Goal: Task Accomplishment & Management: Manage account settings

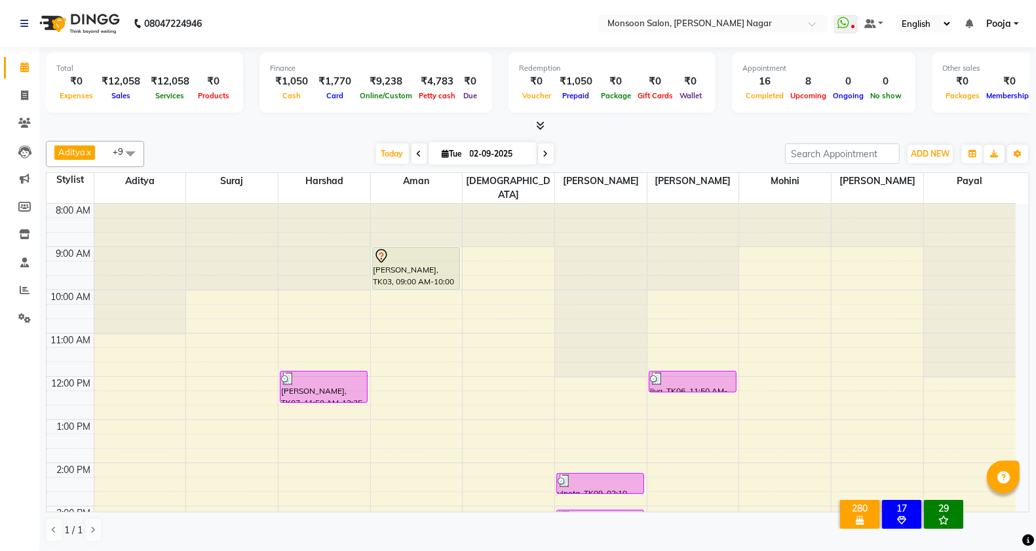
scroll to position [309, 0]
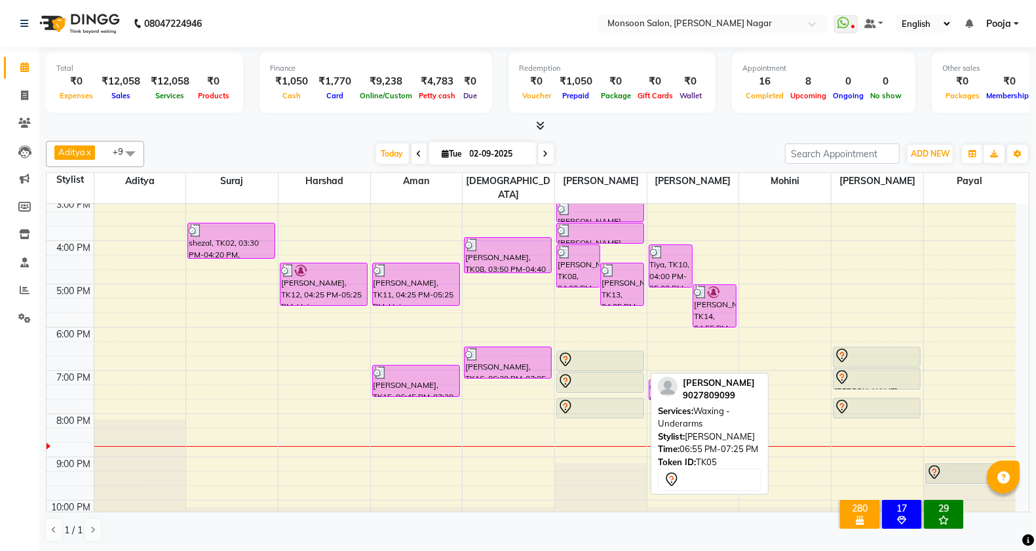
click at [594, 373] on div at bounding box center [600, 381] width 85 height 16
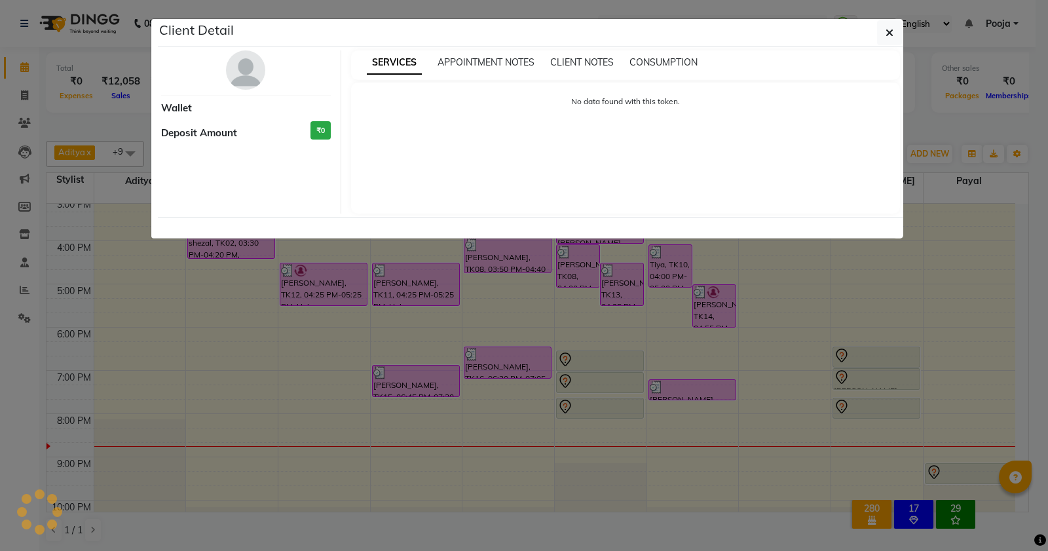
select select "7"
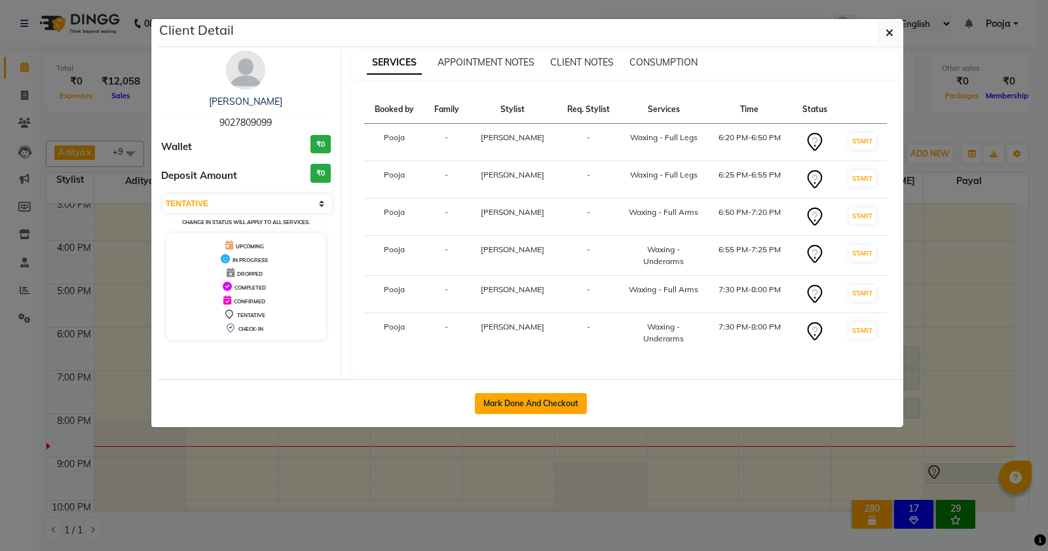
click at [542, 406] on button "Mark Done And Checkout" at bounding box center [531, 403] width 112 height 21
select select "service"
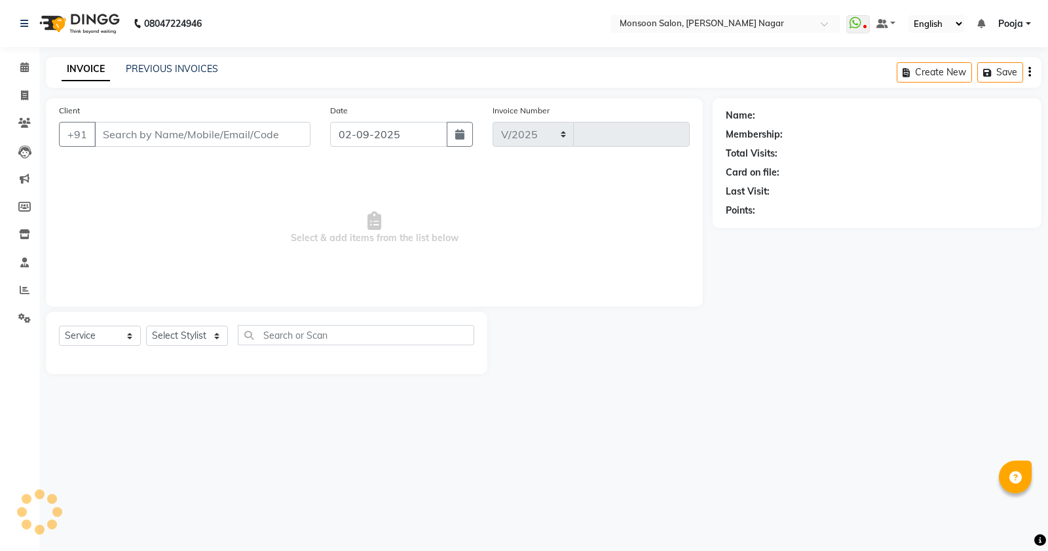
select select "4905"
type input "2561"
type input "90******99"
select select "41156"
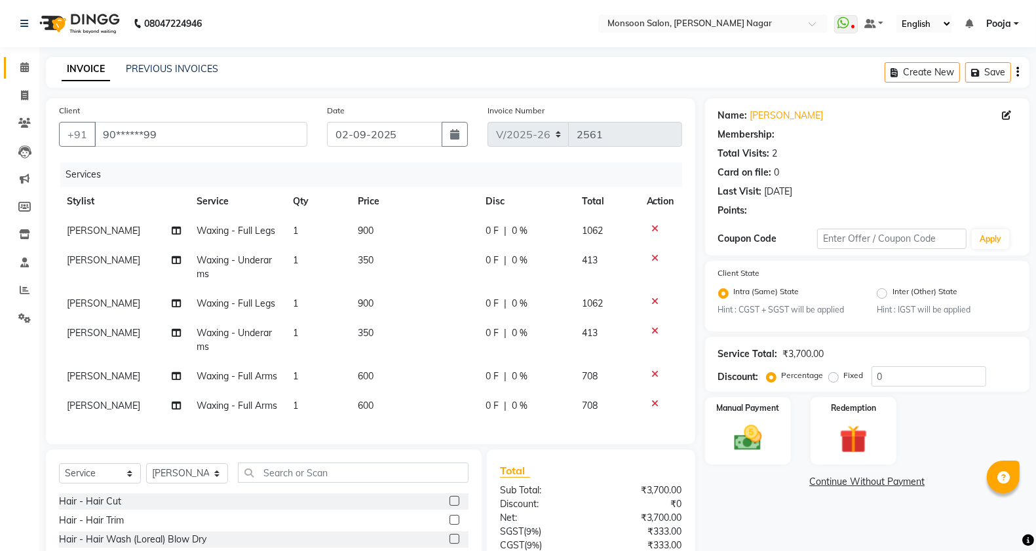
select select "1: Object"
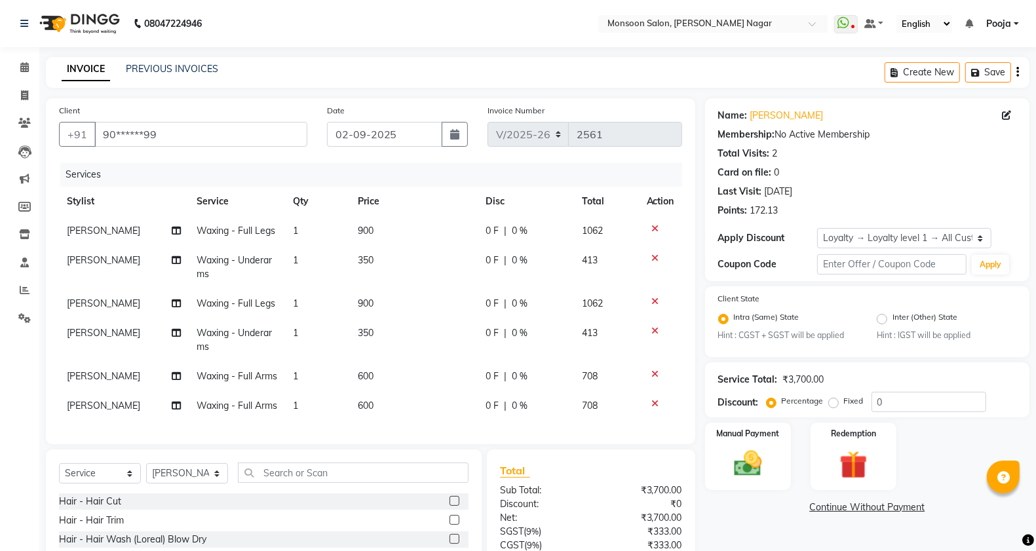
click at [82, 233] on span "[PERSON_NAME]" at bounding box center [103, 231] width 73 height 12
select select "76987"
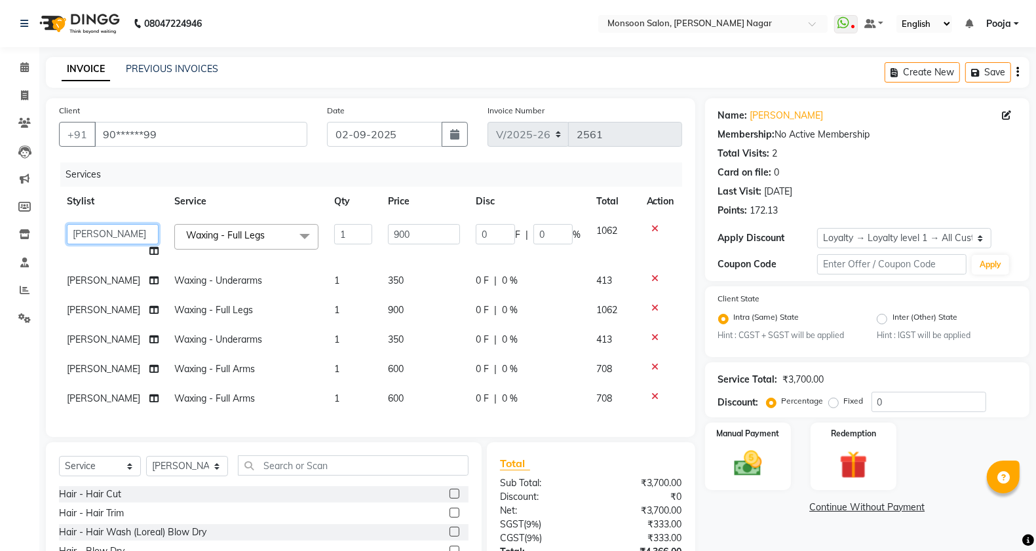
click at [82, 233] on select "[PERSON_NAME] [PERSON_NAME] [PERSON_NAME] [PERSON_NAME] [PERSON_NAME] Pooja [PE…" at bounding box center [113, 234] width 92 height 20
select select "58969"
click at [89, 282] on span "[PERSON_NAME]" at bounding box center [103, 281] width 73 height 12
select select "76987"
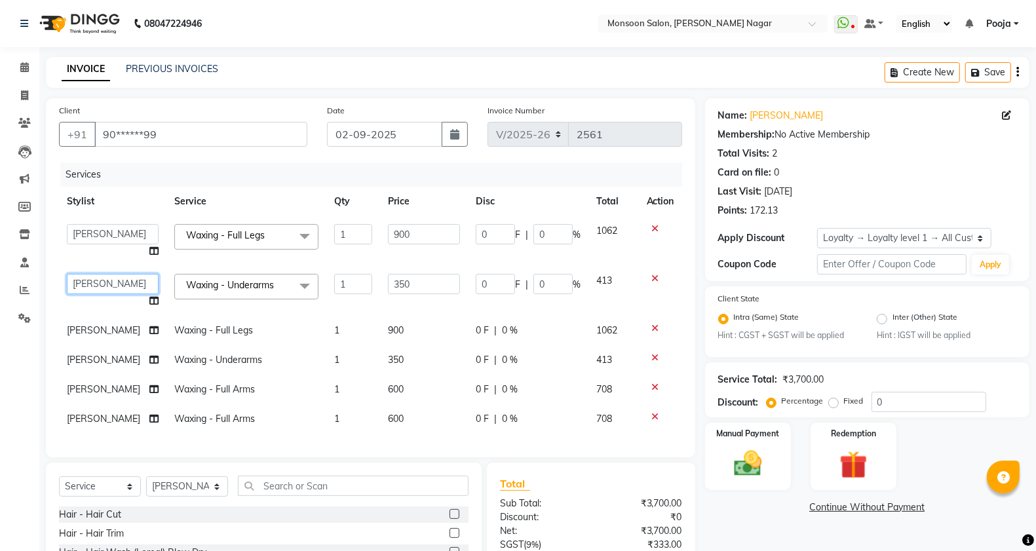
click at [89, 282] on select "[PERSON_NAME] [PERSON_NAME] [PERSON_NAME] [PERSON_NAME] [PERSON_NAME] Pooja [PE…" at bounding box center [113, 284] width 92 height 20
select select "58969"
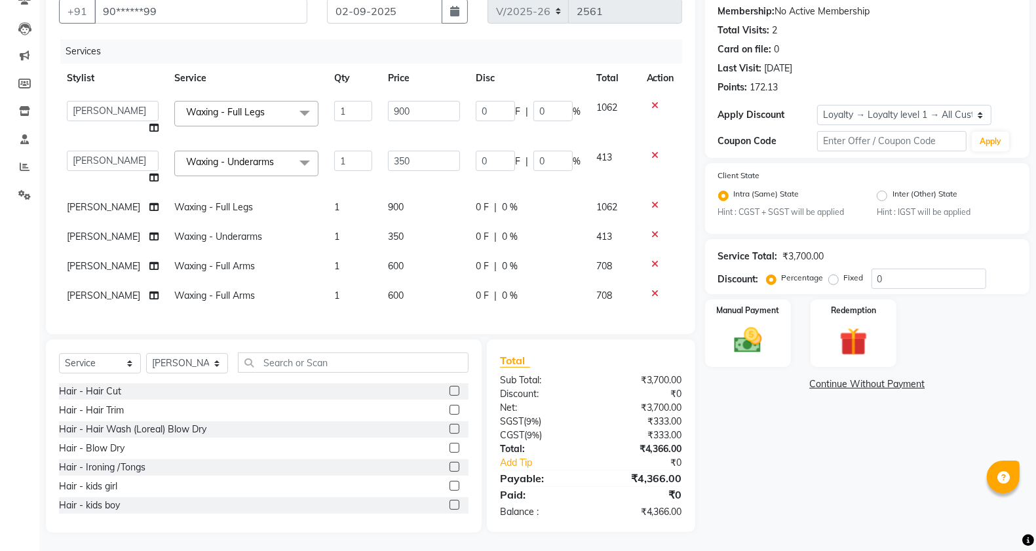
click at [92, 266] on span "[PERSON_NAME]" at bounding box center [103, 266] width 73 height 12
select select "76987"
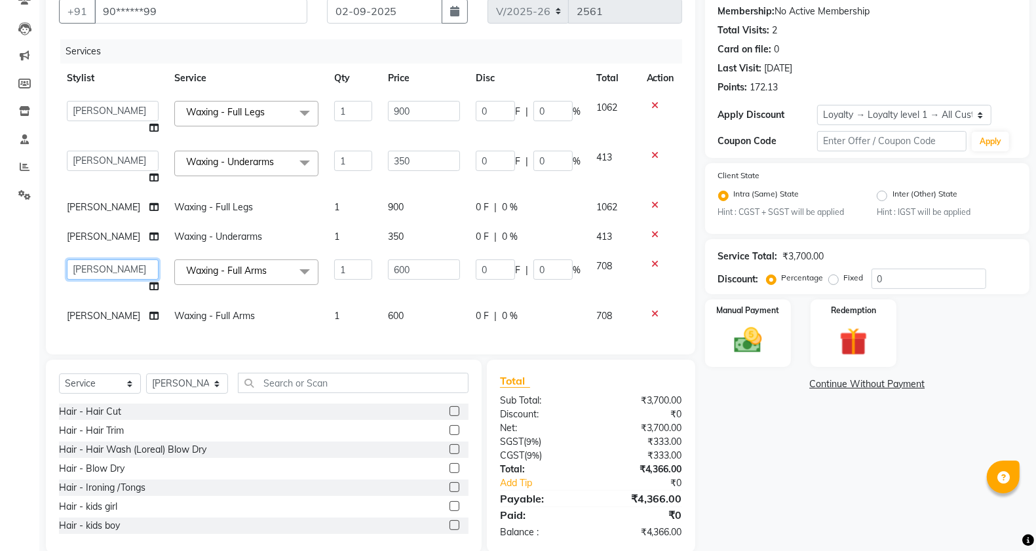
click at [92, 266] on select "[PERSON_NAME] [PERSON_NAME] [PERSON_NAME] [PERSON_NAME] [PERSON_NAME] Pooja [PE…" at bounding box center [113, 269] width 92 height 20
select select "58969"
click at [179, 385] on select "Select Stylist [PERSON_NAME] [PERSON_NAME] [PERSON_NAME] [PERSON_NAME] [PERSON_…" at bounding box center [187, 383] width 82 height 20
click at [295, 384] on input "text" at bounding box center [353, 383] width 231 height 20
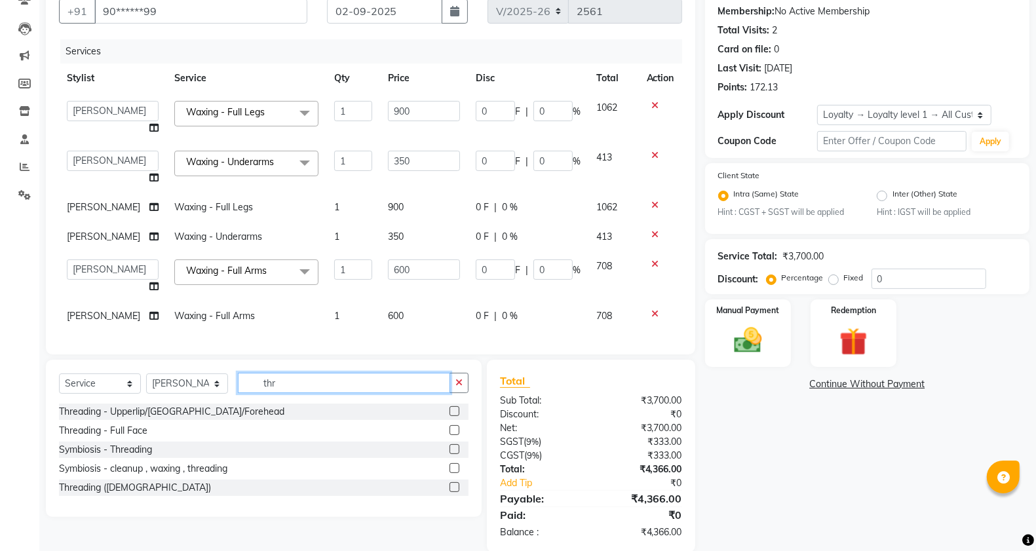
type input "thr"
click at [453, 410] on label at bounding box center [454, 411] width 10 height 10
click at [453, 410] on input "checkbox" at bounding box center [453, 412] width 9 height 9
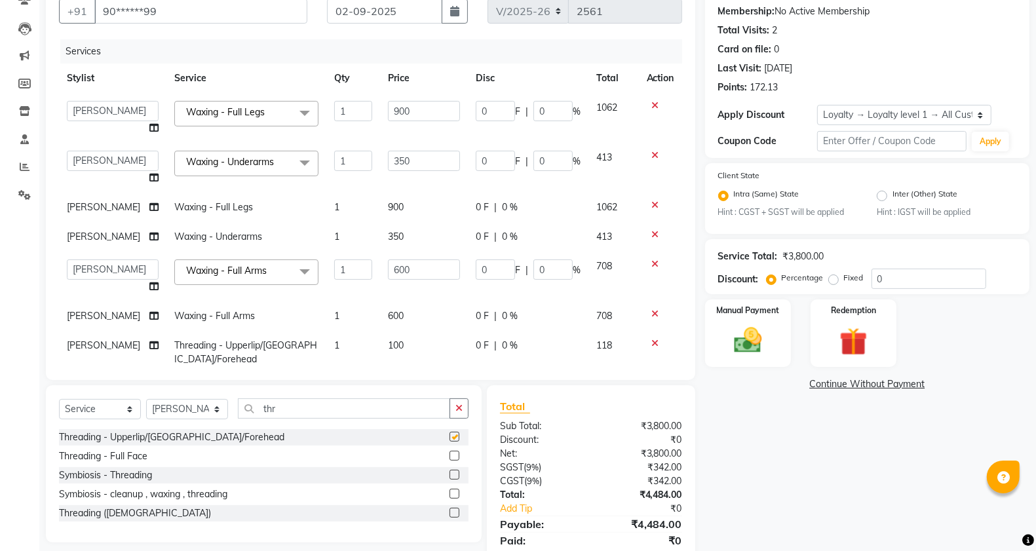
checkbox input "false"
click at [351, 352] on td "1" at bounding box center [353, 352] width 54 height 43
select select "41156"
drag, startPoint x: 352, startPoint y: 341, endPoint x: 318, endPoint y: 346, distance: 33.7
click at [318, 346] on div "Services Stylist Service Qty Price Disc Total Action [PERSON_NAME] [PERSON_NAME…" at bounding box center [370, 203] width 623 height 328
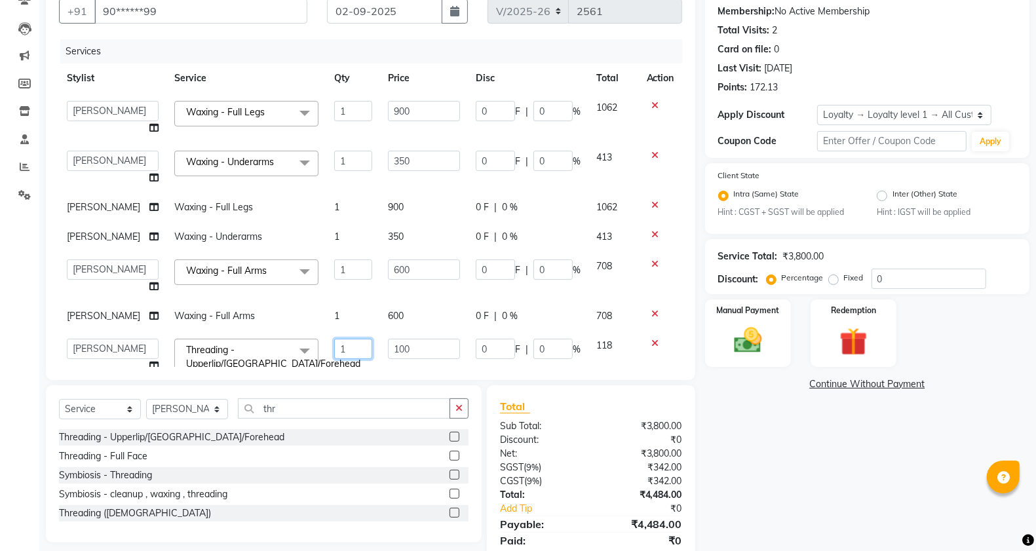
scroll to position [43, 0]
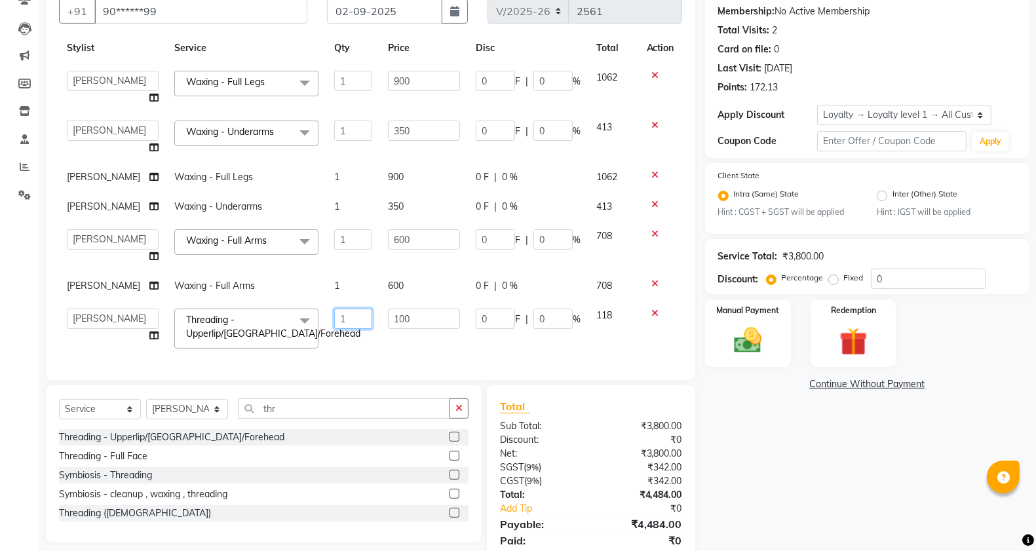
type input "2"
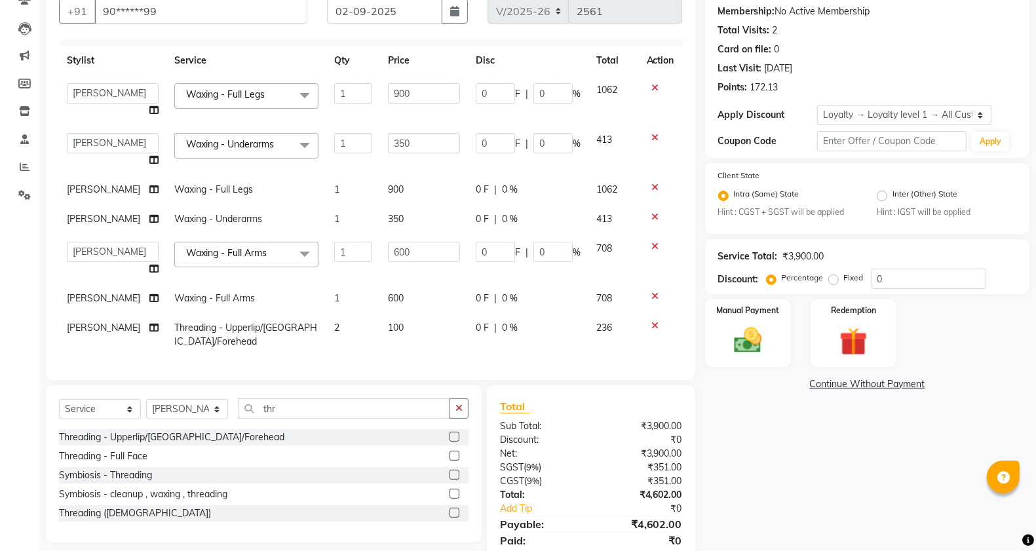
drag, startPoint x: 316, startPoint y: 346, endPoint x: 322, endPoint y: 357, distance: 12.6
click at [316, 348] on div "Services Stylist Service Qty Price Disc Total Action [PERSON_NAME] [PERSON_NAME…" at bounding box center [370, 203] width 623 height 328
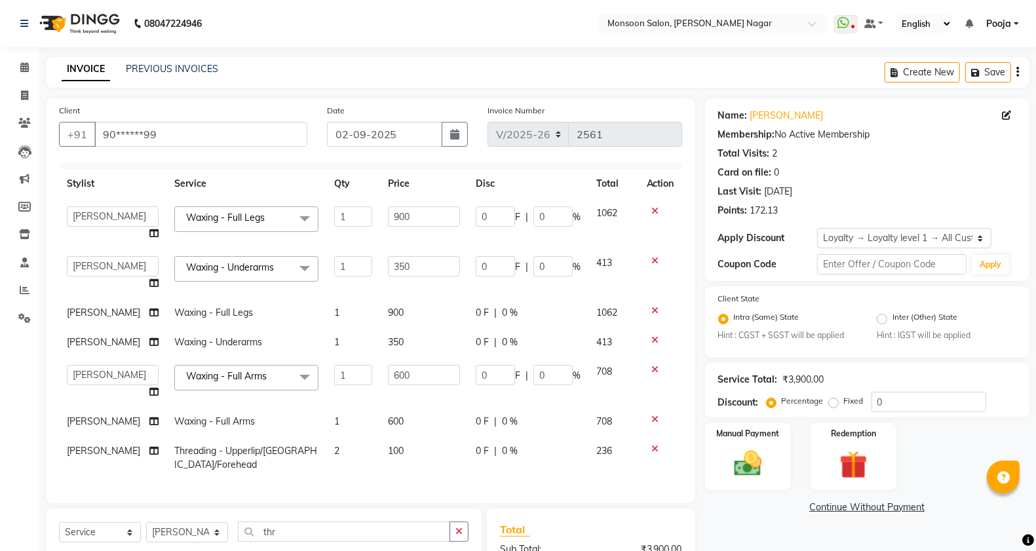
click at [1016, 72] on icon "button" at bounding box center [1017, 72] width 3 height 1
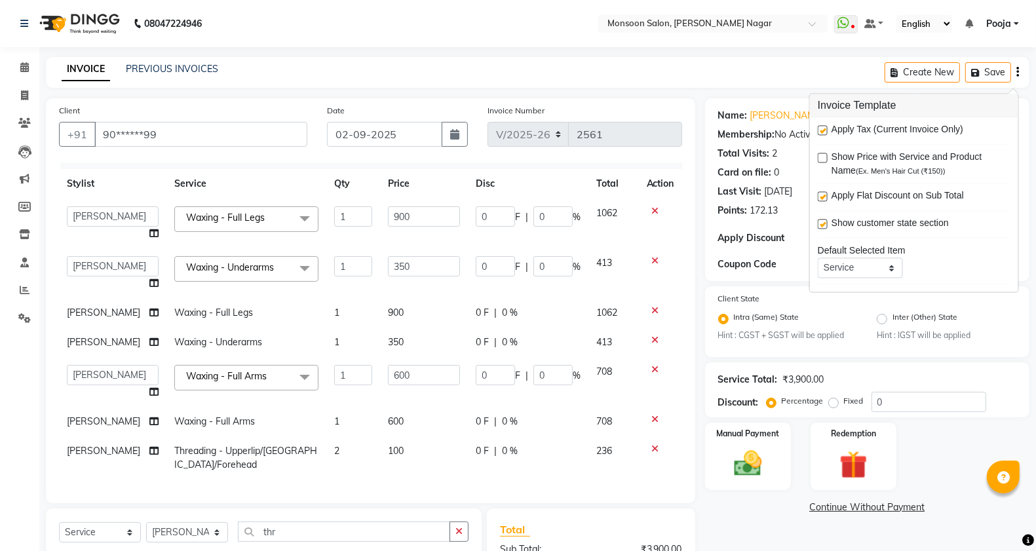
click at [822, 132] on label at bounding box center [823, 131] width 10 height 10
click at [822, 132] on input "checkbox" at bounding box center [822, 131] width 9 height 9
checkbox input "false"
click at [788, 164] on div "Name: [PERSON_NAME] Membership: No Active Membership Total Visits: 2 Card on fi…" at bounding box center [867, 161] width 298 height 114
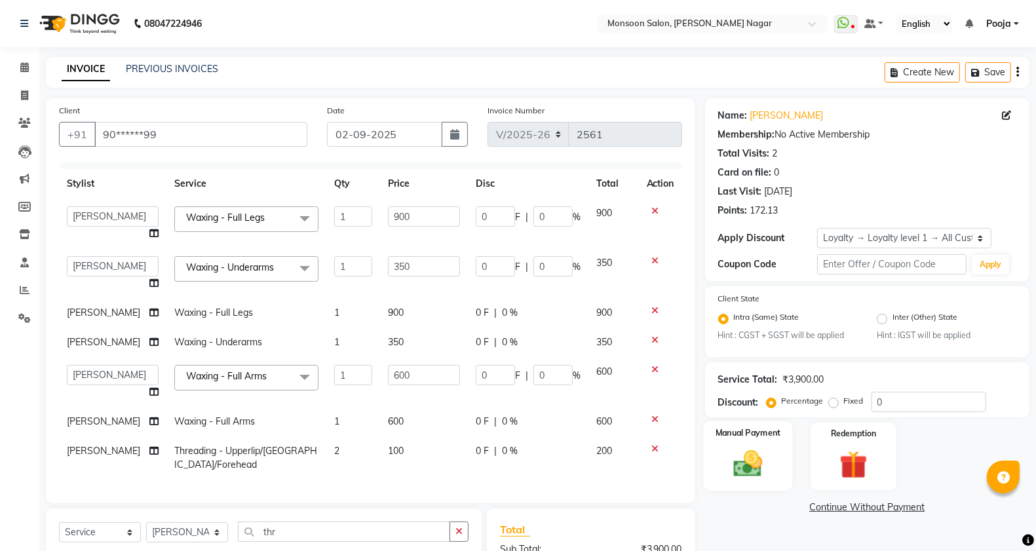
scroll to position [142, 0]
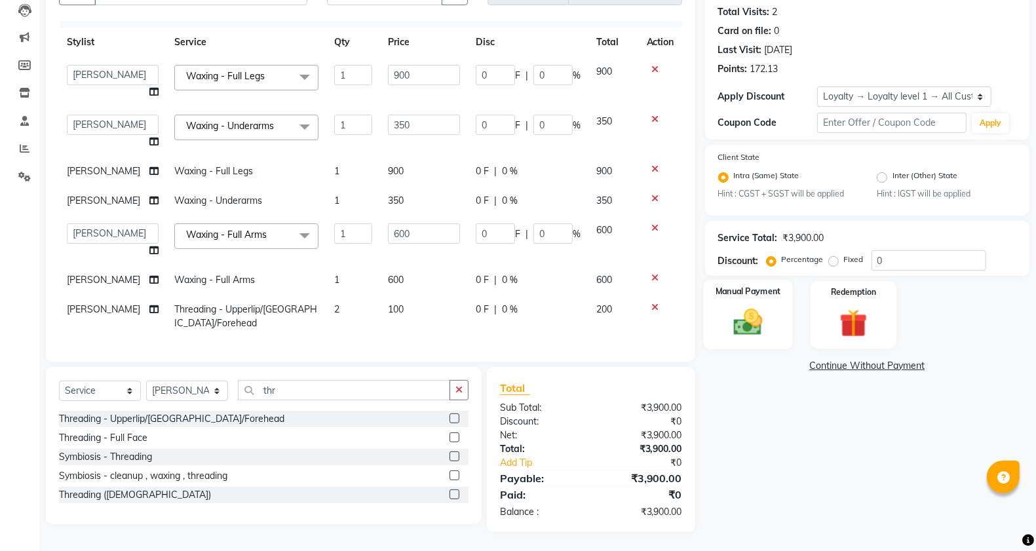
click at [740, 295] on label "Manual Payment" at bounding box center [748, 292] width 66 height 12
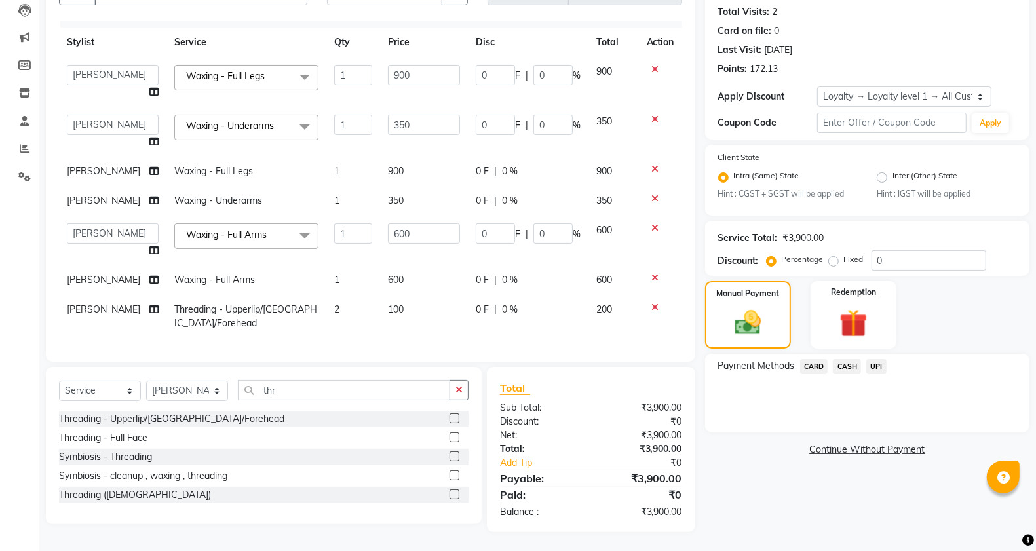
click at [840, 369] on span "CASH" at bounding box center [847, 366] width 28 height 15
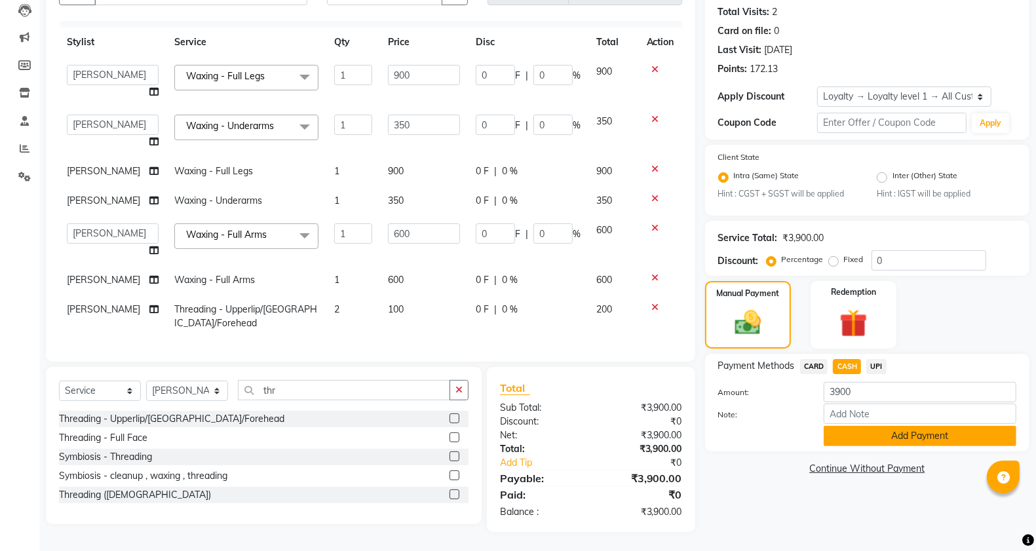
click at [858, 436] on button "Add Payment" at bounding box center [920, 436] width 193 height 20
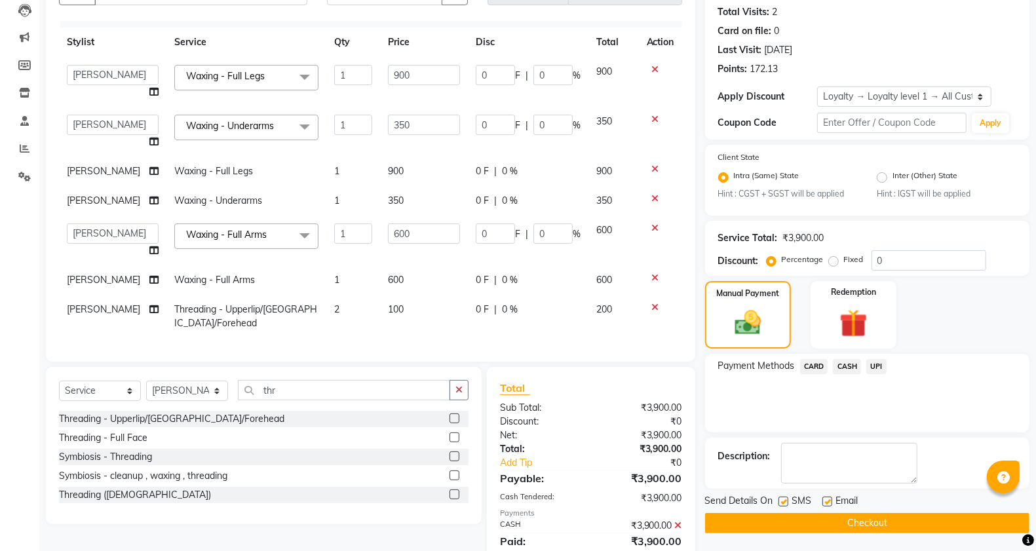
scroll to position [253, 0]
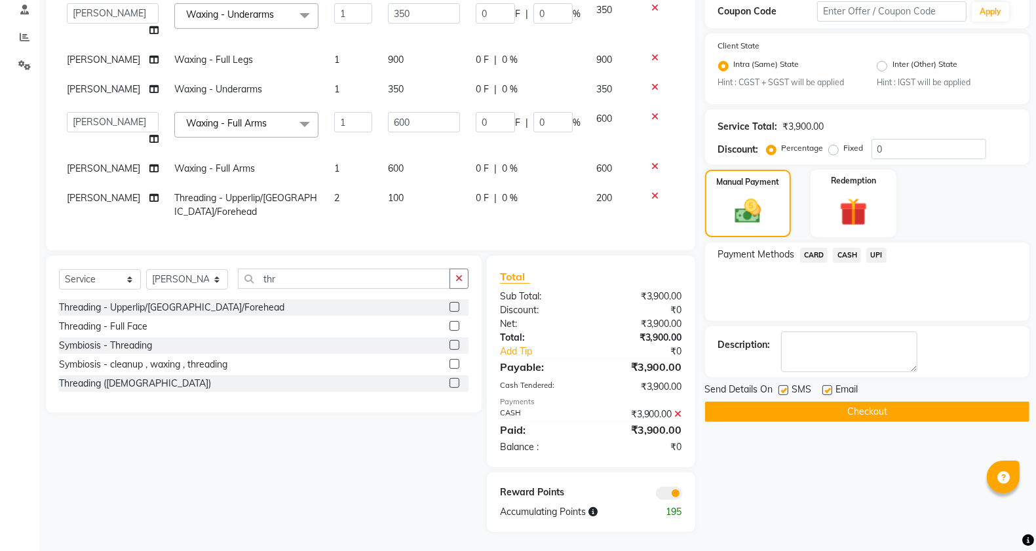
click at [844, 411] on button "Checkout" at bounding box center [867, 412] width 324 height 20
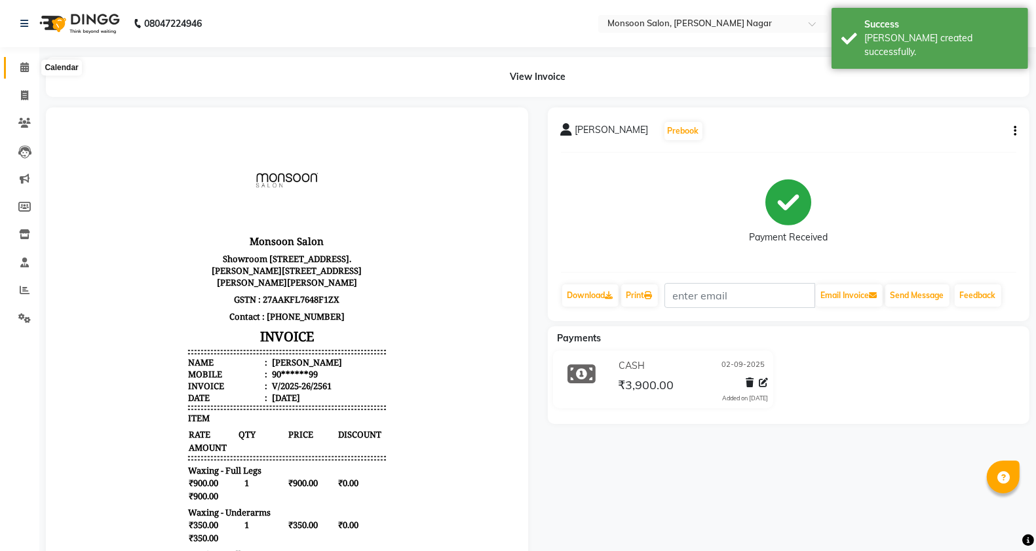
click at [30, 69] on span at bounding box center [24, 67] width 23 height 15
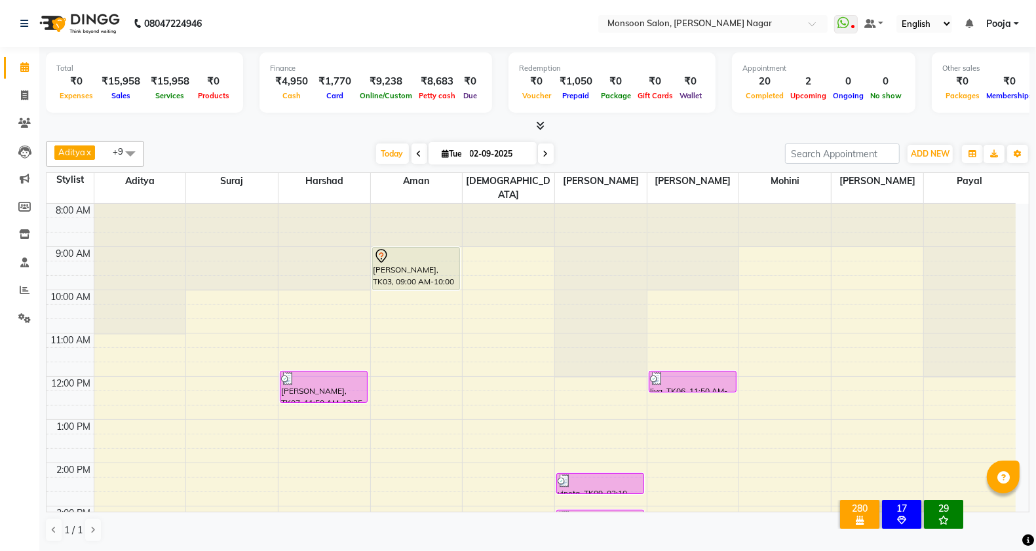
click at [17, 79] on li "Calendar" at bounding box center [19, 68] width 39 height 28
click at [21, 92] on icon at bounding box center [24, 95] width 7 height 10
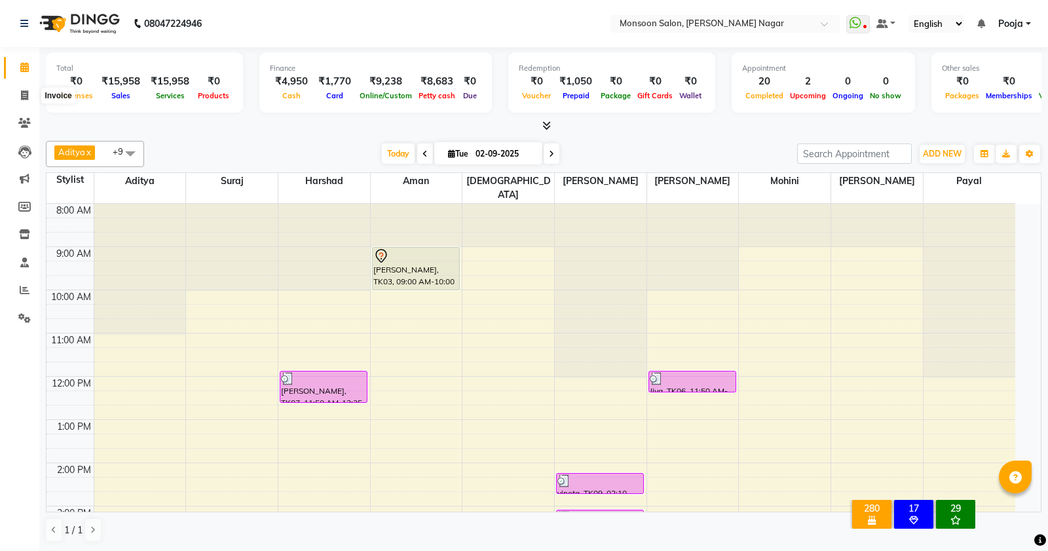
select select "service"
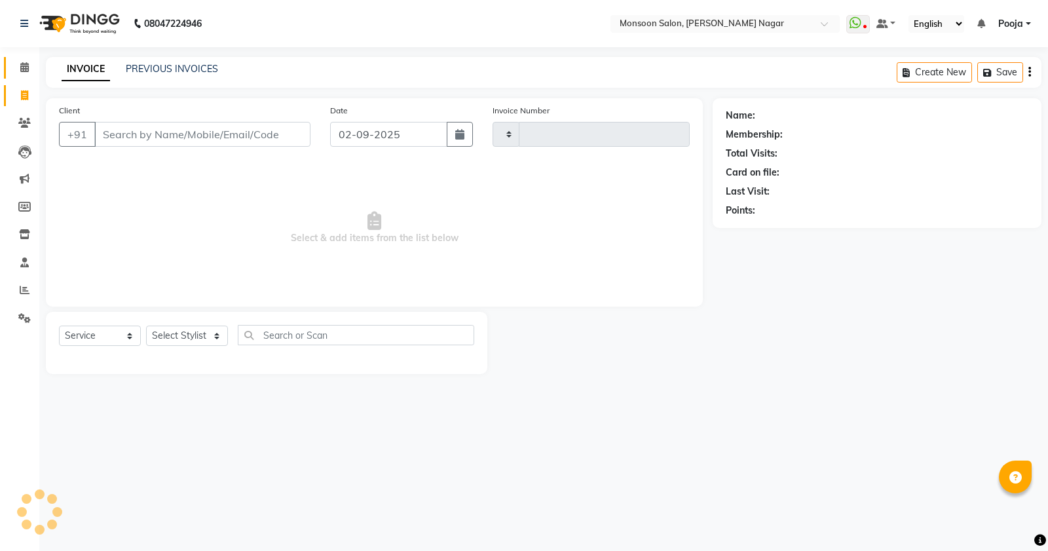
type input "2562"
select select "4905"
click at [123, 133] on input "Client" at bounding box center [202, 134] width 216 height 25
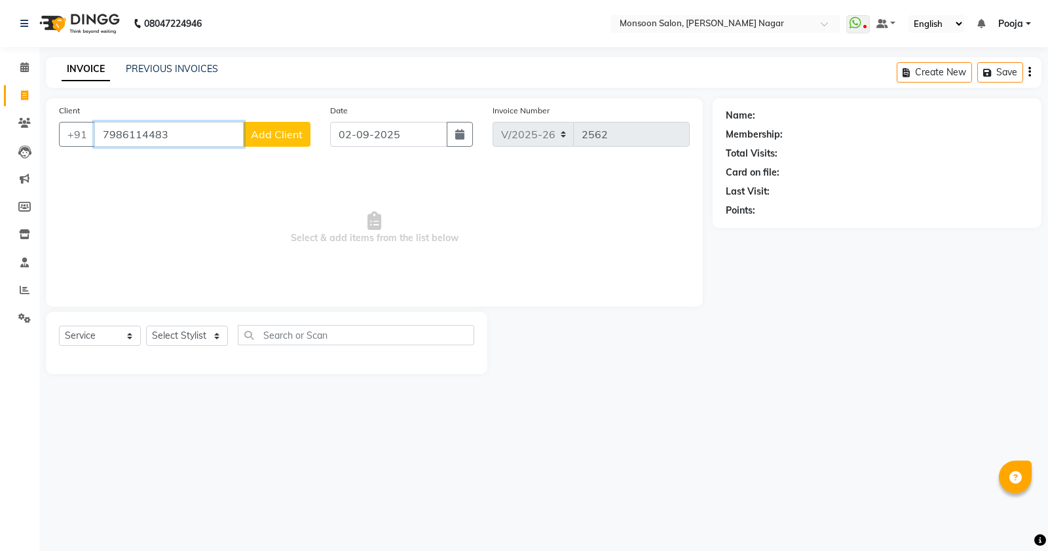
type input "7986114483"
click at [273, 136] on span "Add Client" at bounding box center [277, 134] width 52 height 13
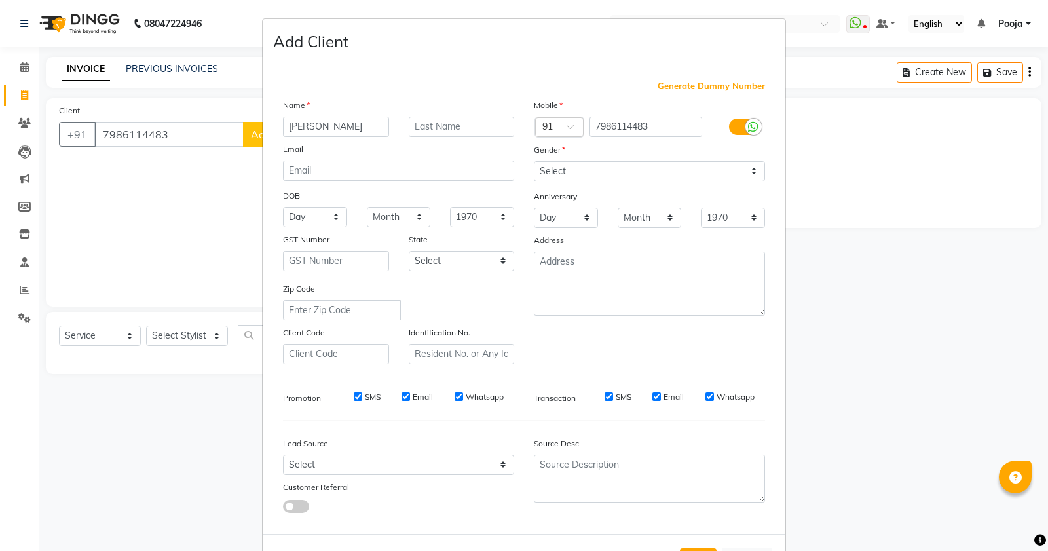
type input "[PERSON_NAME]"
click at [561, 177] on select "Select [DEMOGRAPHIC_DATA] [DEMOGRAPHIC_DATA] Other Prefer Not To Say" at bounding box center [649, 171] width 231 height 20
select select "[DEMOGRAPHIC_DATA]"
click at [534, 161] on select "Select [DEMOGRAPHIC_DATA] [DEMOGRAPHIC_DATA] Other Prefer Not To Say" at bounding box center [649, 171] width 231 height 20
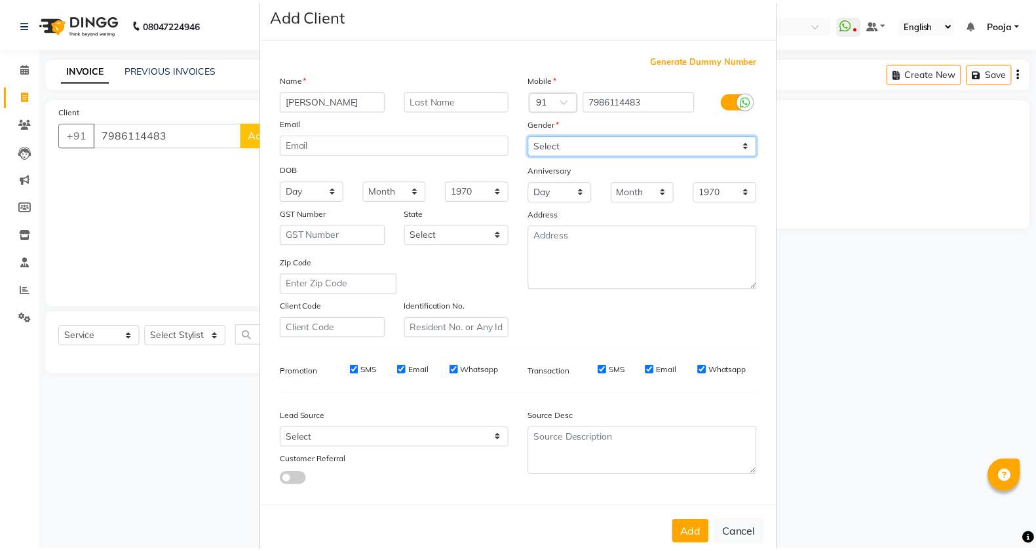
scroll to position [49, 0]
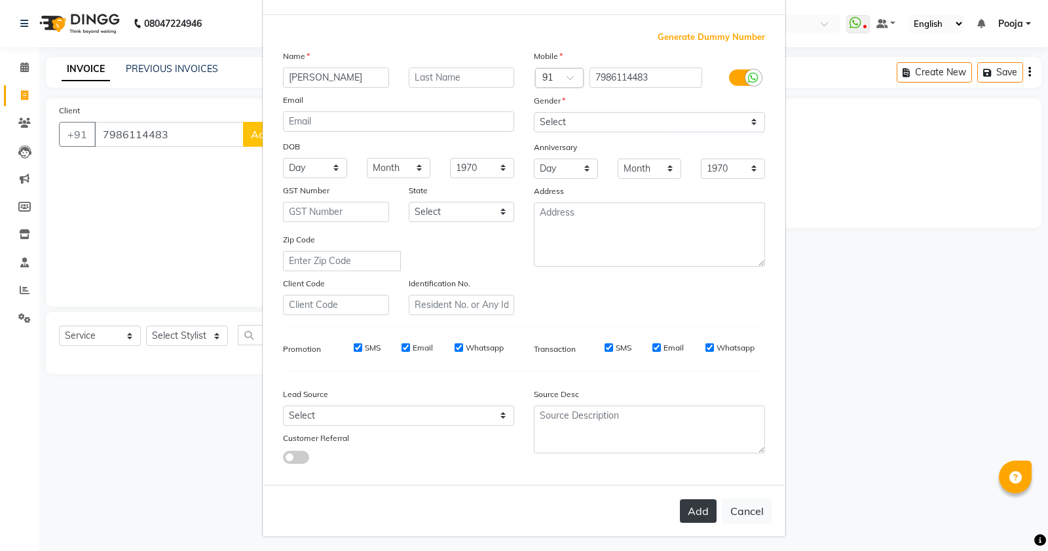
click at [692, 499] on button "Add" at bounding box center [698, 511] width 37 height 24
type input "79******83"
select select
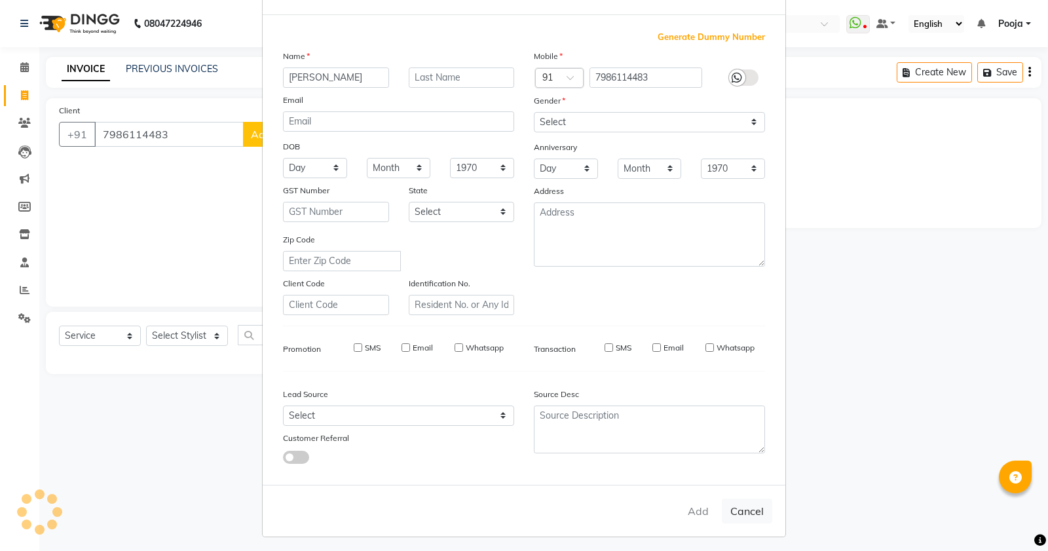
select select
checkbox input "false"
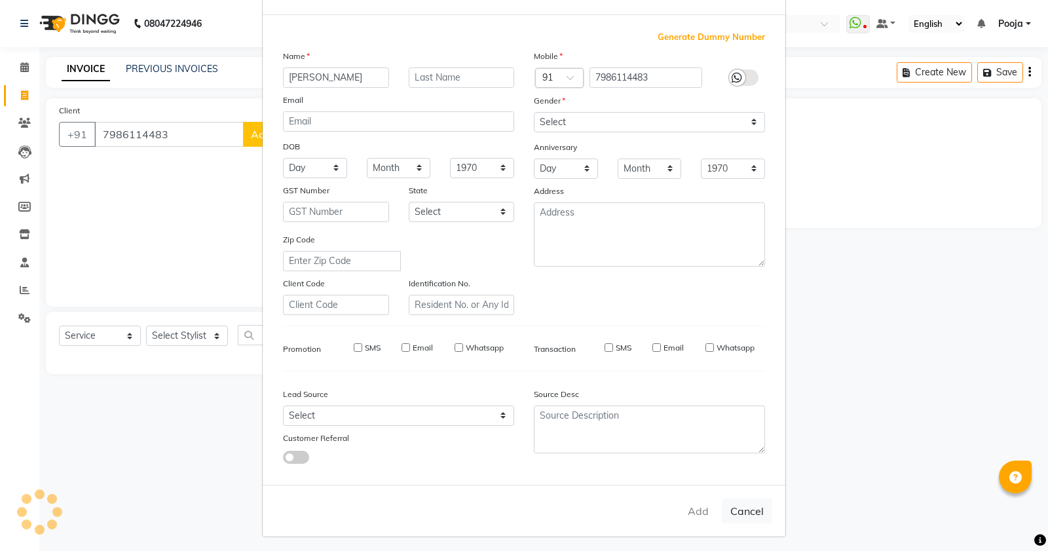
checkbox input "false"
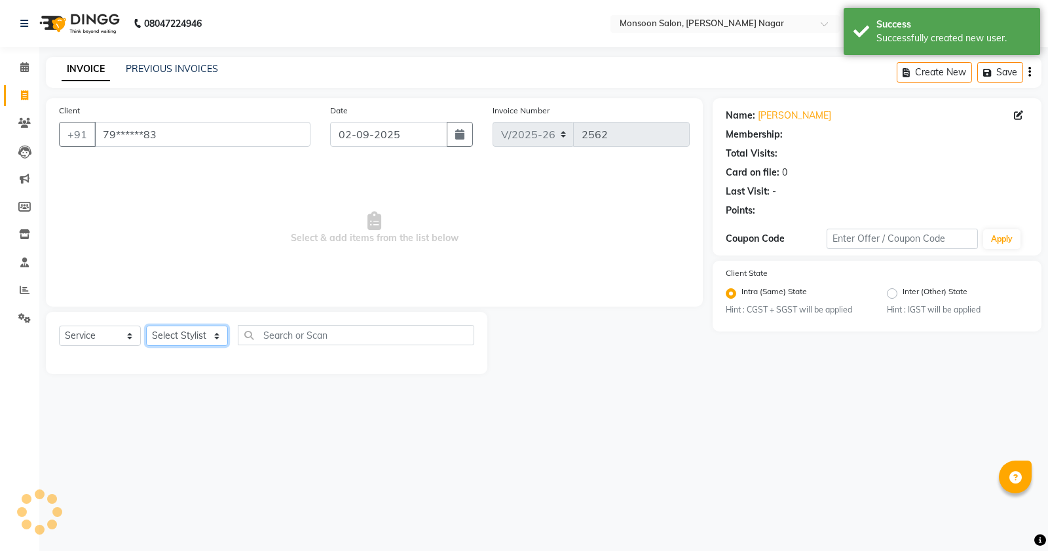
click at [159, 336] on select "Select Stylist [PERSON_NAME] [PERSON_NAME] [PERSON_NAME] [PERSON_NAME] [PERSON_…" at bounding box center [187, 336] width 82 height 20
select select "1: Object"
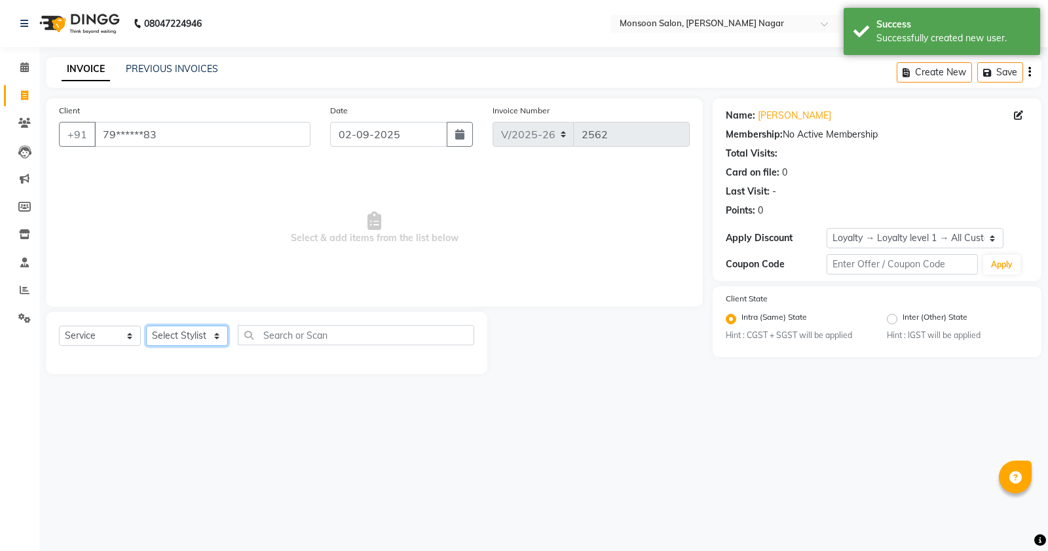
select select "41156"
click at [146, 326] on select "Select Stylist [PERSON_NAME] [PERSON_NAME] [PERSON_NAME] [PERSON_NAME] [PERSON_…" at bounding box center [187, 336] width 82 height 20
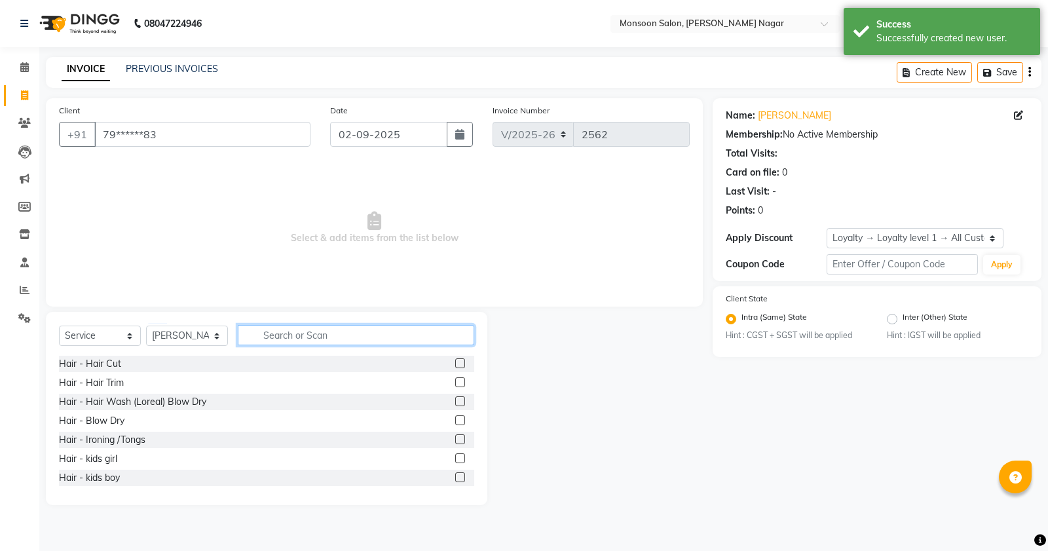
click at [282, 334] on input "text" at bounding box center [356, 335] width 237 height 20
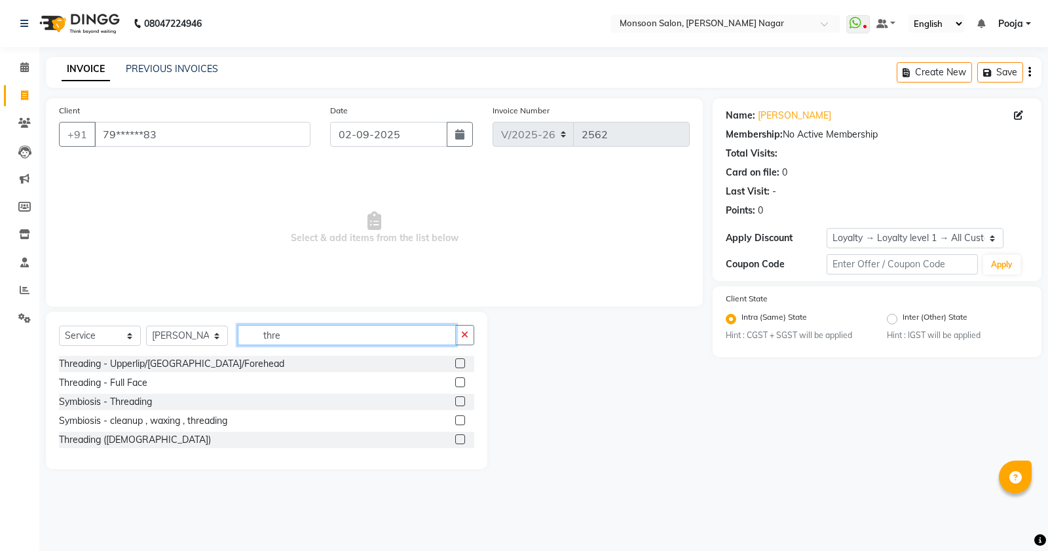
type input "thre"
click at [455, 404] on label at bounding box center [460, 401] width 10 height 10
click at [455, 404] on input "checkbox" at bounding box center [459, 402] width 9 height 9
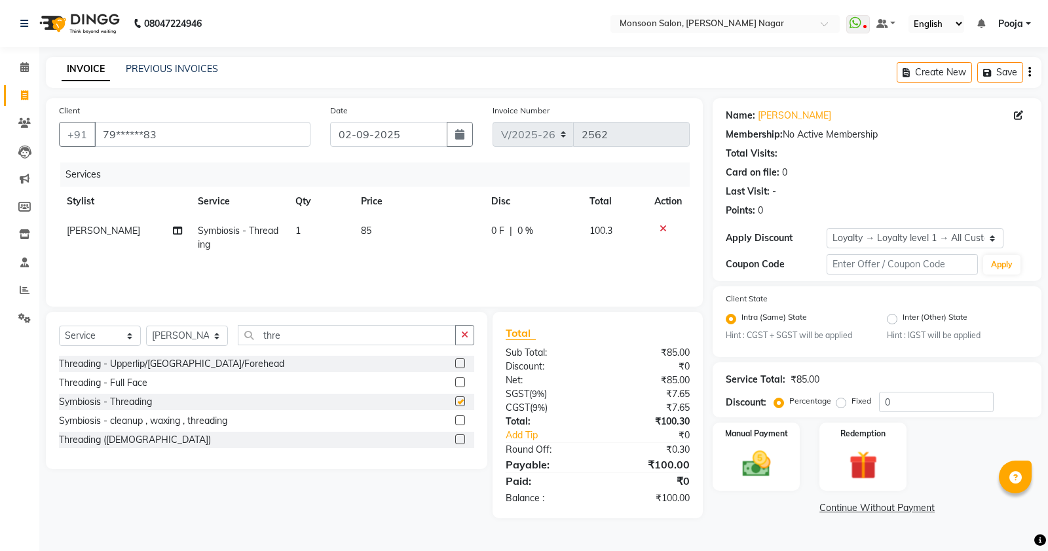
checkbox input "false"
click at [324, 228] on td "1" at bounding box center [321, 237] width 66 height 43
select select "41156"
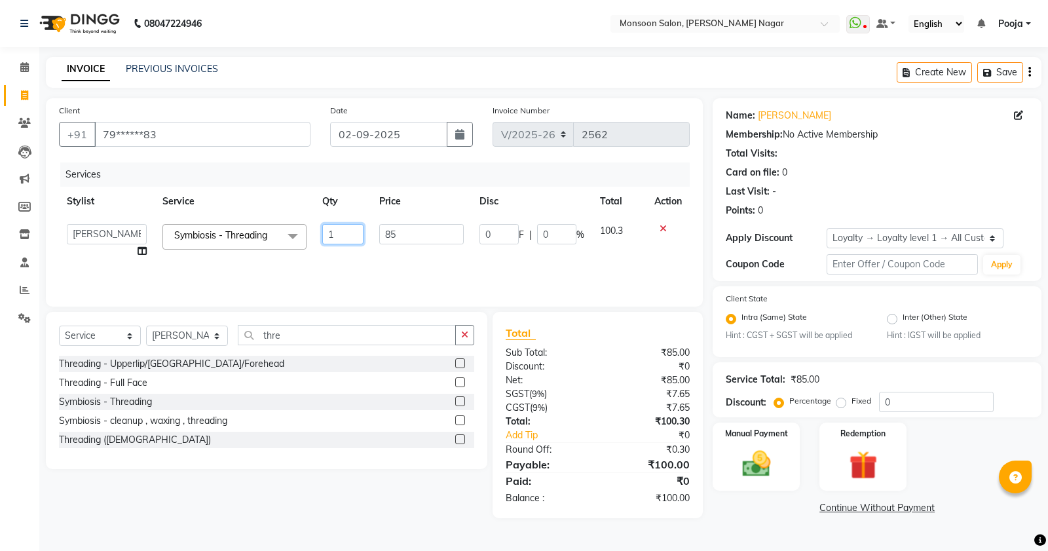
drag, startPoint x: 345, startPoint y: 223, endPoint x: 331, endPoint y: 231, distance: 16.4
click at [331, 231] on input "1" at bounding box center [342, 234] width 41 height 20
type input "2"
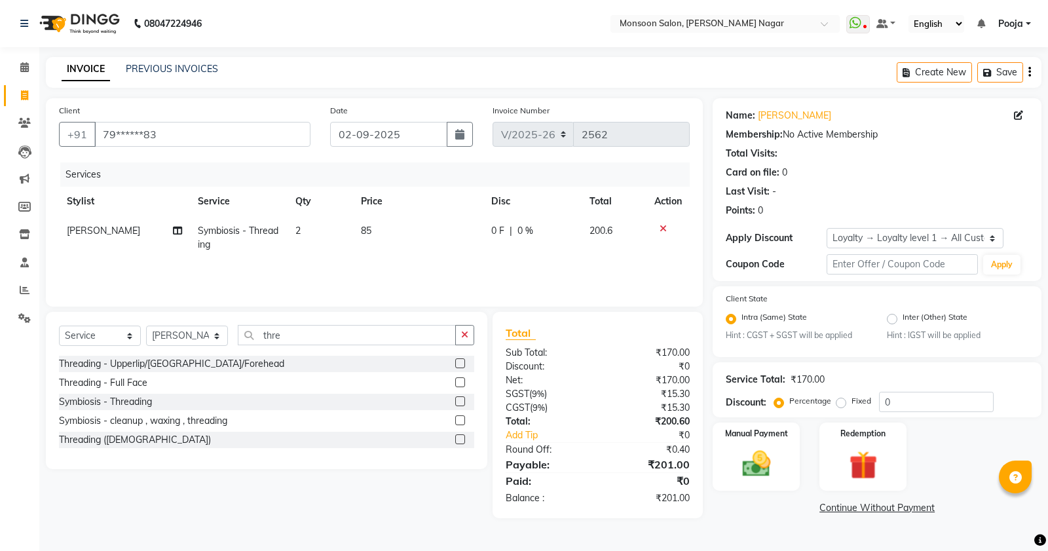
click at [338, 270] on div "Services Stylist Service Qty Price Disc Total Action [PERSON_NAME] Symbiosis - …" at bounding box center [374, 227] width 631 height 131
click at [1029, 73] on icon "button" at bounding box center [1030, 72] width 3 height 1
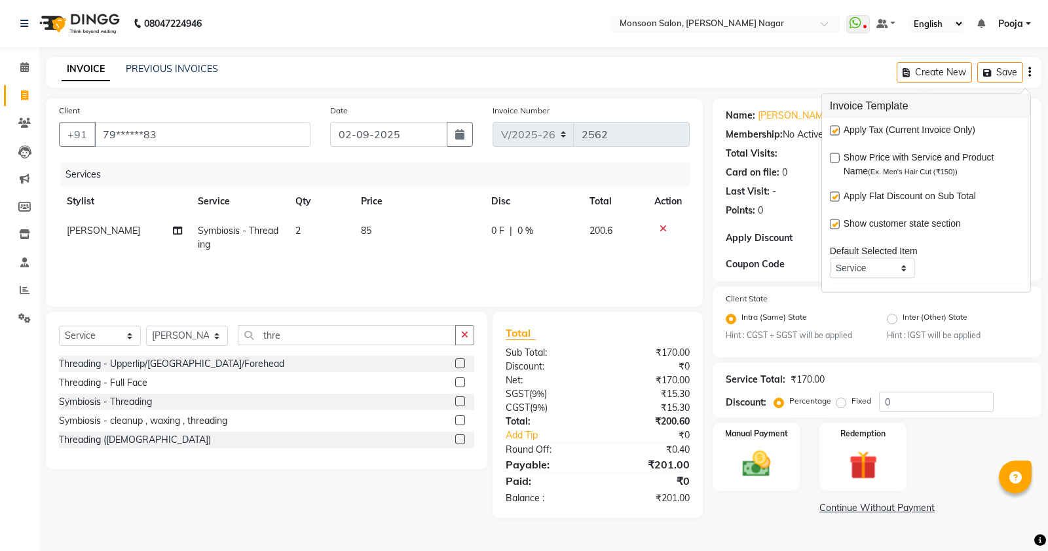
click at [833, 131] on label at bounding box center [835, 131] width 10 height 10
click at [833, 131] on input "checkbox" at bounding box center [834, 131] width 9 height 9
checkbox input "false"
click at [744, 178] on div "Card on file:" at bounding box center [753, 173] width 54 height 14
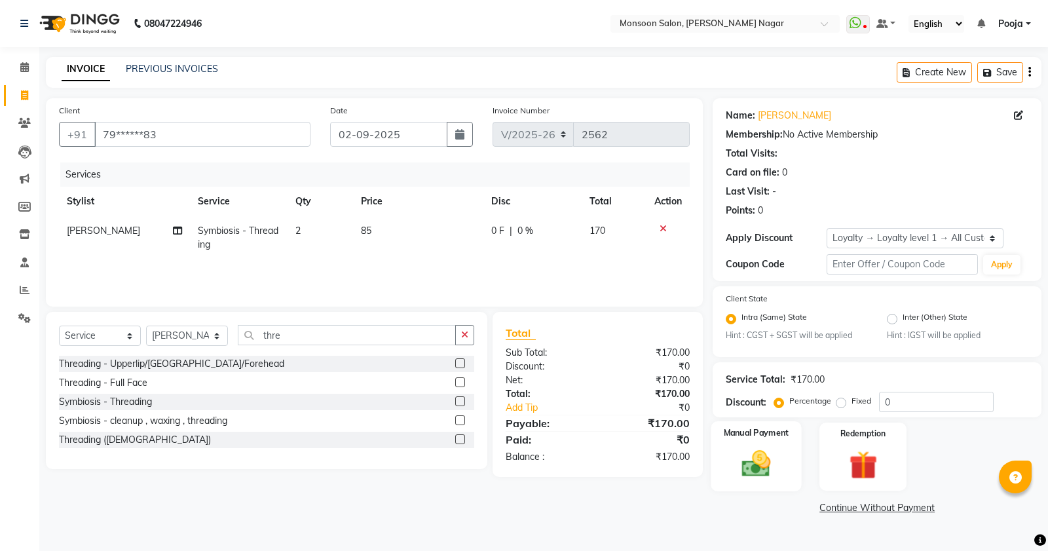
click at [755, 469] on img at bounding box center [756, 463] width 47 height 33
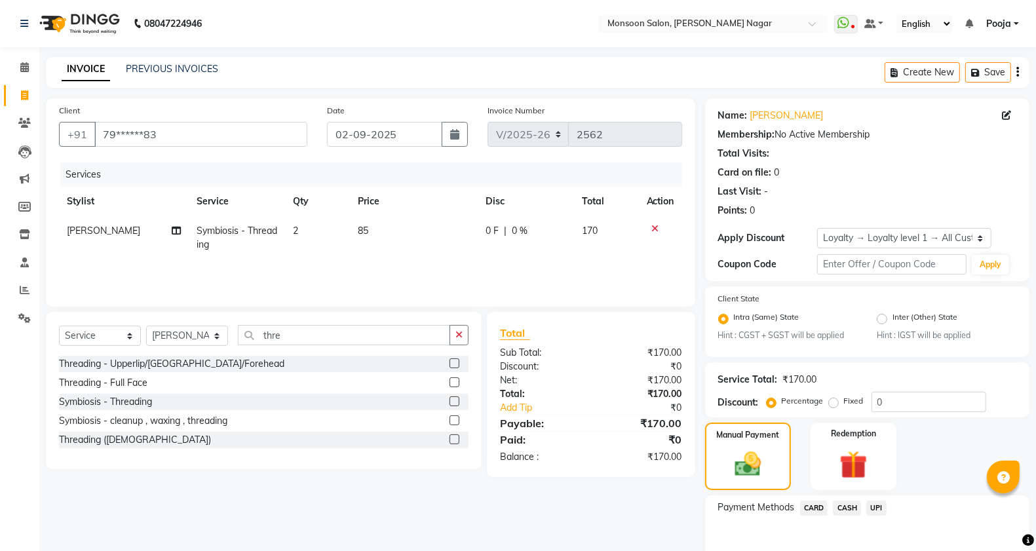
click at [869, 505] on span "UPI" at bounding box center [876, 508] width 20 height 15
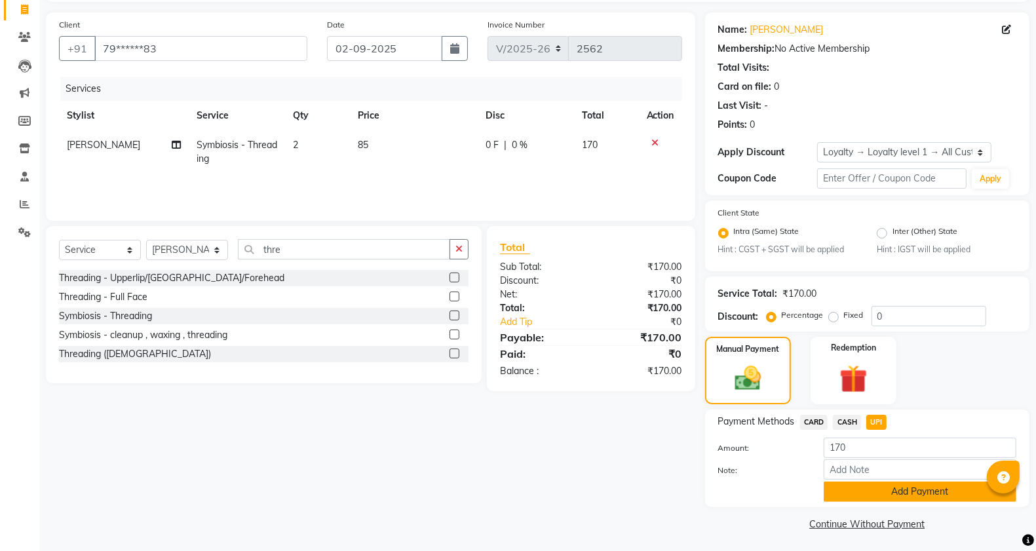
click at [869, 495] on button "Add Payment" at bounding box center [920, 492] width 193 height 20
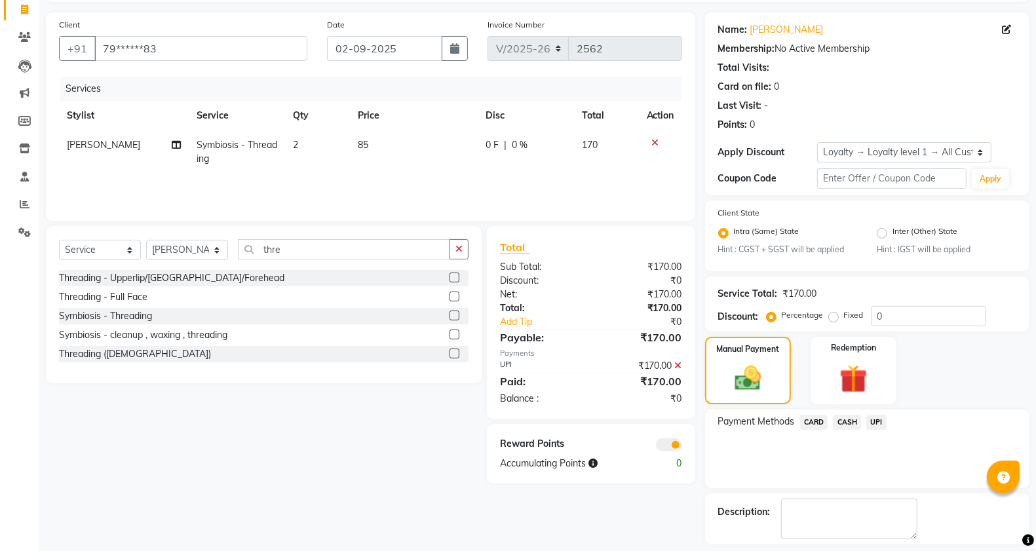
scroll to position [142, 0]
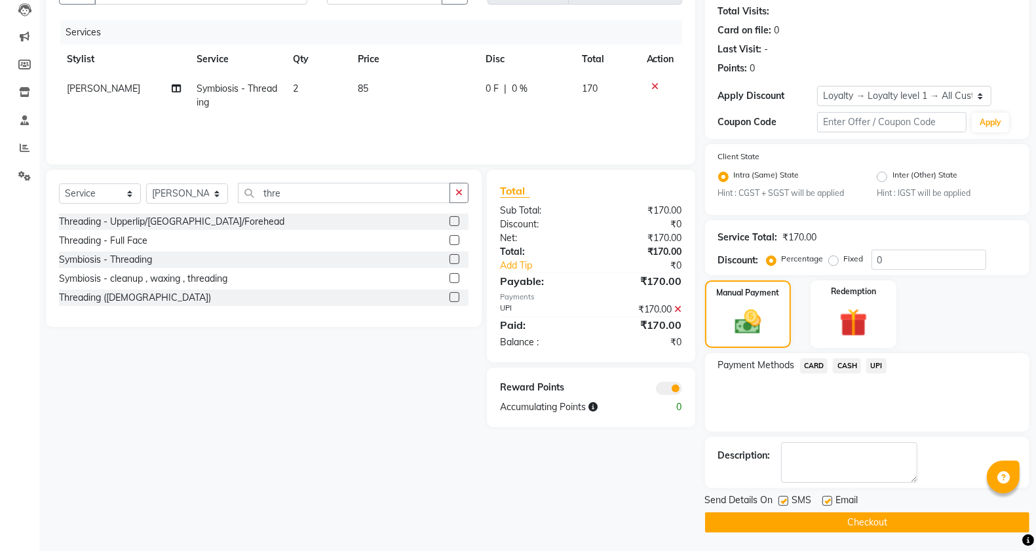
click at [869, 529] on button "Checkout" at bounding box center [867, 522] width 324 height 20
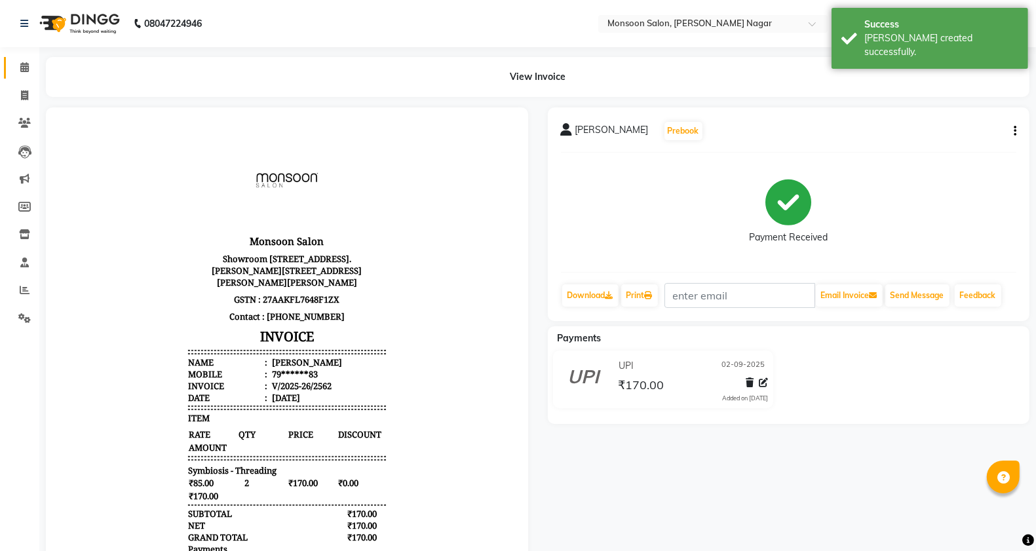
click at [18, 77] on link "Calendar" at bounding box center [19, 68] width 31 height 22
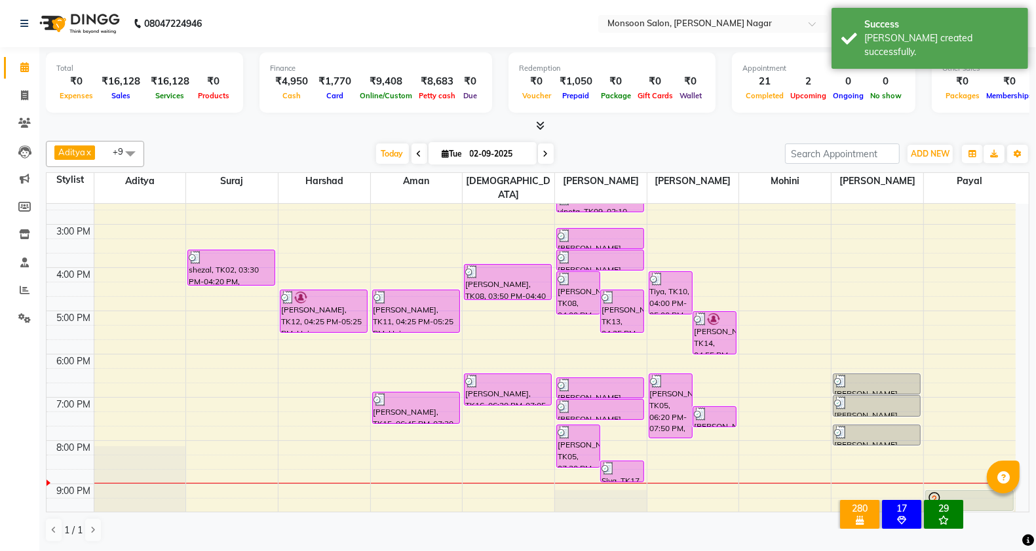
scroll to position [334, 0]
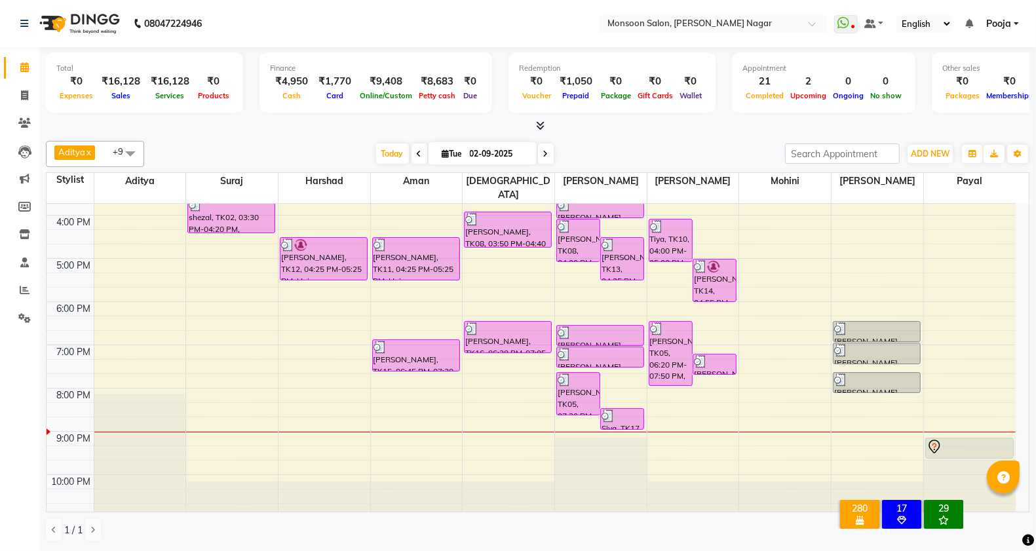
click at [543, 152] on icon at bounding box center [545, 154] width 5 height 8
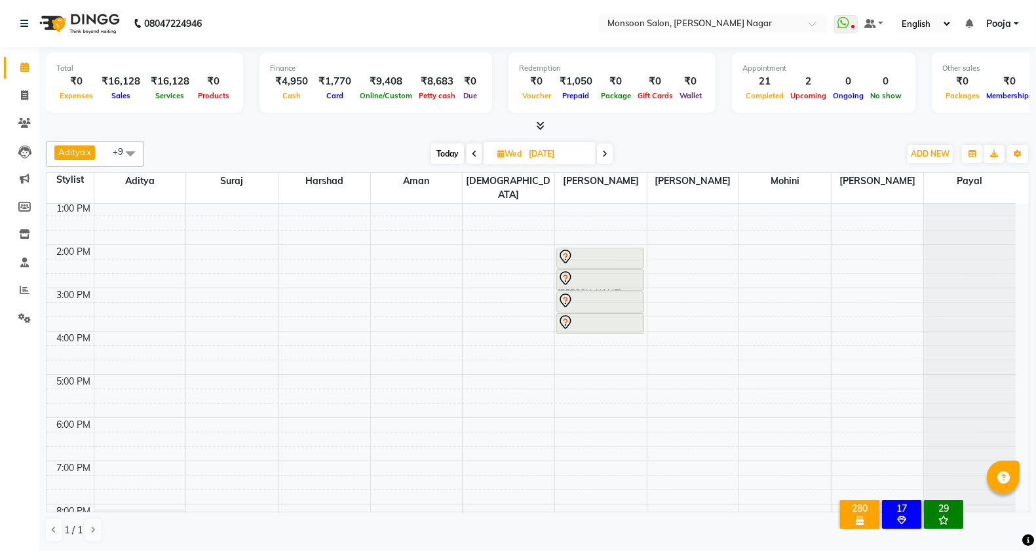
scroll to position [0, 0]
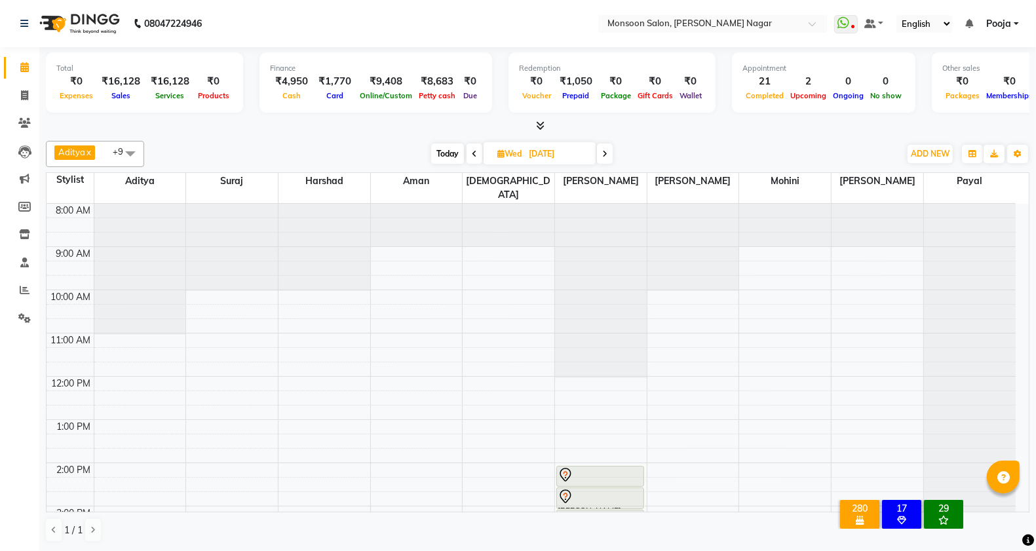
click at [472, 149] on span at bounding box center [474, 153] width 16 height 20
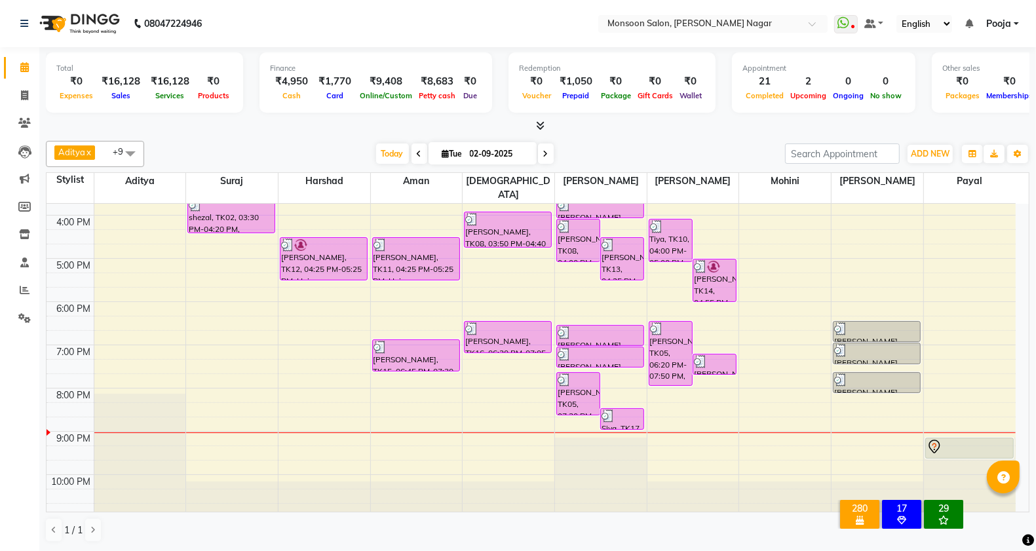
scroll to position [1, 0]
click at [538, 152] on span at bounding box center [546, 153] width 16 height 20
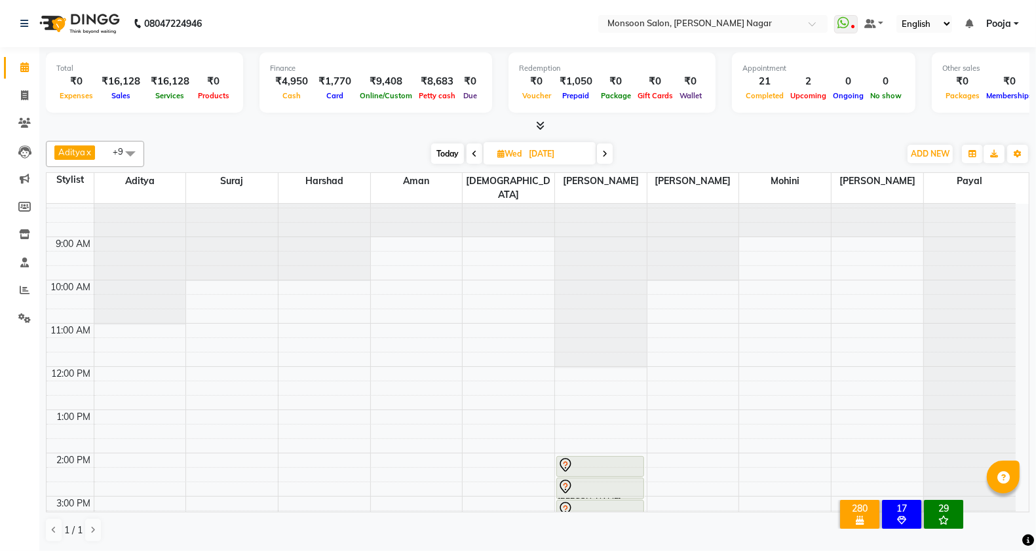
scroll to position [0, 0]
click at [440, 147] on span "Today" at bounding box center [447, 153] width 33 height 20
type input "02-09-2025"
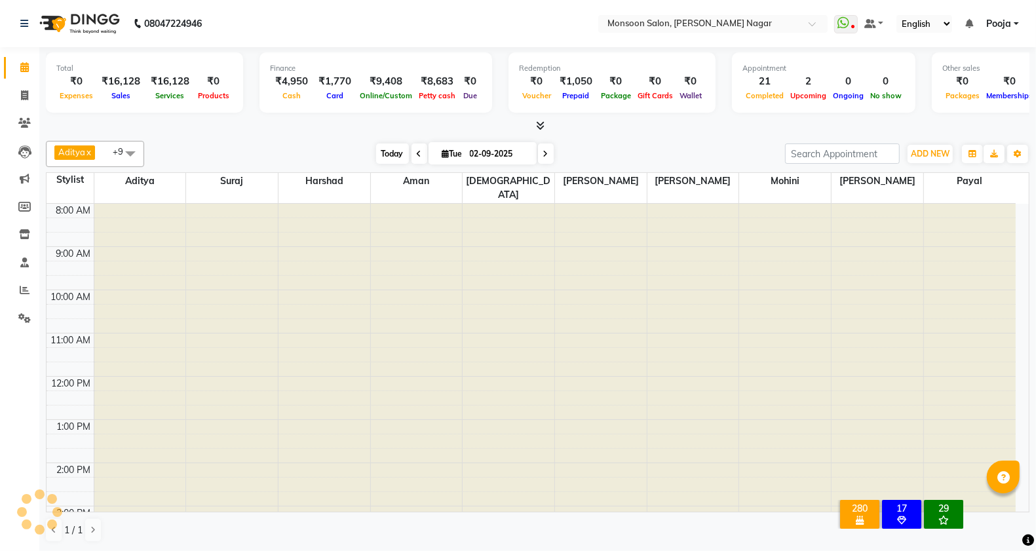
scroll to position [334, 0]
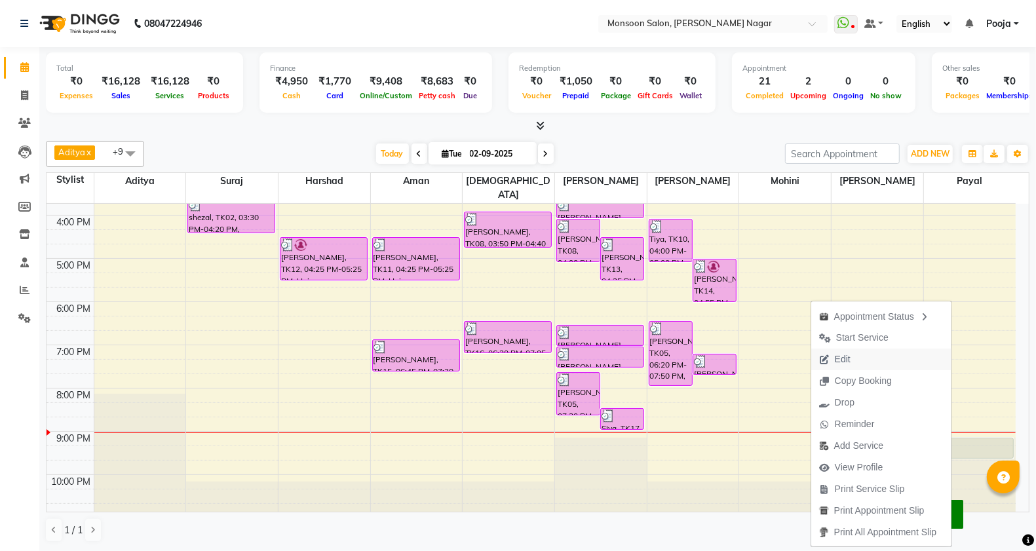
click at [857, 356] on button "Edit" at bounding box center [881, 360] width 140 height 22
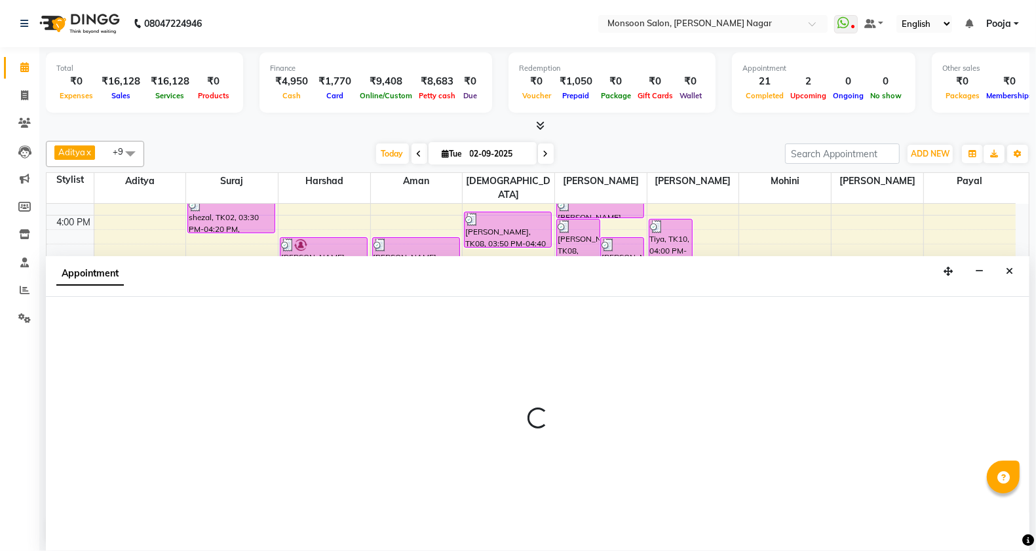
select select "tentative"
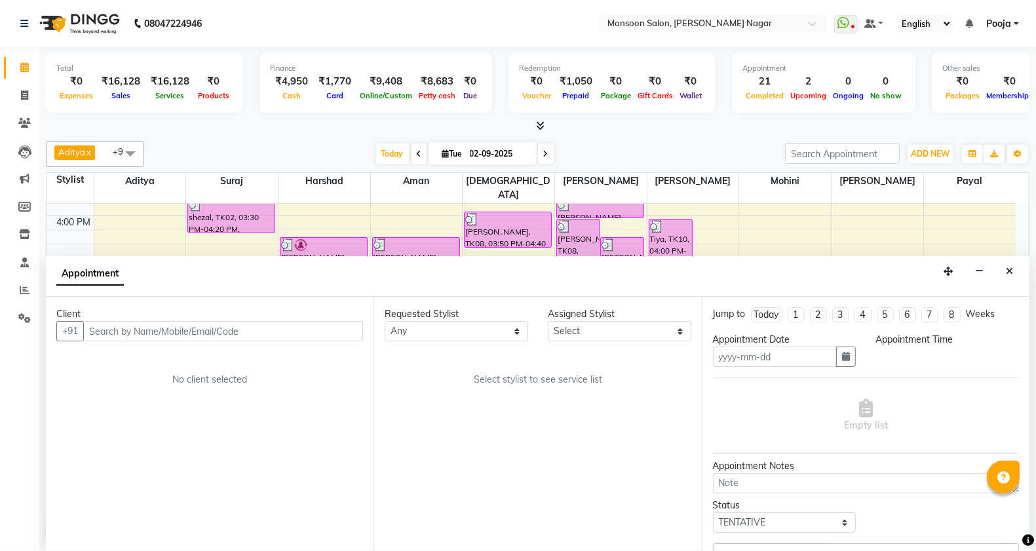
type input "02-09-2025"
select select "37925"
select select "1260"
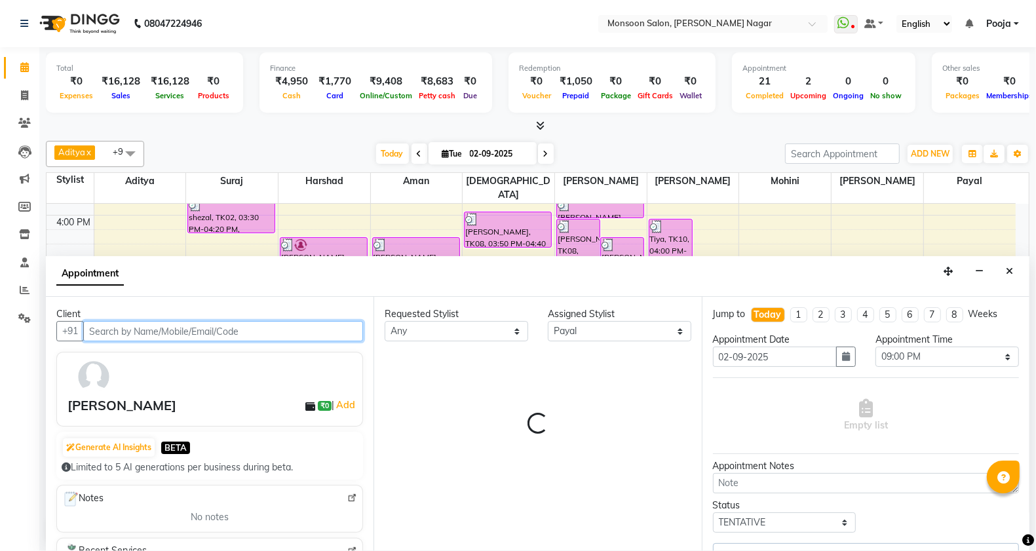
select select "2167"
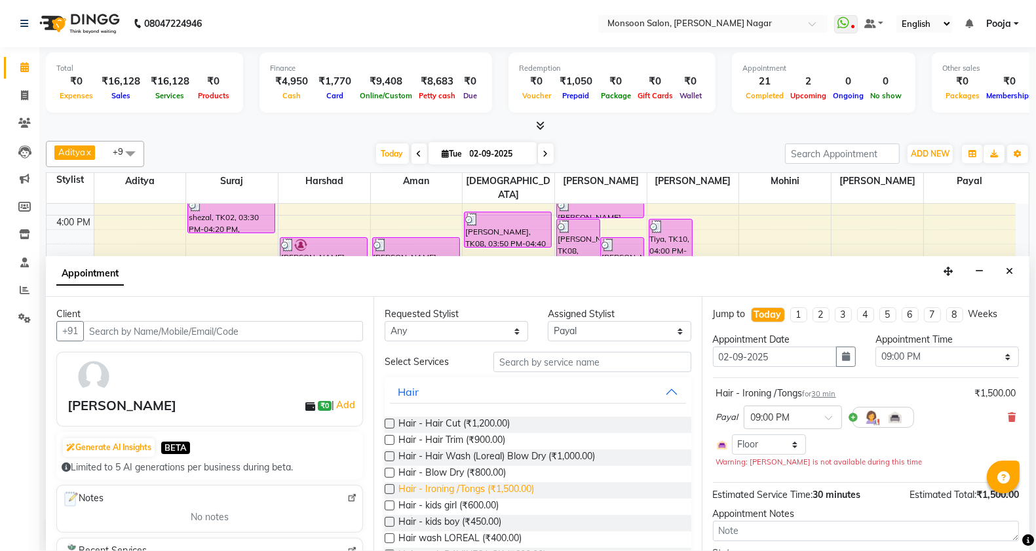
click at [476, 491] on span "Hair - Ironing /Tongs (₹1,500.00)" at bounding box center [466, 490] width 136 height 16
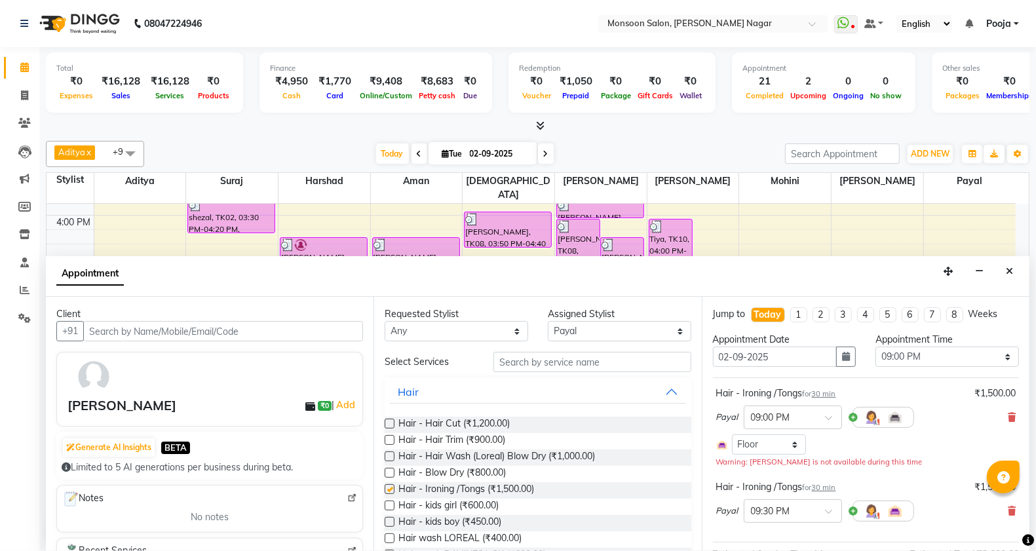
checkbox input "false"
click at [843, 358] on icon "button" at bounding box center [846, 356] width 8 height 9
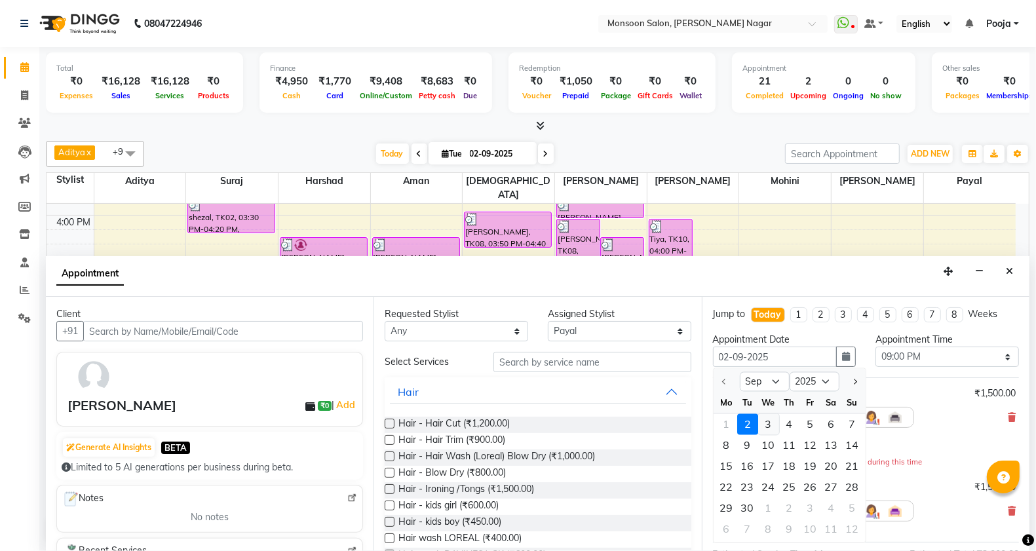
click at [765, 421] on div "3" at bounding box center [768, 424] width 21 height 21
type input "[DATE]"
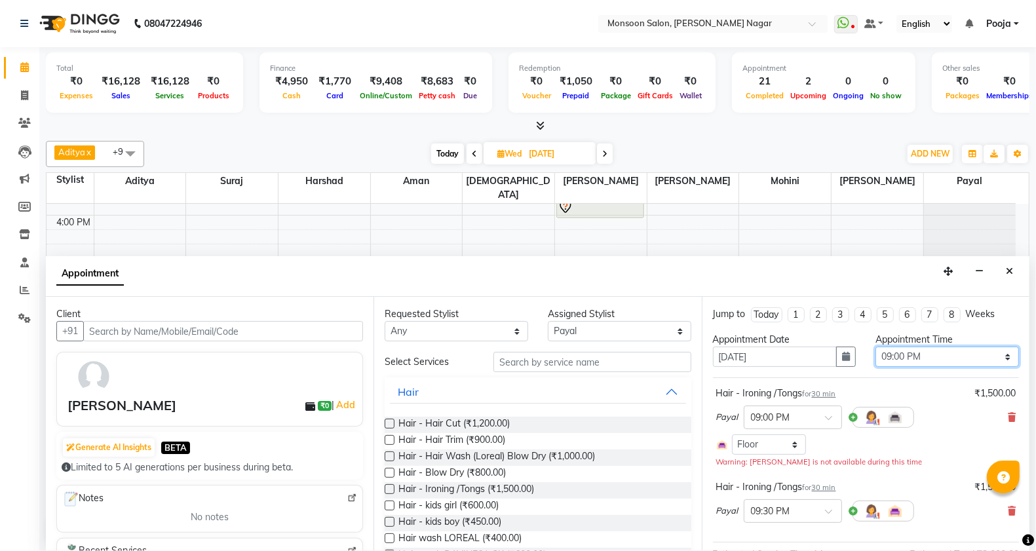
click at [885, 358] on select "Select 09:00 AM 09:15 AM 09:30 AM 09:45 AM 10:00 AM 10:15 AM 10:30 AM 10:45 AM …" at bounding box center [946, 357] width 143 height 20
select select "570"
click at [875, 347] on select "Select 09:00 AM 09:15 AM 09:30 AM 09:45 AM 10:00 AM 10:15 AM 10:30 AM 10:45 AM …" at bounding box center [946, 357] width 143 height 20
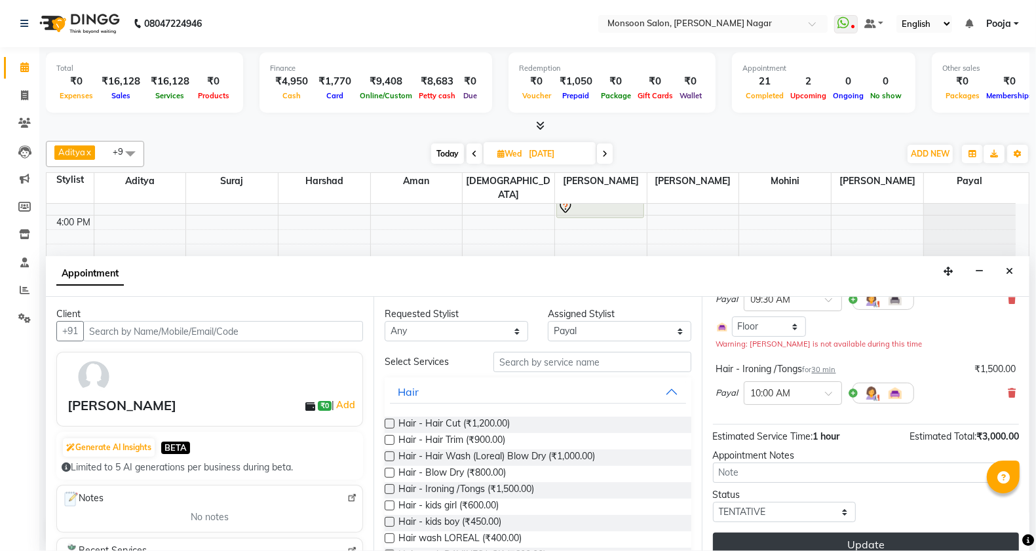
scroll to position [134, 0]
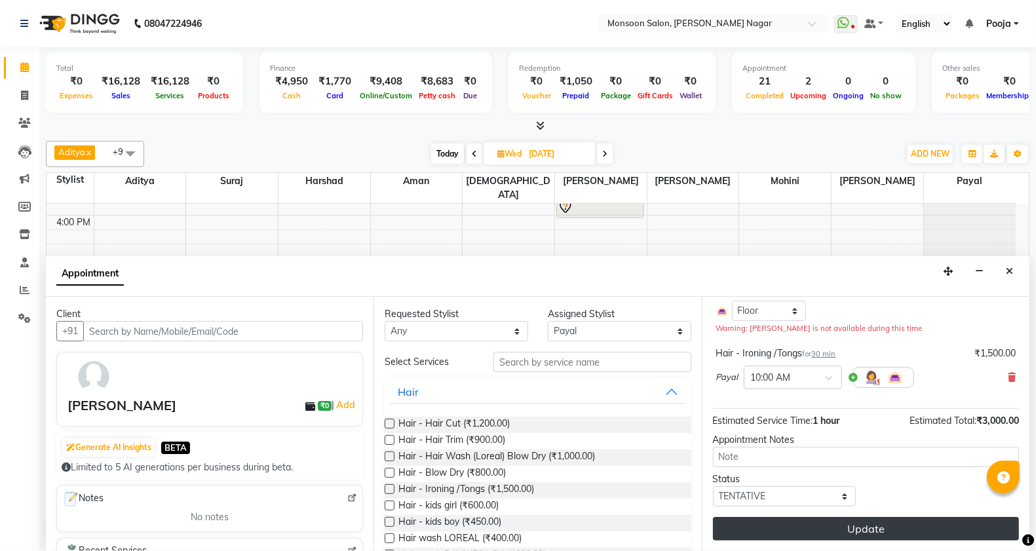
click at [882, 526] on button "Update" at bounding box center [866, 529] width 306 height 24
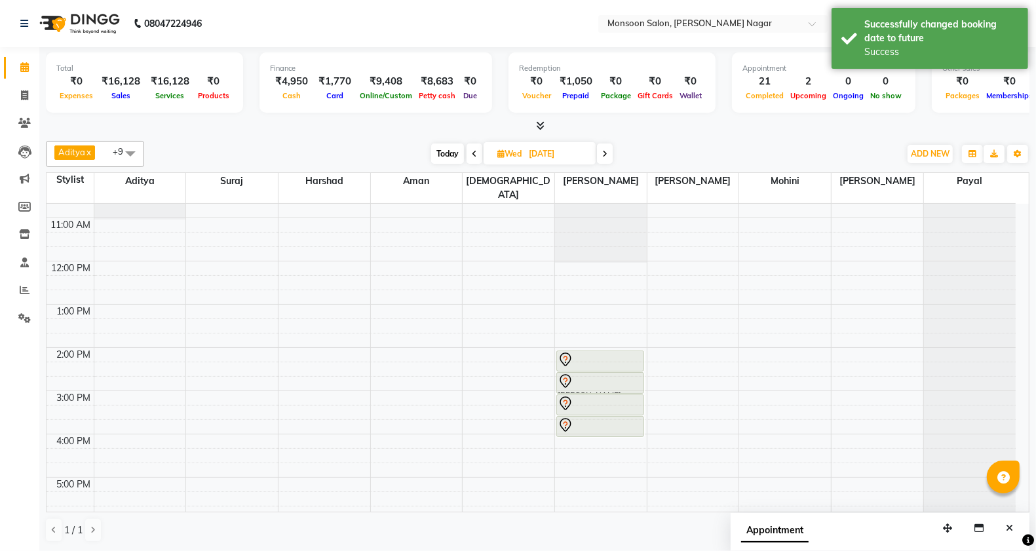
scroll to position [0, 0]
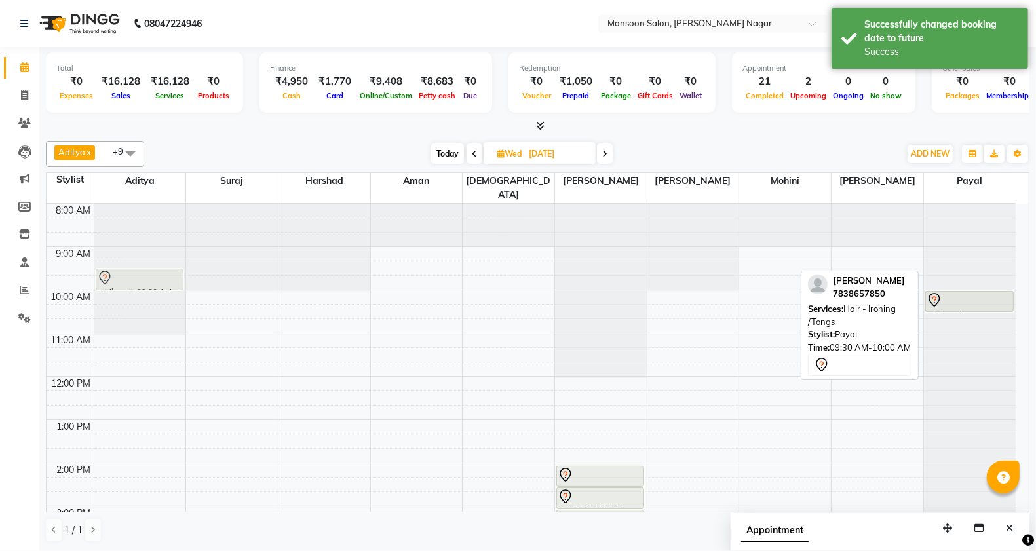
drag, startPoint x: 987, startPoint y: 259, endPoint x: 141, endPoint y: 257, distance: 846.5
click at [141, 257] on tr "mihikanull, 09:30 AM-10:00 AM, Hair - Ironing /Tongs [PERSON_NAME], 02:00 PM-02…" at bounding box center [531, 528] width 969 height 648
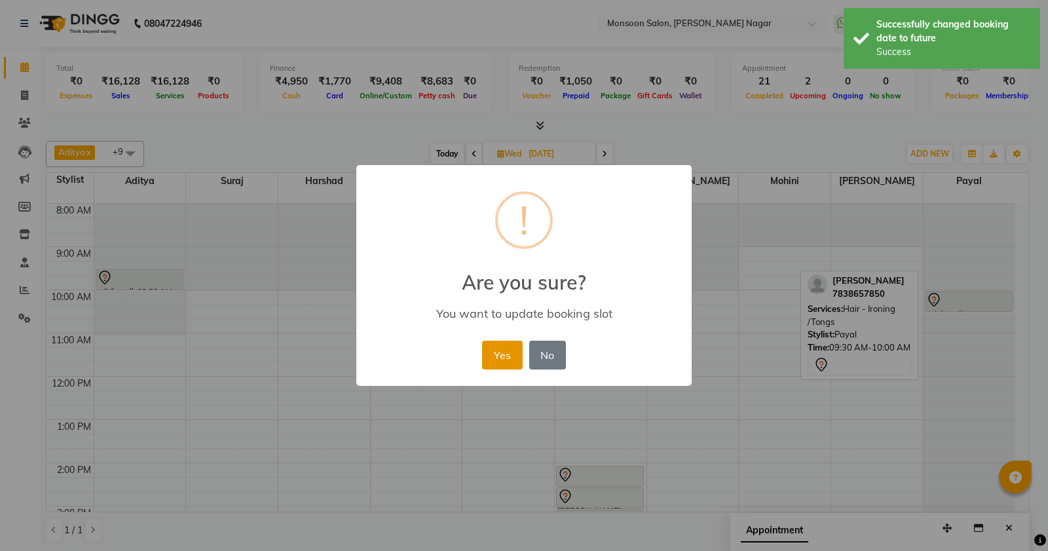
click at [500, 351] on button "Yes" at bounding box center [502, 355] width 40 height 29
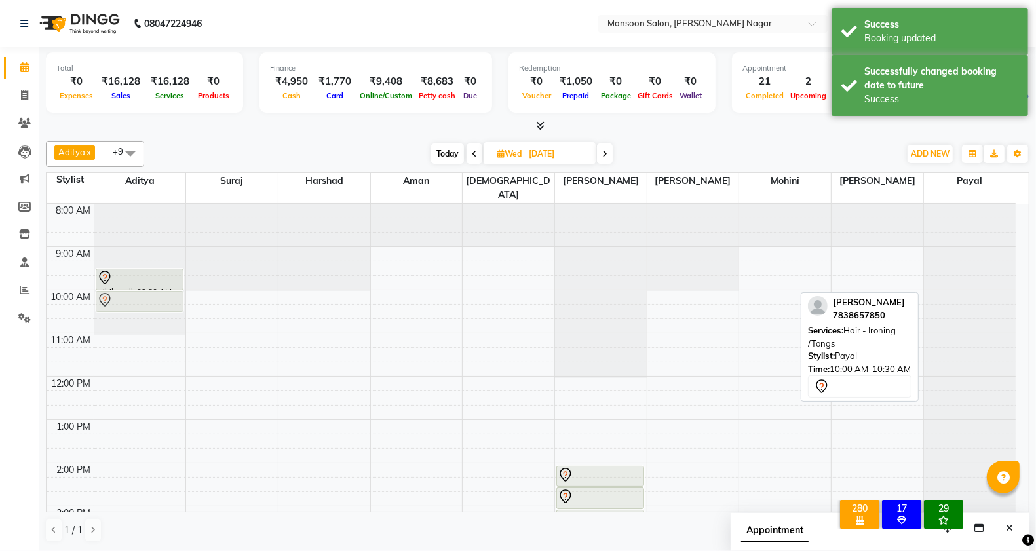
drag, startPoint x: 973, startPoint y: 286, endPoint x: 147, endPoint y: 292, distance: 825.5
click at [147, 292] on tr "mihikanull, 09:30 AM-10:00 AM, Hair - Ironing /Tongs mihikanull, 10:00 AM-10:30…" at bounding box center [531, 528] width 969 height 648
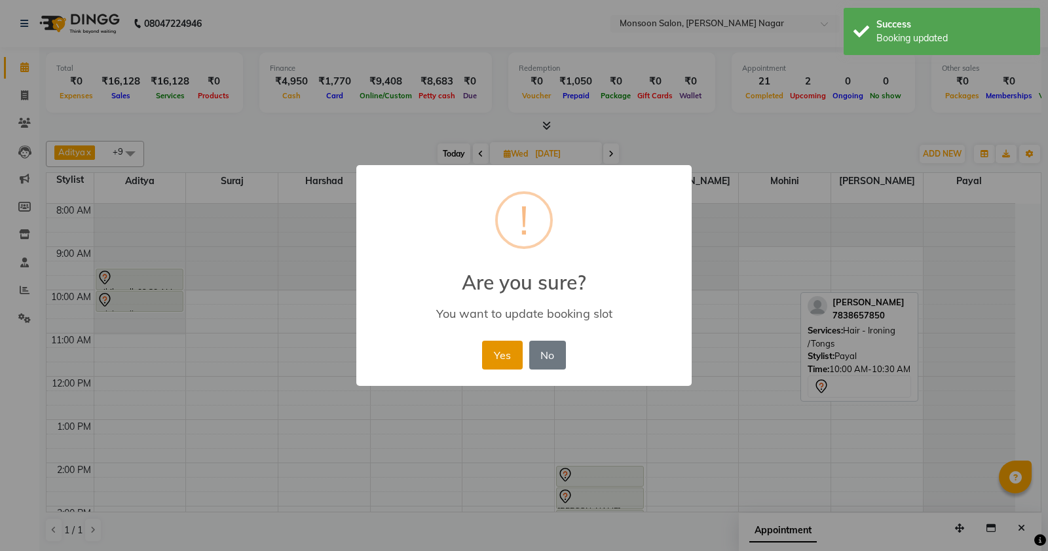
click at [500, 362] on button "Yes" at bounding box center [502, 355] width 40 height 29
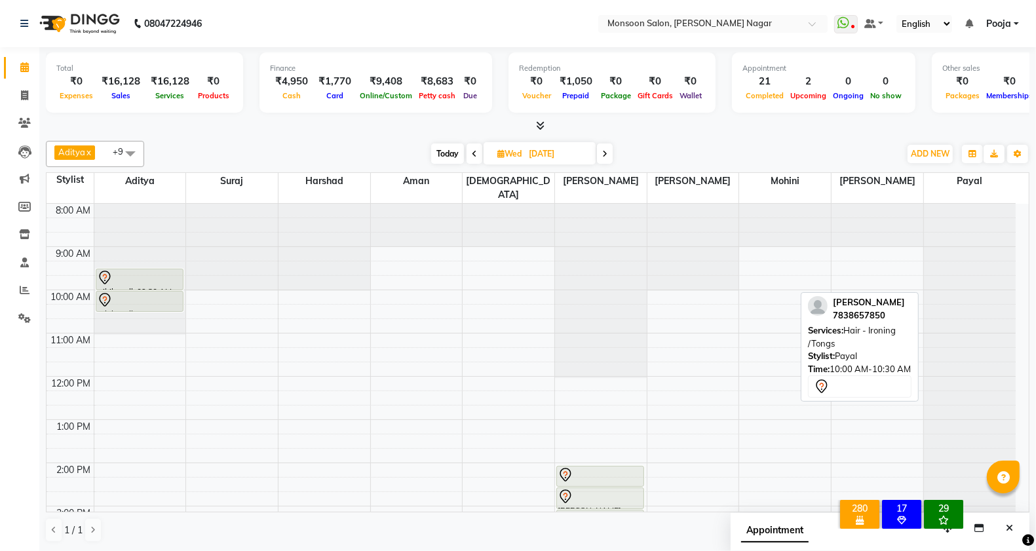
click at [452, 155] on span "Today" at bounding box center [447, 153] width 33 height 20
type input "02-09-2025"
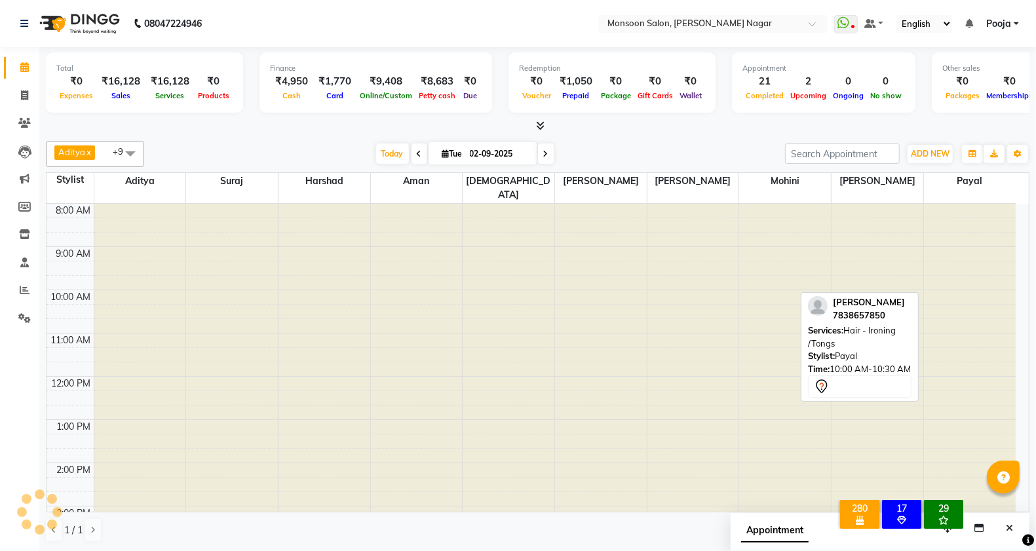
scroll to position [334, 0]
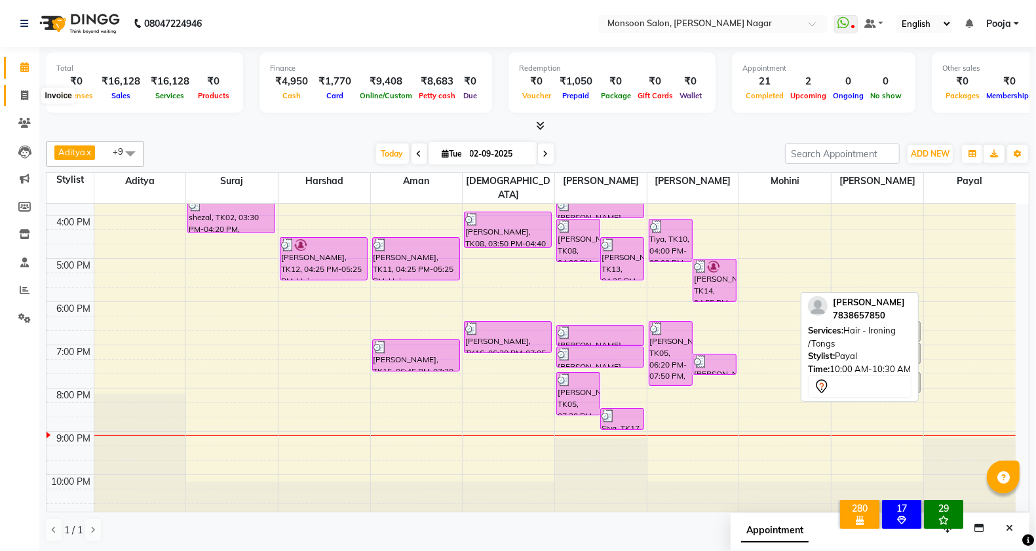
click at [21, 100] on icon at bounding box center [24, 95] width 7 height 10
select select "service"
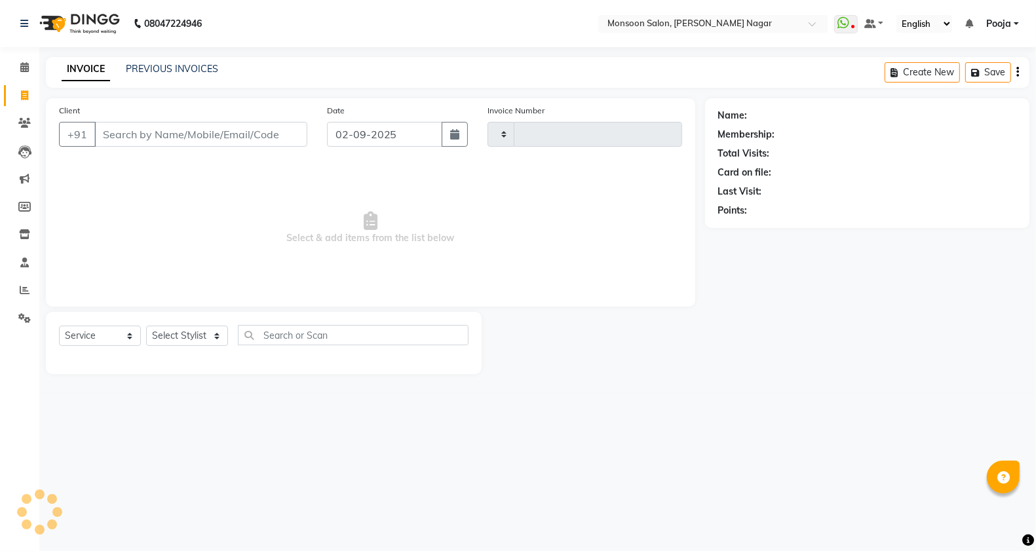
type input "2563"
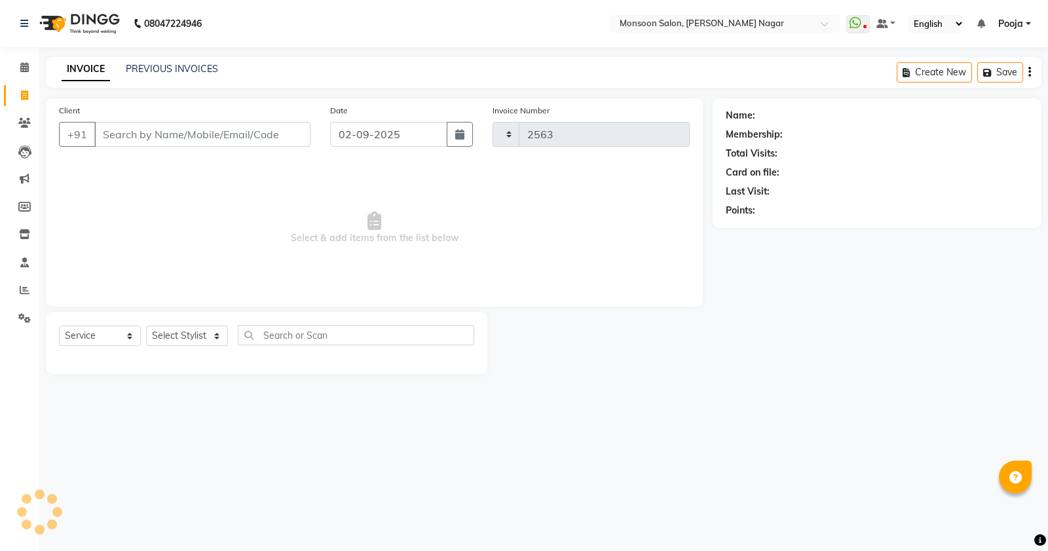
select select "4905"
click at [181, 140] on input "Client" at bounding box center [202, 134] width 216 height 25
type input "+"
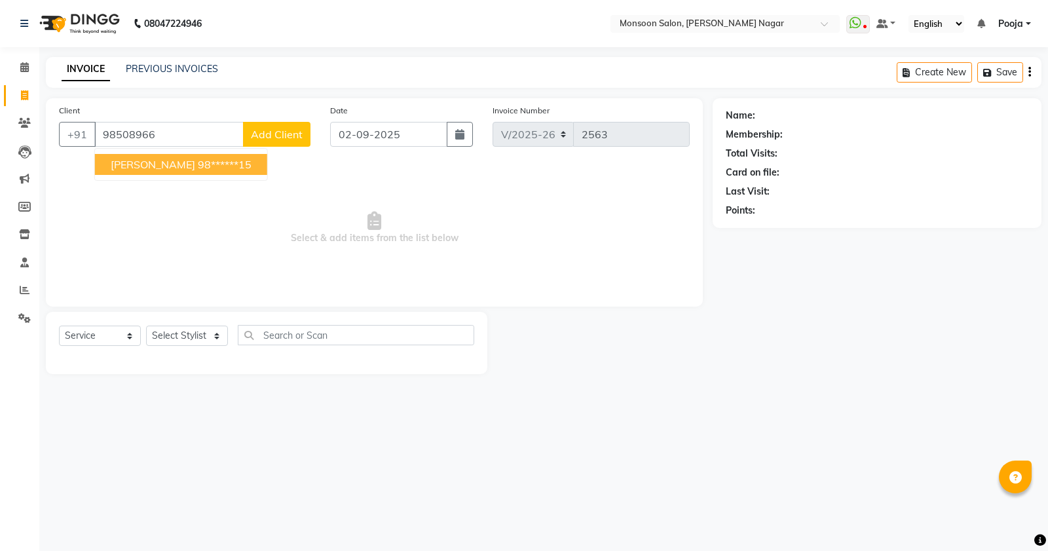
drag, startPoint x: 168, startPoint y: 164, endPoint x: 182, endPoint y: 283, distance: 120.0
click at [198, 166] on ngb-highlight "98******15" at bounding box center [225, 164] width 54 height 13
type input "98******15"
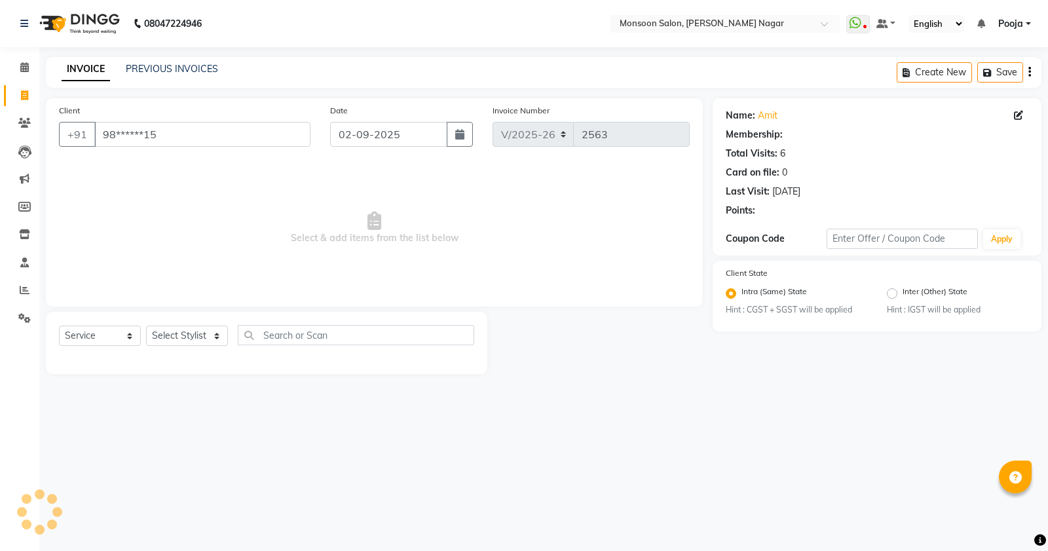
select select "1: Object"
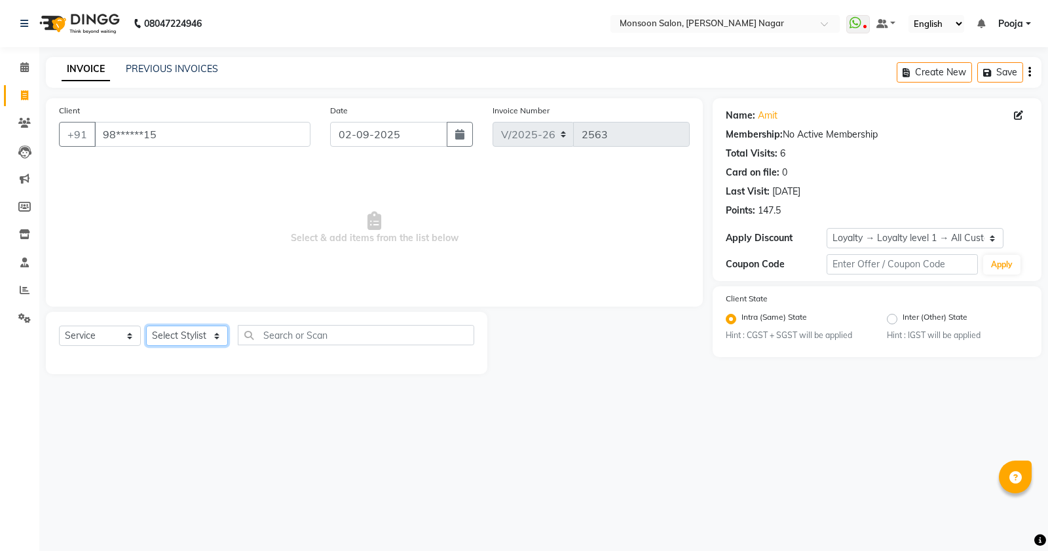
click at [176, 341] on select "Select Stylist [PERSON_NAME] [PERSON_NAME] [PERSON_NAME] [PERSON_NAME] [PERSON_…" at bounding box center [187, 336] width 82 height 20
select select "89609"
click at [146, 326] on select "Select Stylist [PERSON_NAME] [PERSON_NAME] [PERSON_NAME] [PERSON_NAME] [PERSON_…" at bounding box center [187, 336] width 82 height 20
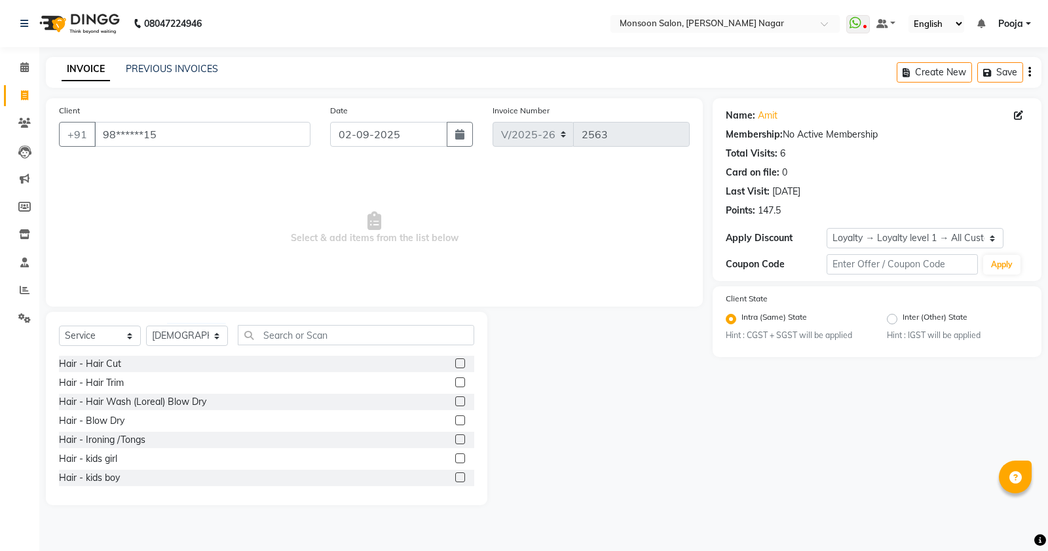
click at [352, 349] on div "Select Service Product Membership Package Voucher Prepaid Gift Card Select Styl…" at bounding box center [266, 340] width 415 height 31
click at [355, 345] on input "text" at bounding box center [356, 335] width 237 height 20
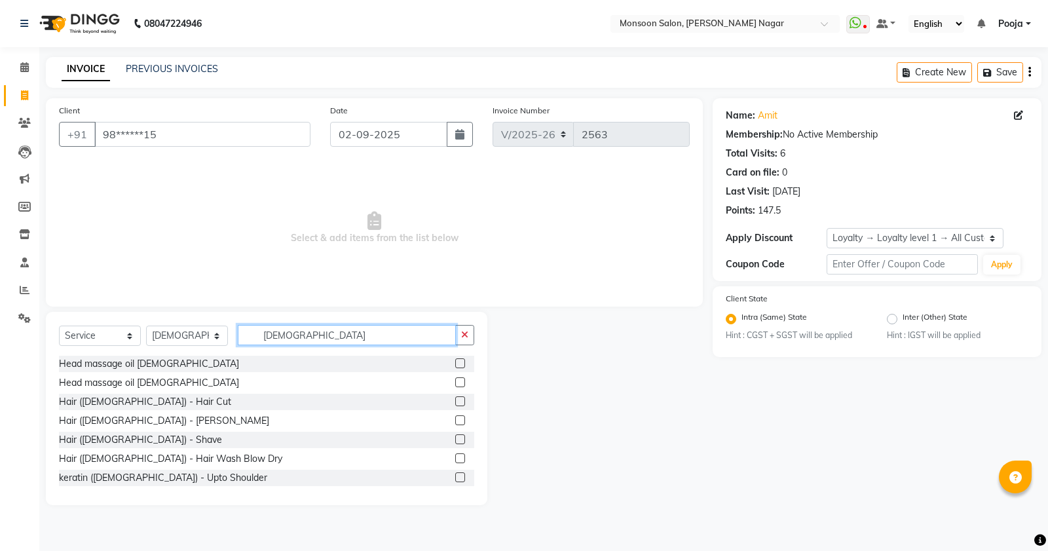
type input "[DEMOGRAPHIC_DATA]"
click at [455, 396] on label at bounding box center [460, 401] width 10 height 10
click at [455, 398] on input "checkbox" at bounding box center [459, 402] width 9 height 9
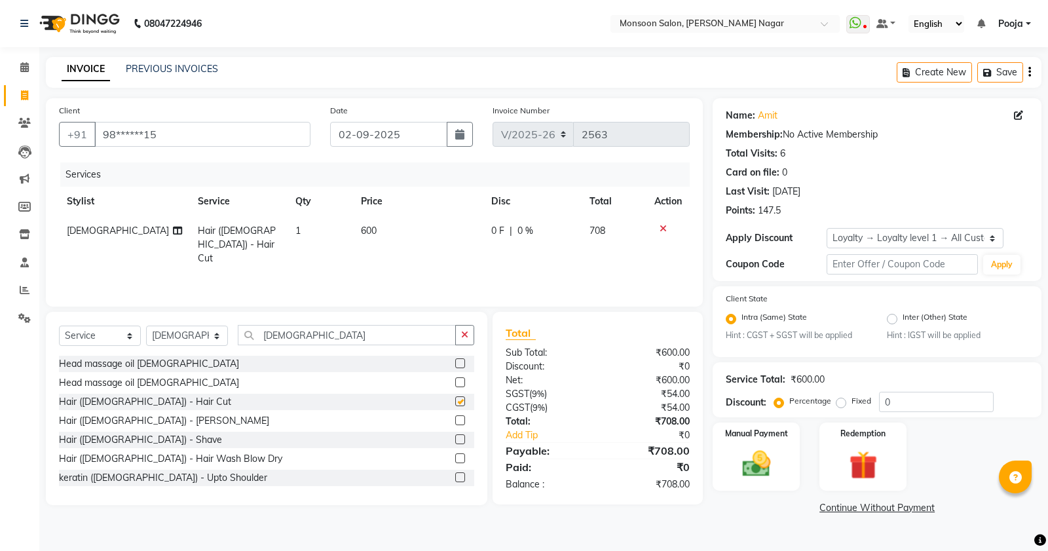
checkbox input "false"
click at [455, 421] on label at bounding box center [460, 420] width 10 height 10
click at [455, 421] on input "checkbox" at bounding box center [459, 421] width 9 height 9
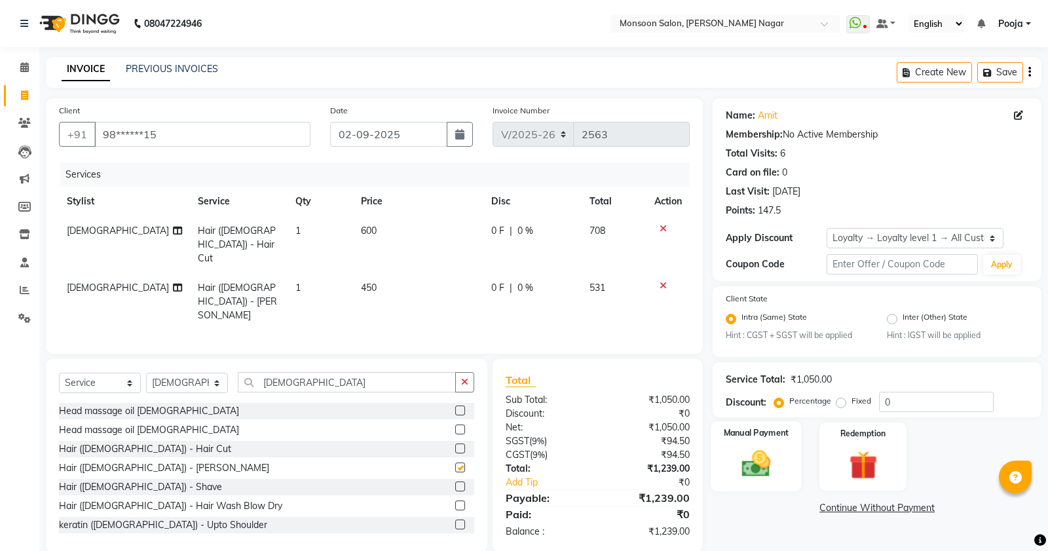
checkbox input "false"
click at [744, 477] on img at bounding box center [756, 463] width 47 height 33
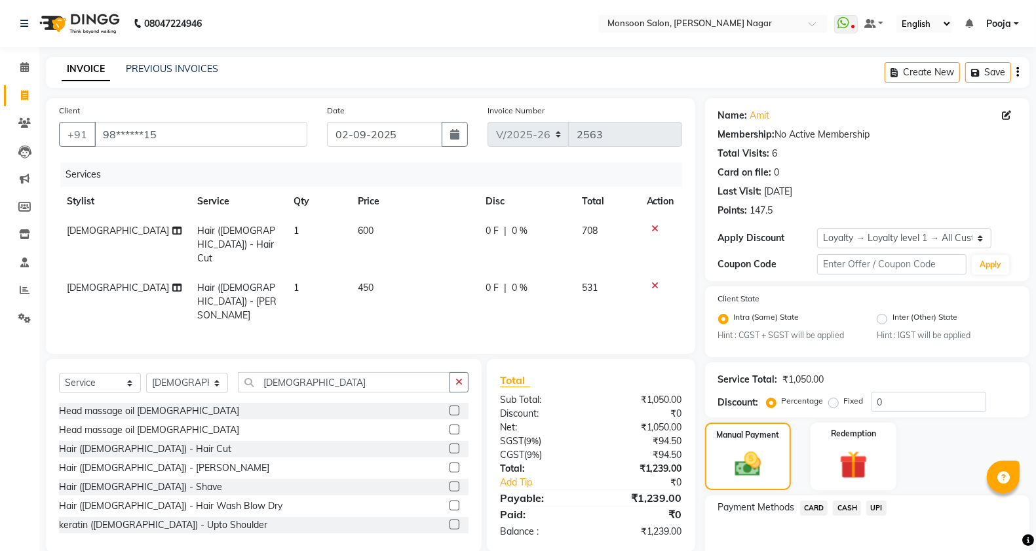
click at [875, 506] on span "UPI" at bounding box center [876, 508] width 20 height 15
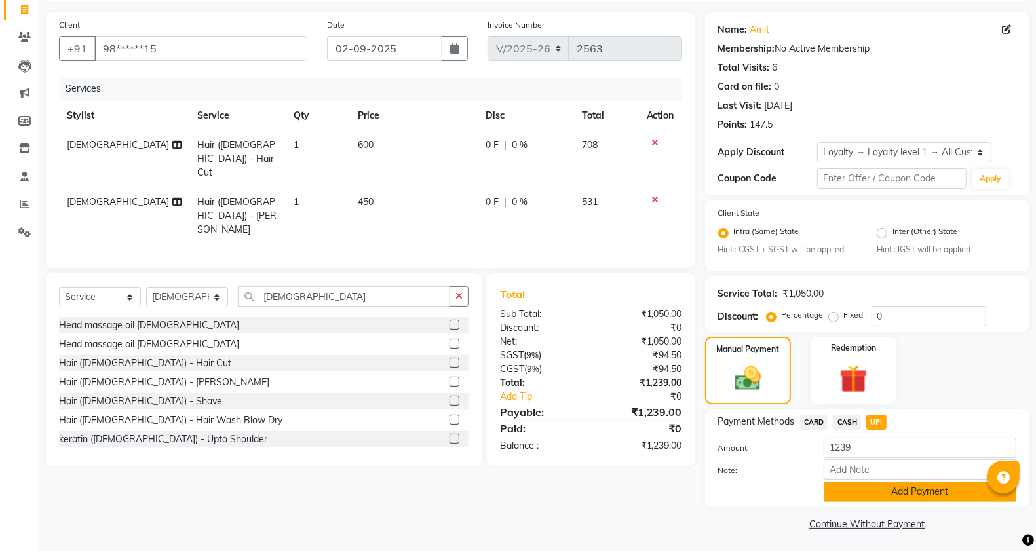
click at [870, 496] on button "Add Payment" at bounding box center [920, 492] width 193 height 20
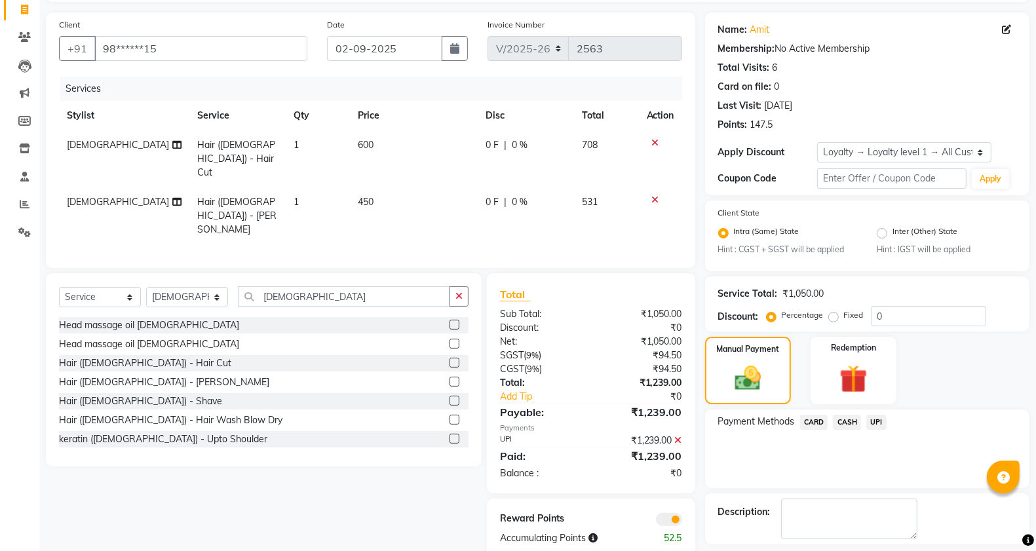
scroll to position [142, 0]
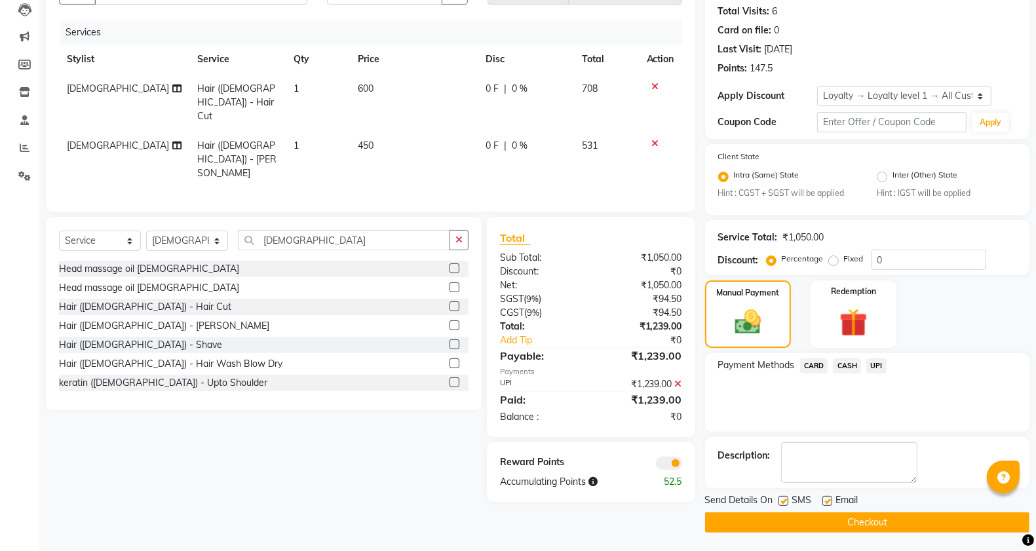
click at [865, 514] on button "Checkout" at bounding box center [867, 522] width 324 height 20
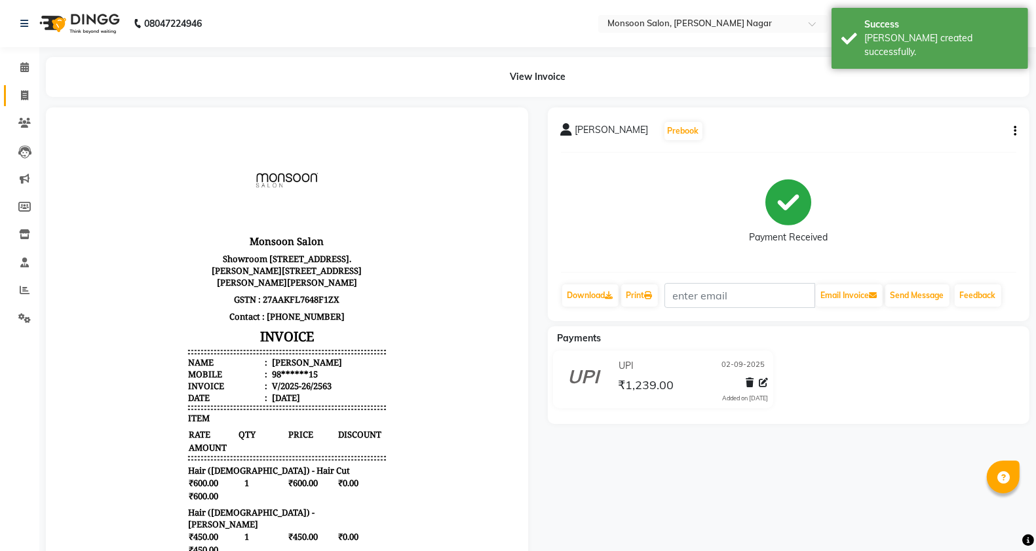
click at [24, 85] on link "Invoice" at bounding box center [19, 96] width 31 height 22
select select "4905"
select select "service"
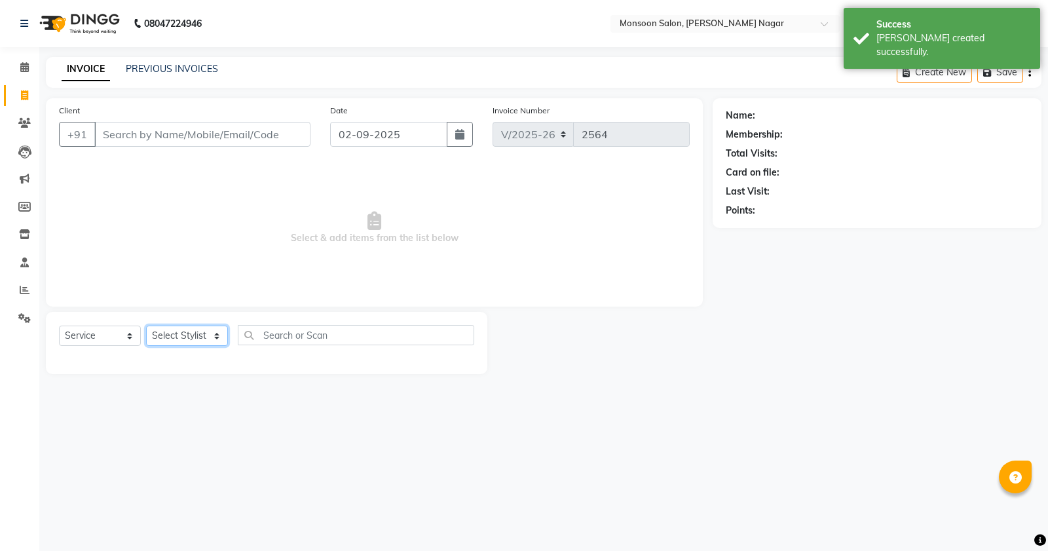
click at [178, 330] on select "Select Stylist [PERSON_NAME] [PERSON_NAME] [PERSON_NAME] [PERSON_NAME] [PERSON_…" at bounding box center [187, 336] width 82 height 20
select select "41156"
click at [146, 326] on select "Select Stylist [PERSON_NAME] [PERSON_NAME] [PERSON_NAME] [PERSON_NAME] [PERSON_…" at bounding box center [187, 336] width 82 height 20
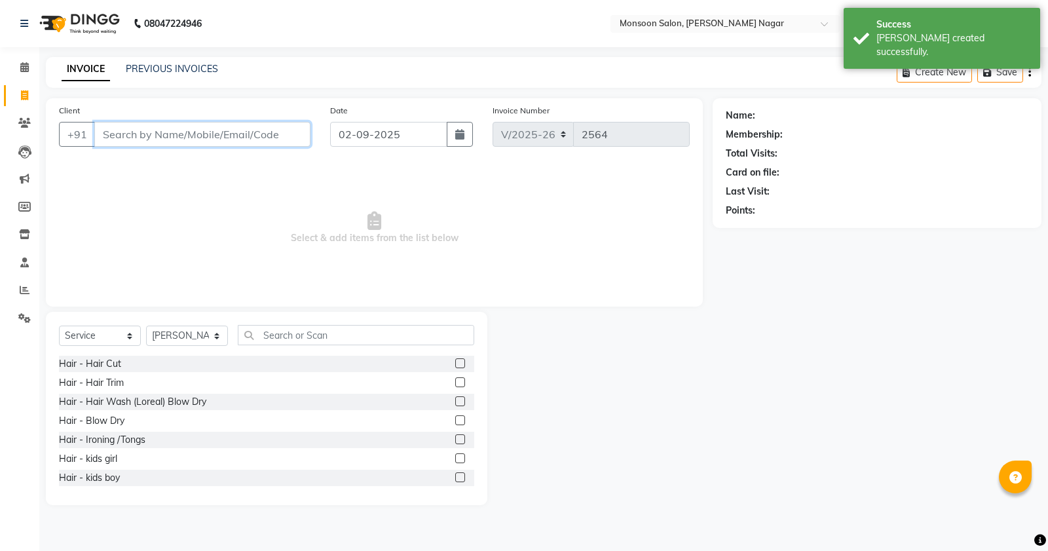
click at [178, 133] on input "Client" at bounding box center [202, 134] width 216 height 25
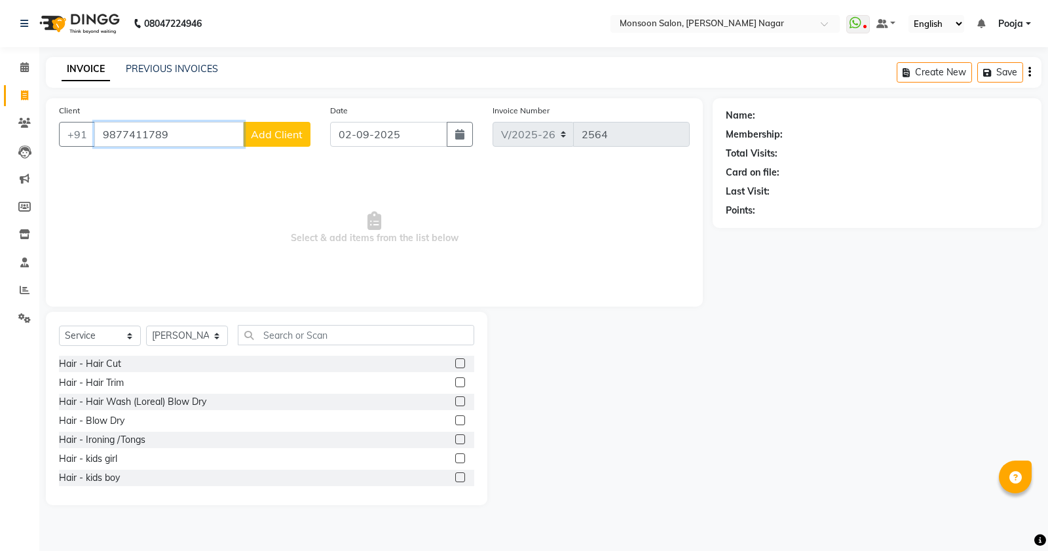
type input "9877411789"
click at [286, 129] on span "Add Client" at bounding box center [277, 134] width 52 height 13
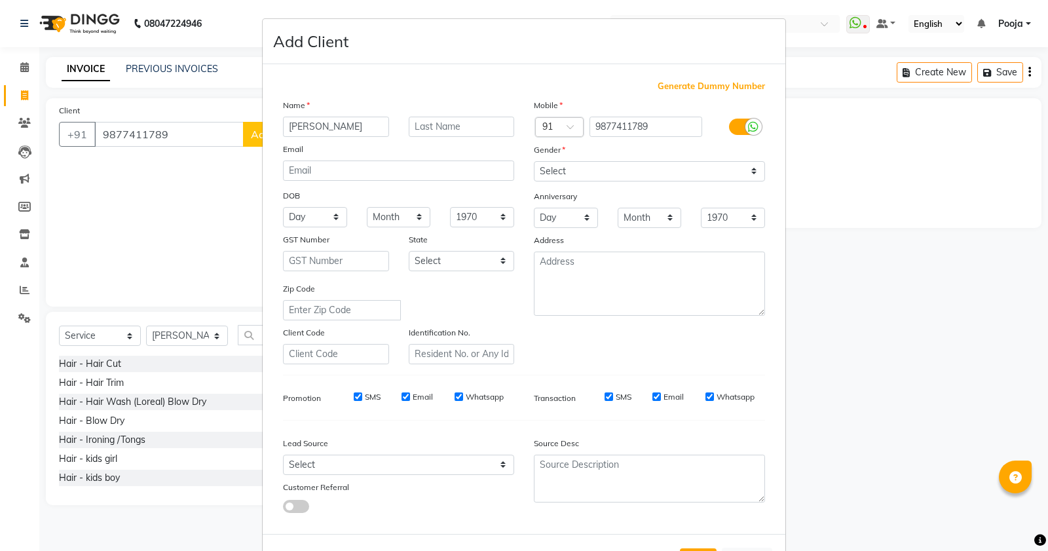
type input "[PERSON_NAME]"
click at [556, 162] on select "Select [DEMOGRAPHIC_DATA] [DEMOGRAPHIC_DATA] Other Prefer Not To Say" at bounding box center [649, 171] width 231 height 20
select select "[DEMOGRAPHIC_DATA]"
click at [534, 161] on select "Select [DEMOGRAPHIC_DATA] [DEMOGRAPHIC_DATA] Other Prefer Not To Say" at bounding box center [649, 171] width 231 height 20
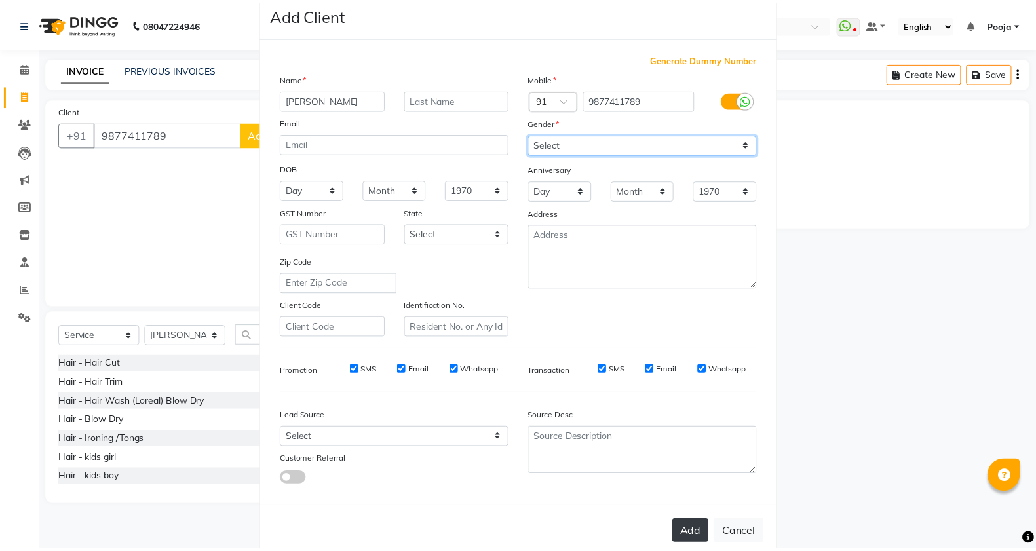
scroll to position [49, 0]
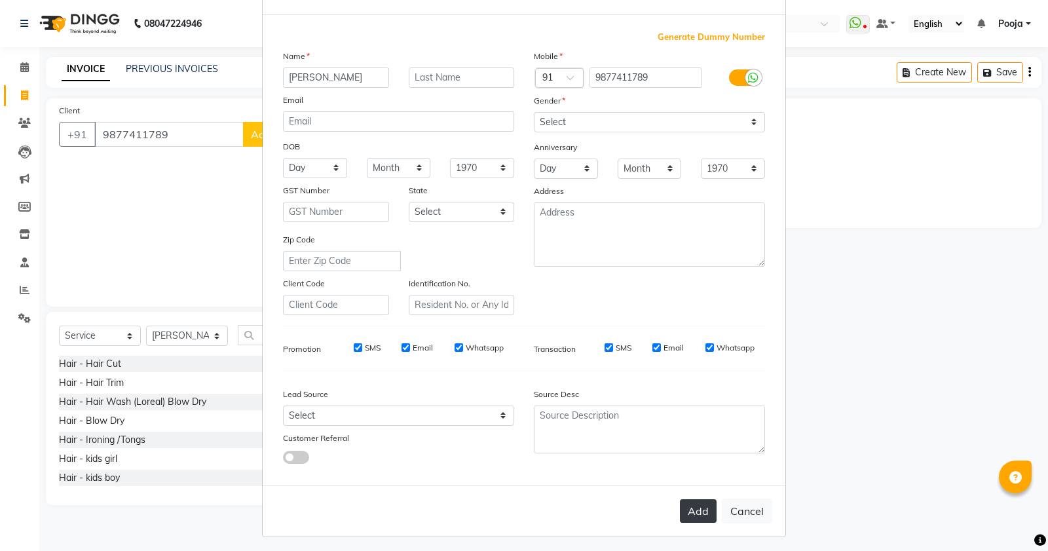
click at [694, 513] on button "Add" at bounding box center [698, 511] width 37 height 24
type input "98******89"
select select
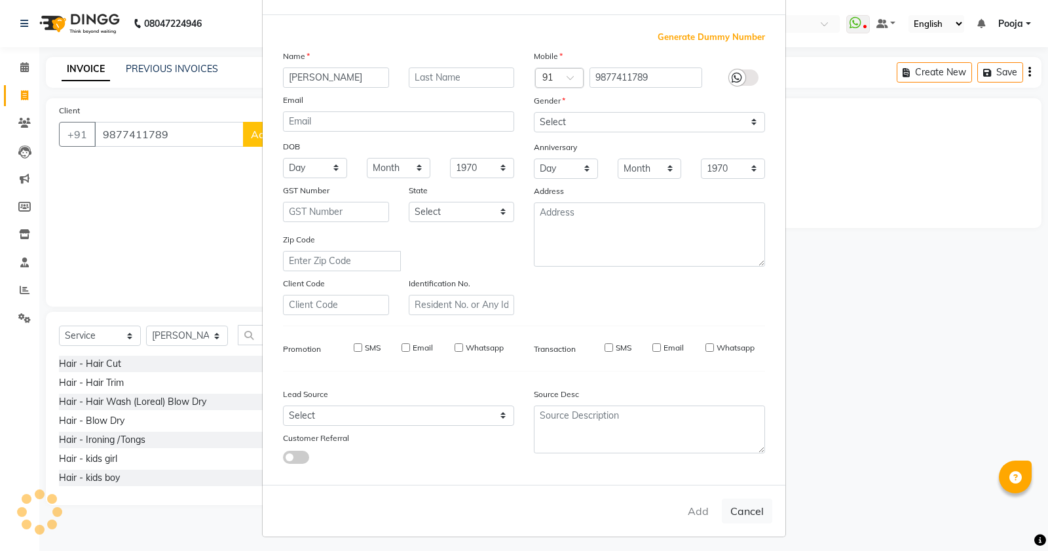
select select
checkbox input "false"
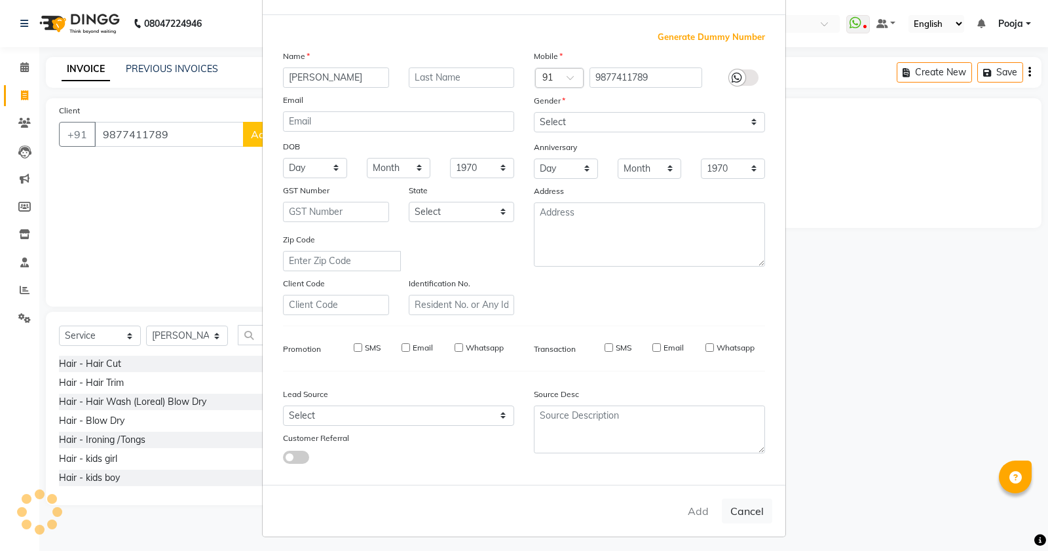
checkbox input "false"
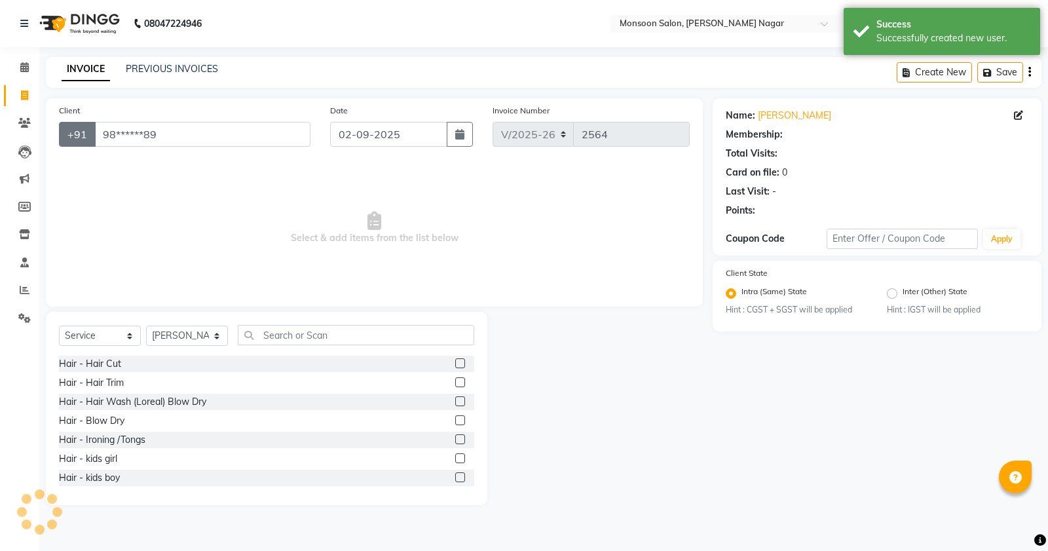
select select "1: Object"
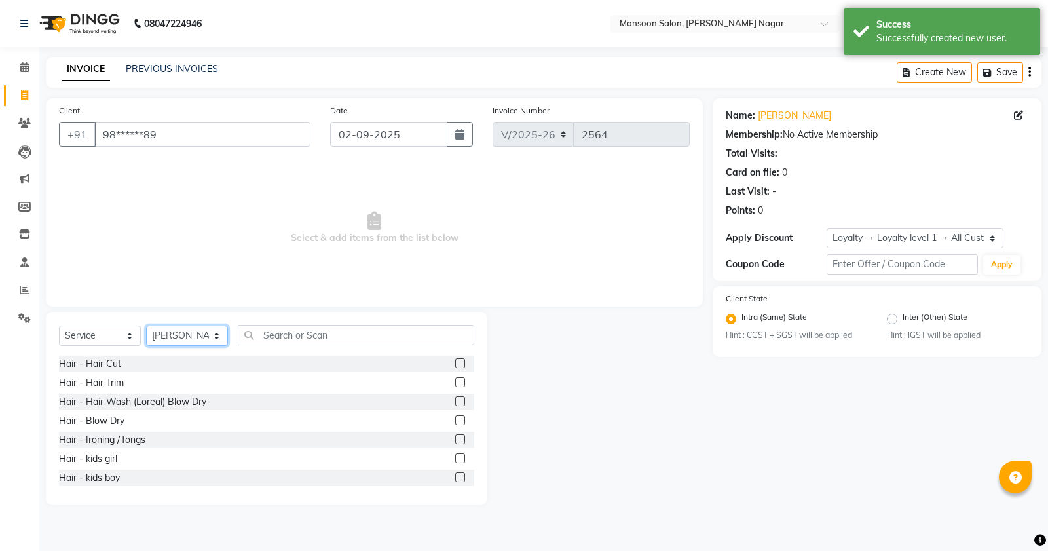
click at [162, 337] on select "Select Stylist [PERSON_NAME] [PERSON_NAME] [PERSON_NAME] [PERSON_NAME] [PERSON_…" at bounding box center [187, 336] width 82 height 20
click at [273, 337] on input "text" at bounding box center [356, 335] width 237 height 20
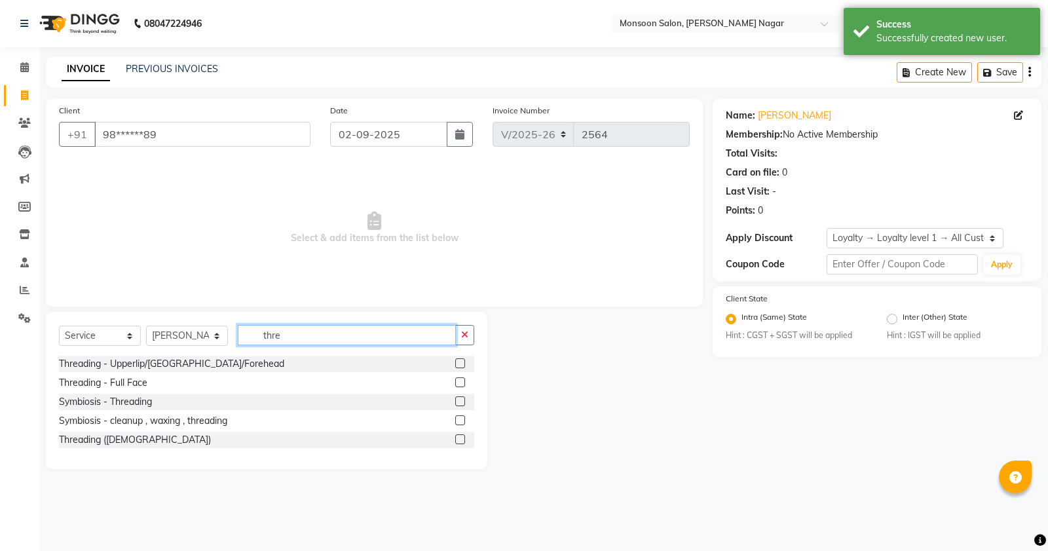
type input "thre"
click at [463, 406] on div at bounding box center [459, 403] width 9 height 14
click at [459, 404] on label at bounding box center [460, 401] width 10 height 10
click at [459, 404] on input "checkbox" at bounding box center [459, 402] width 9 height 9
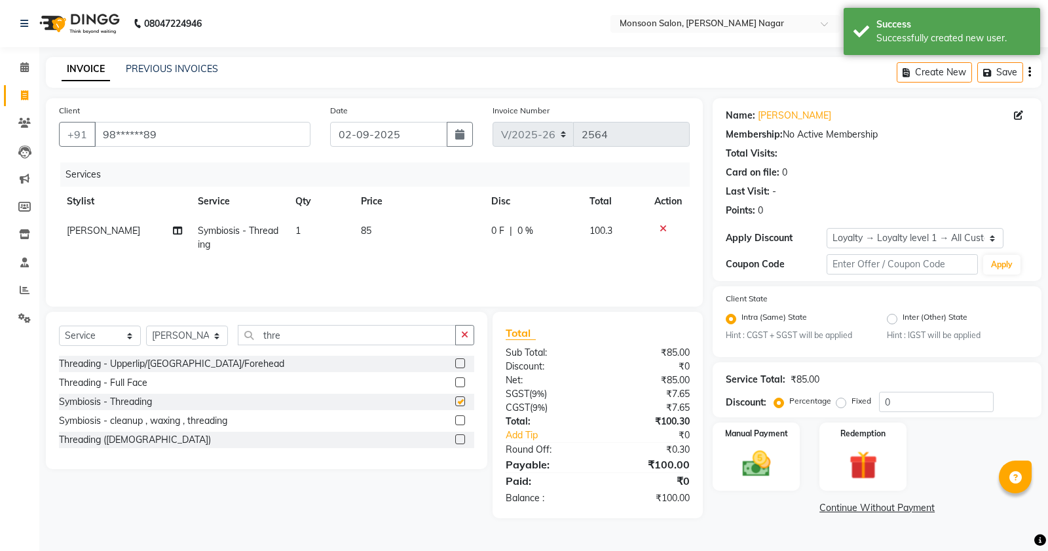
checkbox input "false"
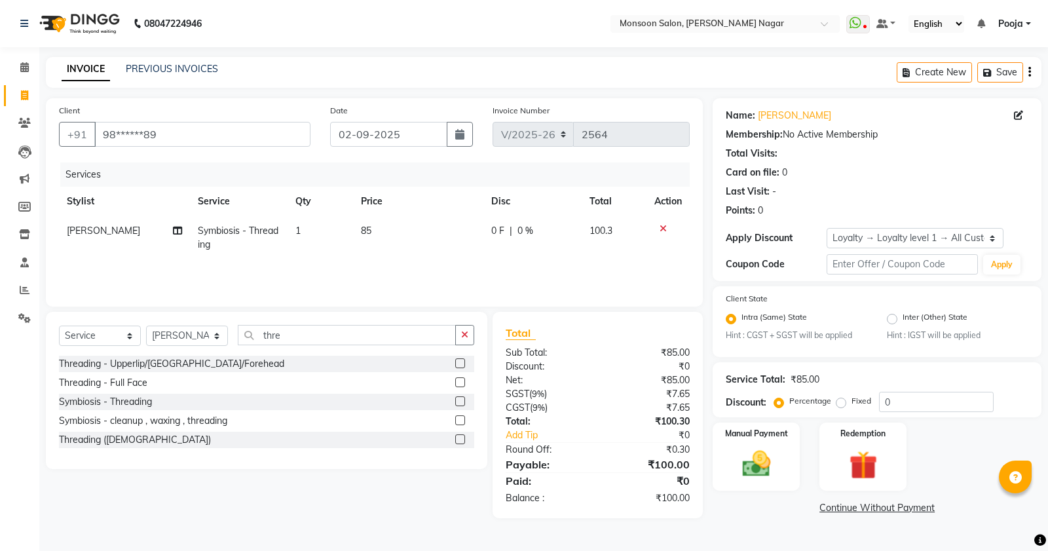
click at [1029, 73] on icon "button" at bounding box center [1030, 72] width 3 height 1
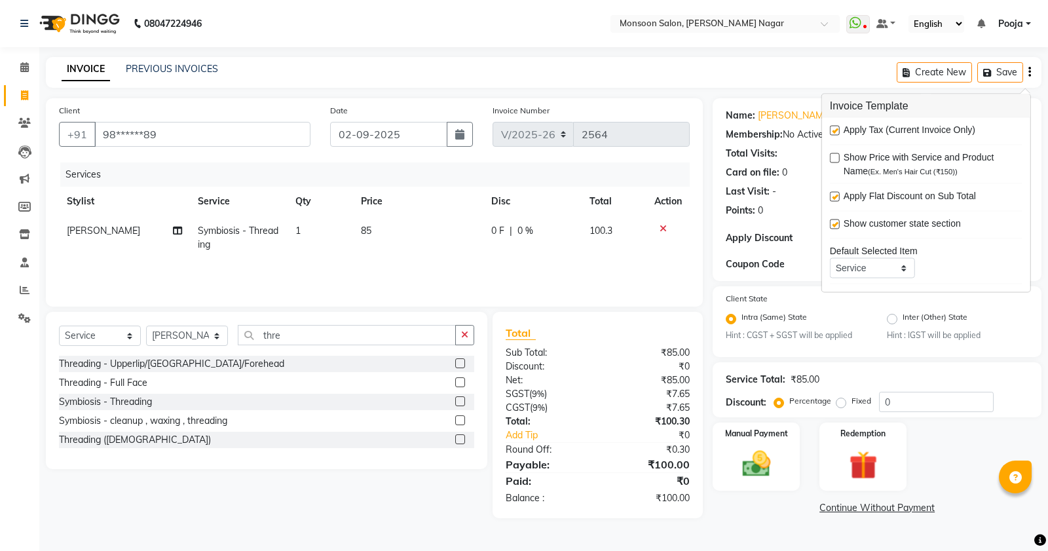
click at [835, 128] on label at bounding box center [835, 131] width 10 height 10
click at [835, 128] on input "checkbox" at bounding box center [834, 131] width 9 height 9
checkbox input "false"
click at [796, 162] on div "Name: [PERSON_NAME] Membership: No Active Membership Total Visits: Card on file…" at bounding box center [877, 161] width 303 height 114
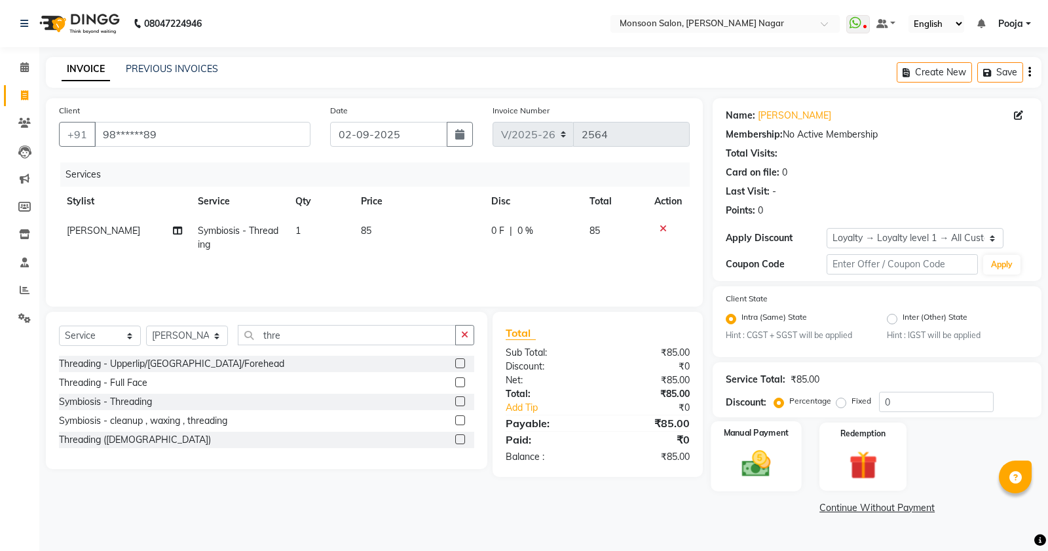
click at [758, 459] on img at bounding box center [756, 463] width 47 height 33
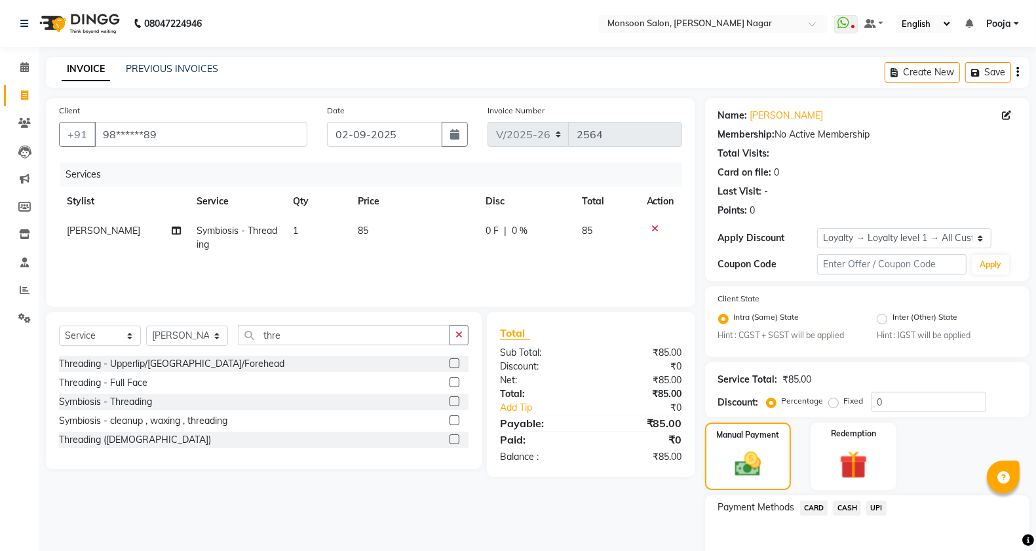
click at [873, 506] on span "UPI" at bounding box center [876, 508] width 20 height 15
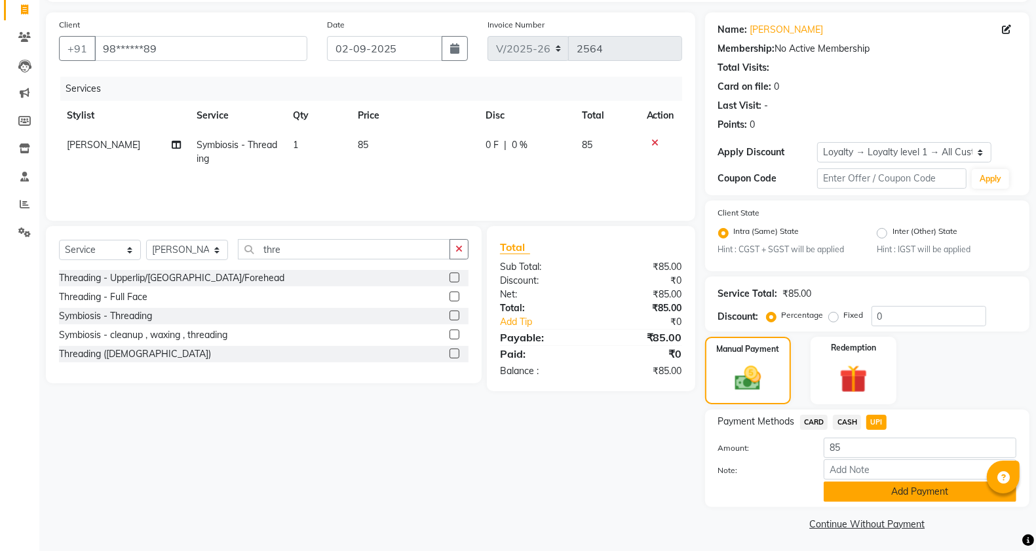
click at [875, 483] on button "Add Payment" at bounding box center [920, 492] width 193 height 20
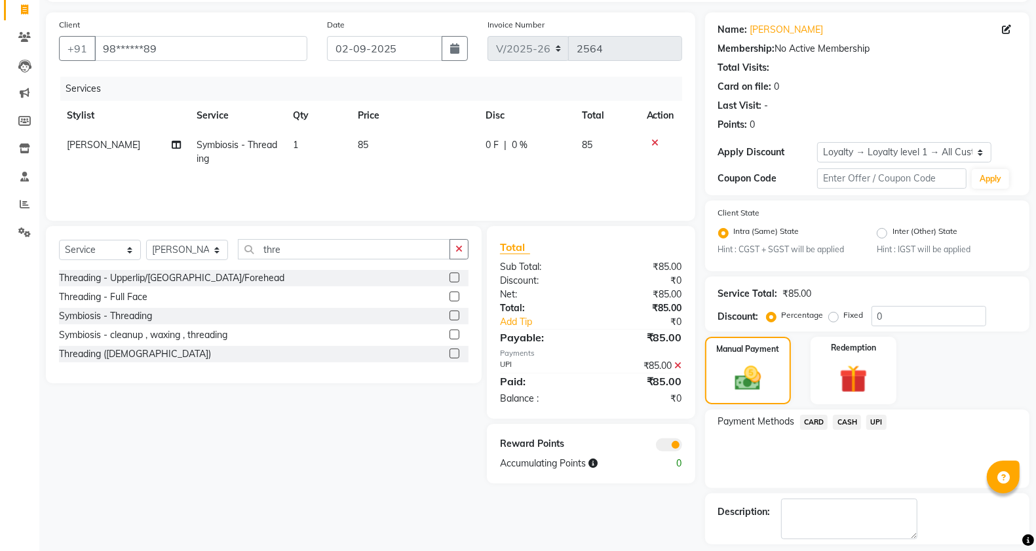
scroll to position [142, 0]
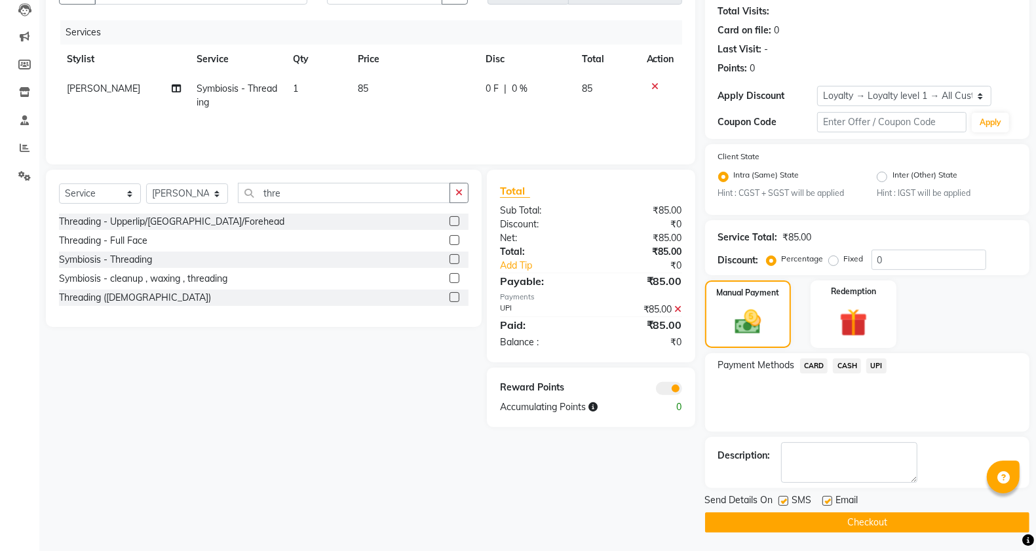
drag, startPoint x: 870, startPoint y: 515, endPoint x: 892, endPoint y: 500, distance: 26.9
click at [870, 516] on button "Checkout" at bounding box center [867, 522] width 324 height 20
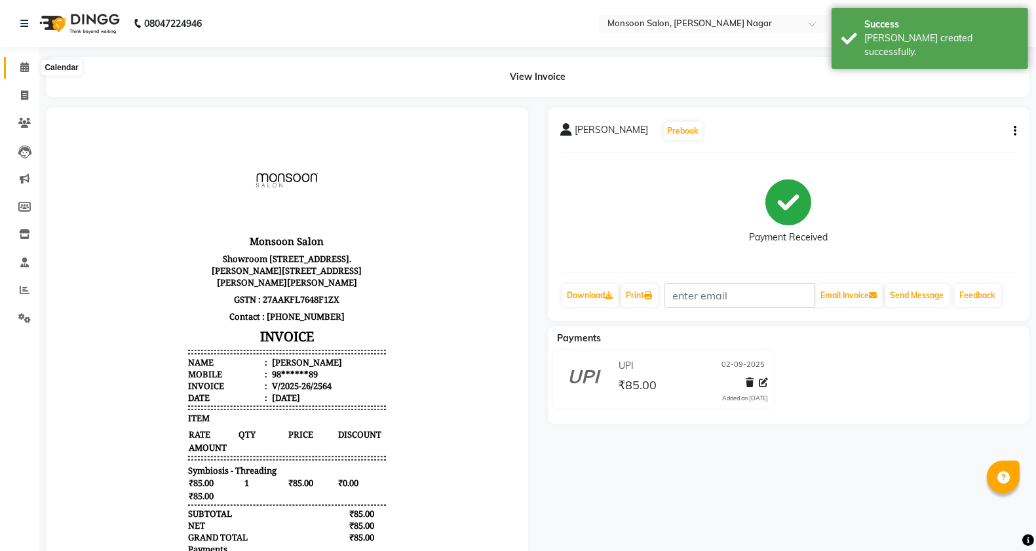
click at [20, 69] on icon at bounding box center [24, 67] width 9 height 10
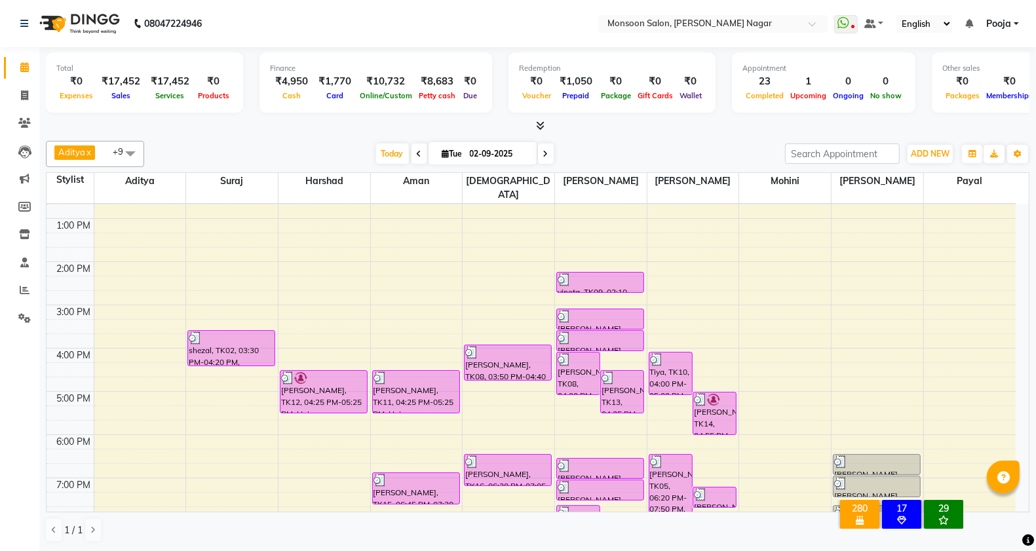
scroll to position [334, 0]
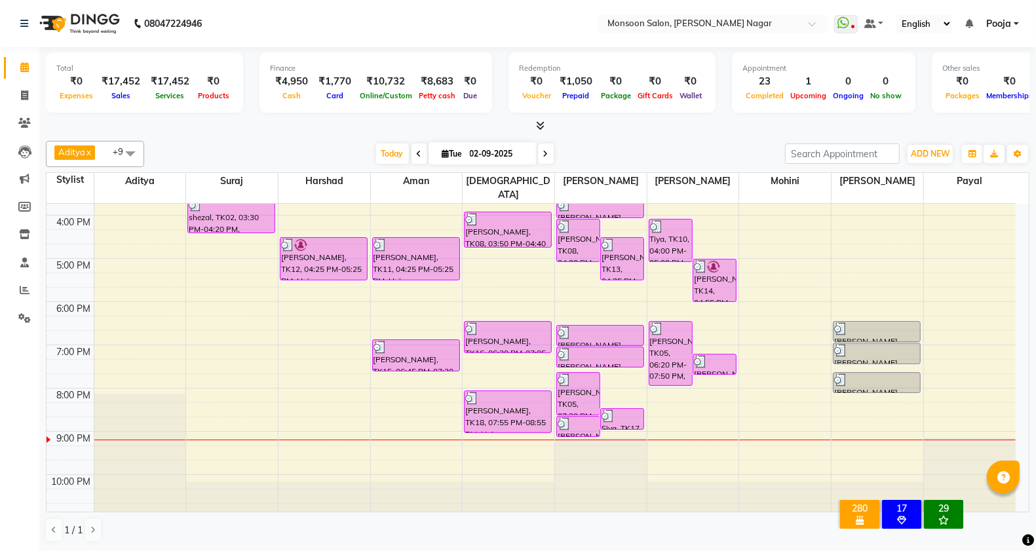
click at [543, 155] on icon at bounding box center [545, 154] width 5 height 8
type input "[DATE]"
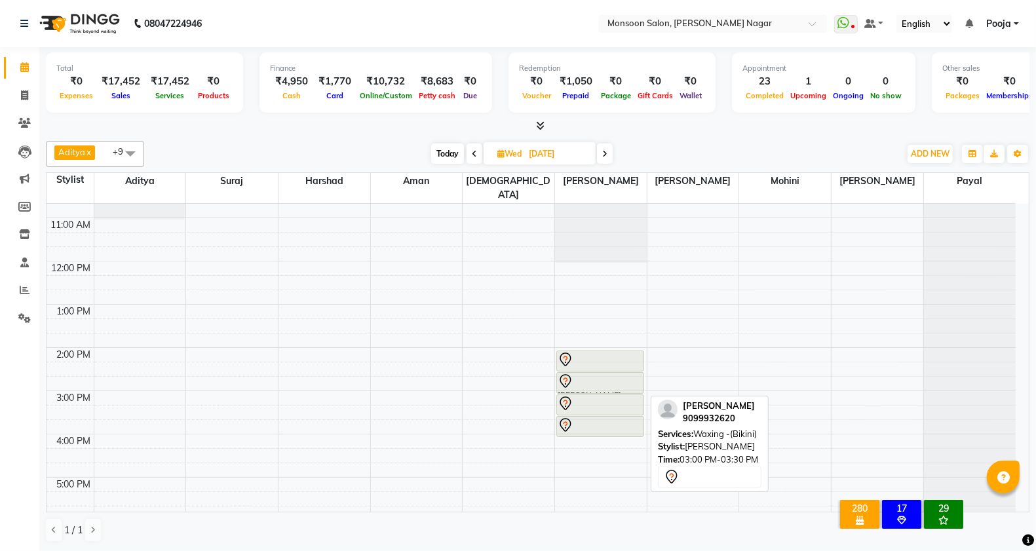
scroll to position [0, 0]
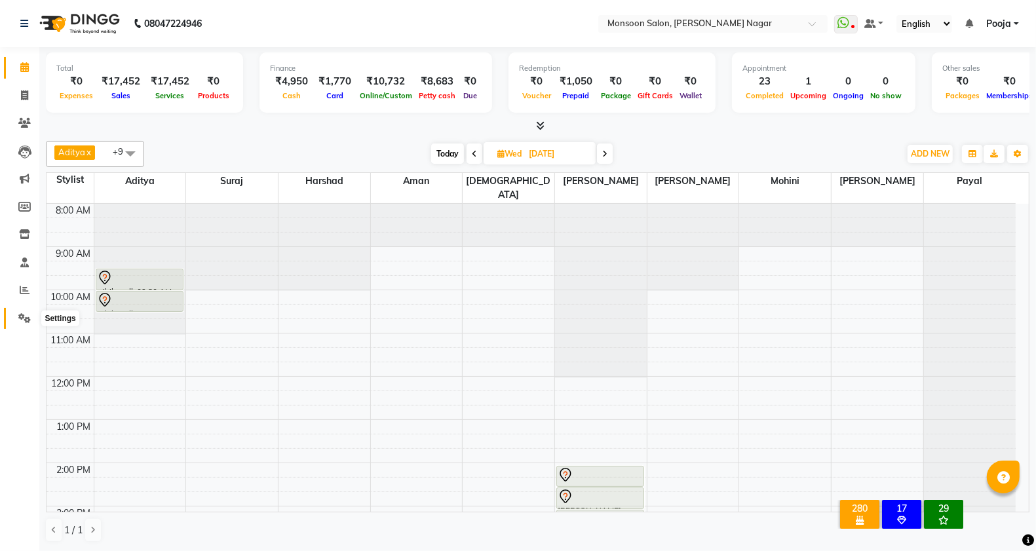
click at [18, 322] on icon at bounding box center [24, 318] width 12 height 10
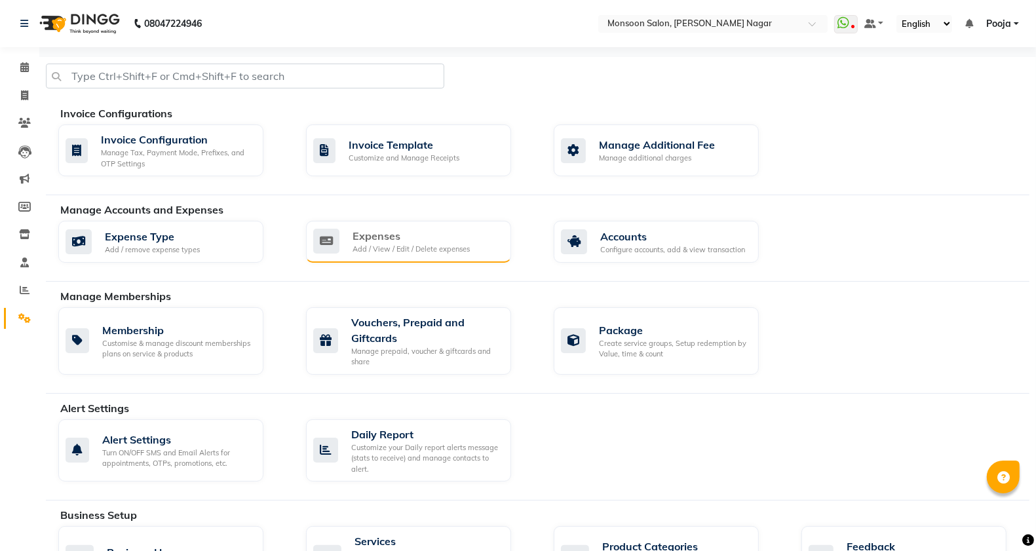
click at [375, 246] on div "Add / View / Edit / Delete expenses" at bounding box center [410, 249] width 117 height 11
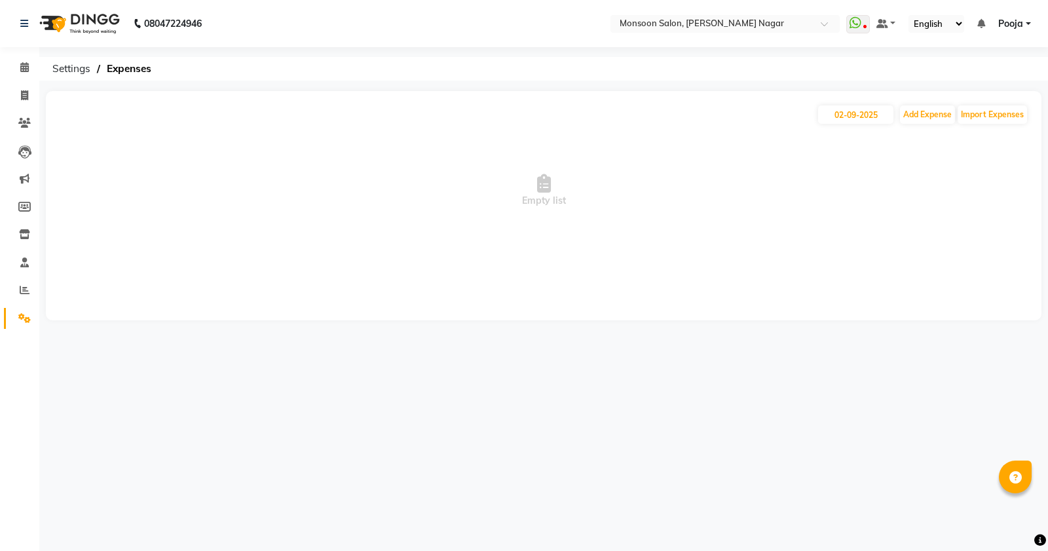
click at [928, 125] on span "Empty list" at bounding box center [544, 190] width 970 height 131
click at [921, 115] on button "Add Expense" at bounding box center [927, 114] width 55 height 18
select select "1"
select select "3767"
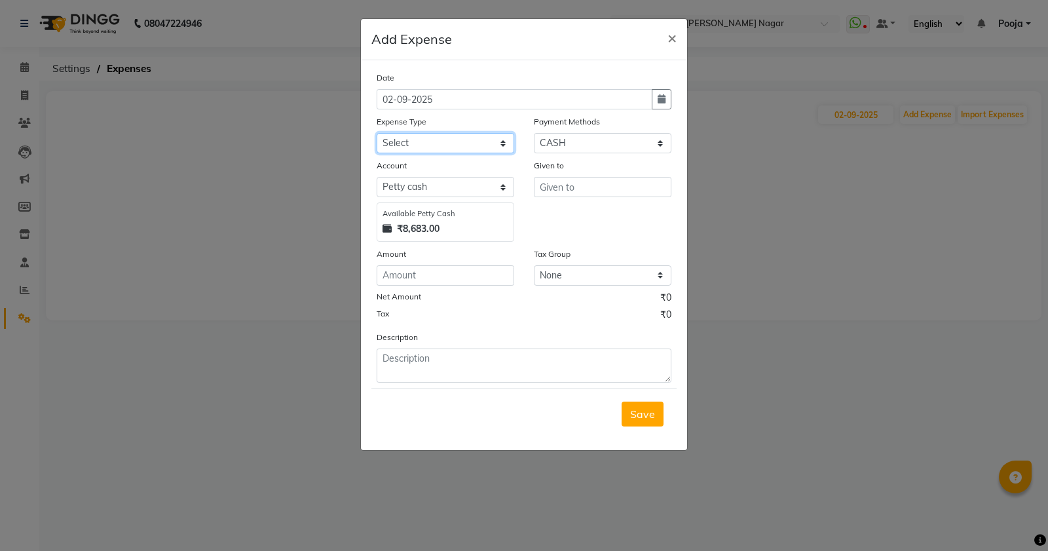
click at [457, 142] on select "Select Advance Salary Cash transfer by credit Cash transfer to bank Client Snac…" at bounding box center [446, 143] width 138 height 20
select select "10042"
click at [377, 133] on select "Select Advance Salary Cash transfer by credit Cash transfer to bank Client Snac…" at bounding box center [446, 143] width 138 height 20
click at [569, 199] on div "Given to" at bounding box center [602, 200] width 157 height 83
click at [575, 191] on input "text" at bounding box center [603, 187] width 138 height 20
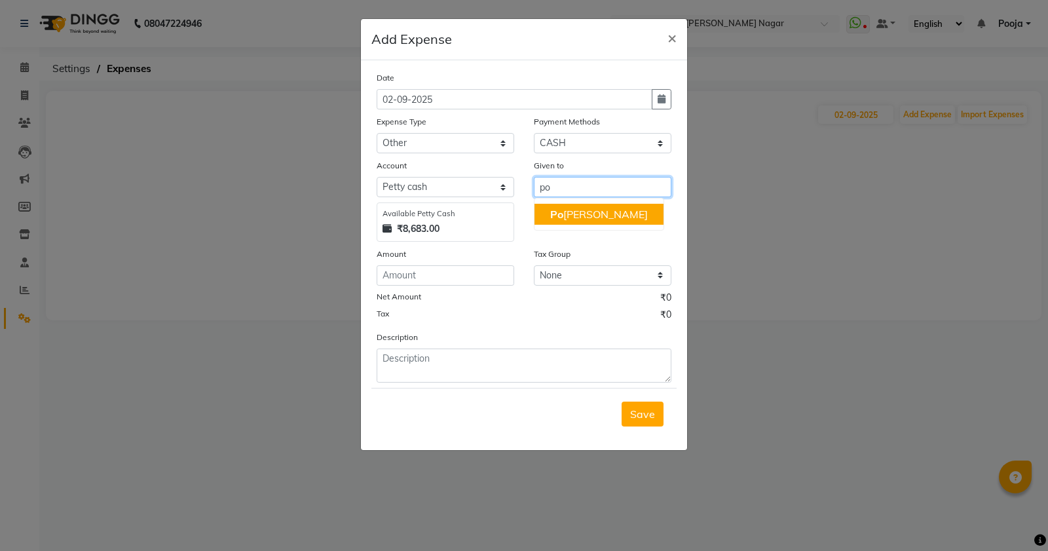
drag, startPoint x: 581, startPoint y: 212, endPoint x: 571, endPoint y: 221, distance: 13.9
click at [581, 213] on button "Po [PERSON_NAME]" at bounding box center [599, 214] width 129 height 21
type input "Pooja"
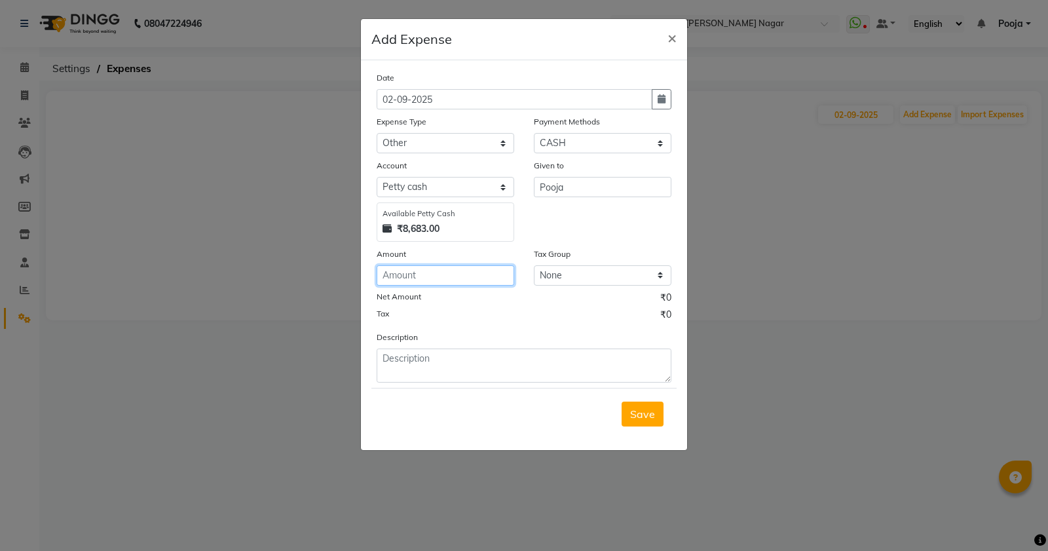
click at [411, 273] on input "number" at bounding box center [446, 275] width 138 height 20
type input "215"
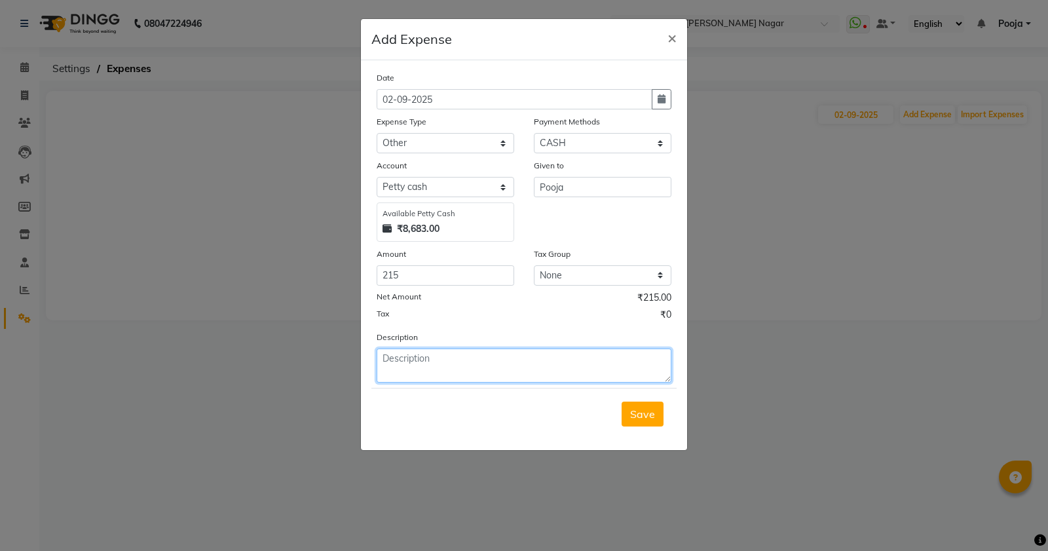
click at [413, 354] on textarea at bounding box center [524, 366] width 295 height 34
type textarea "prasad"
click at [633, 410] on span "Save" at bounding box center [642, 414] width 25 height 13
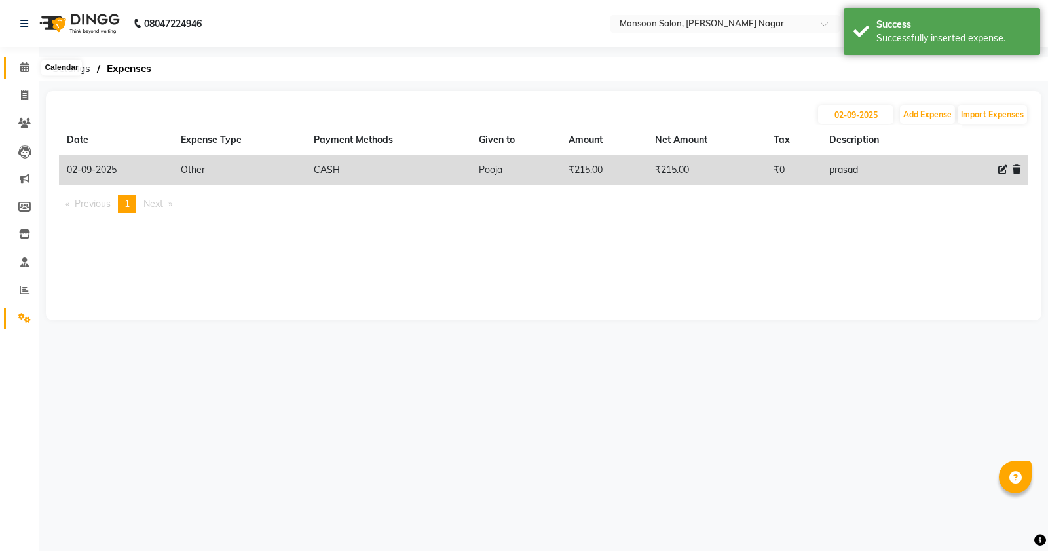
click at [20, 71] on icon at bounding box center [24, 67] width 9 height 10
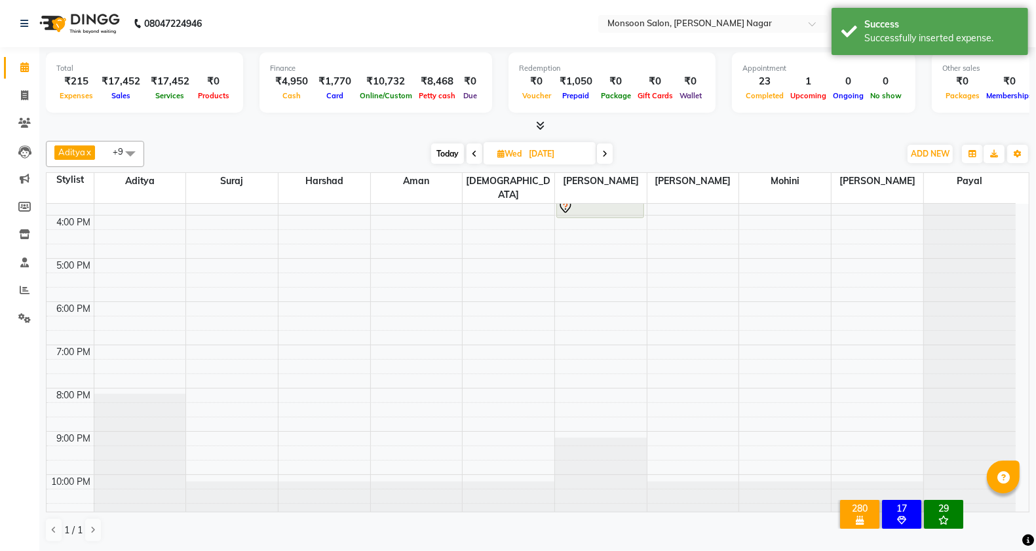
scroll to position [115, 0]
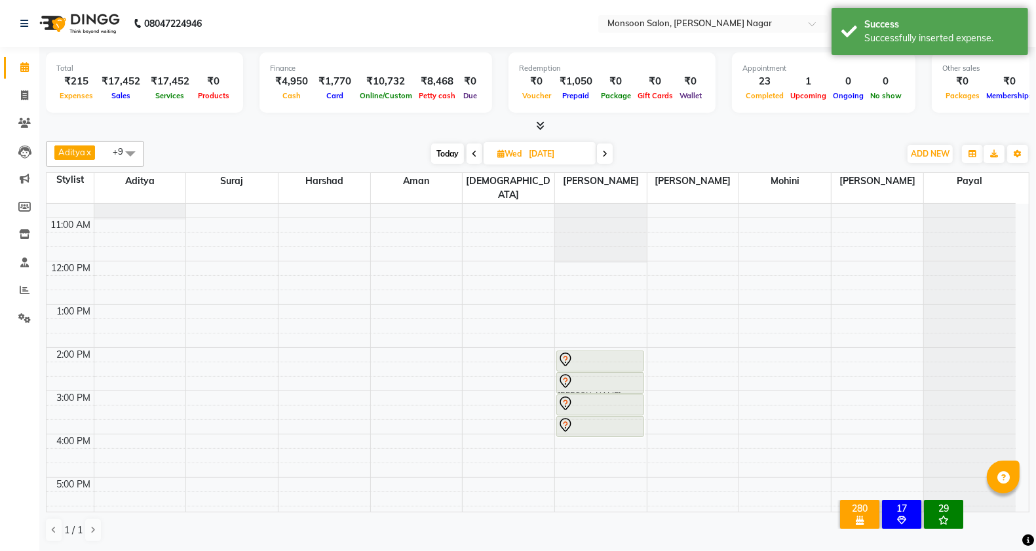
click at [447, 157] on span "Today" at bounding box center [447, 153] width 33 height 20
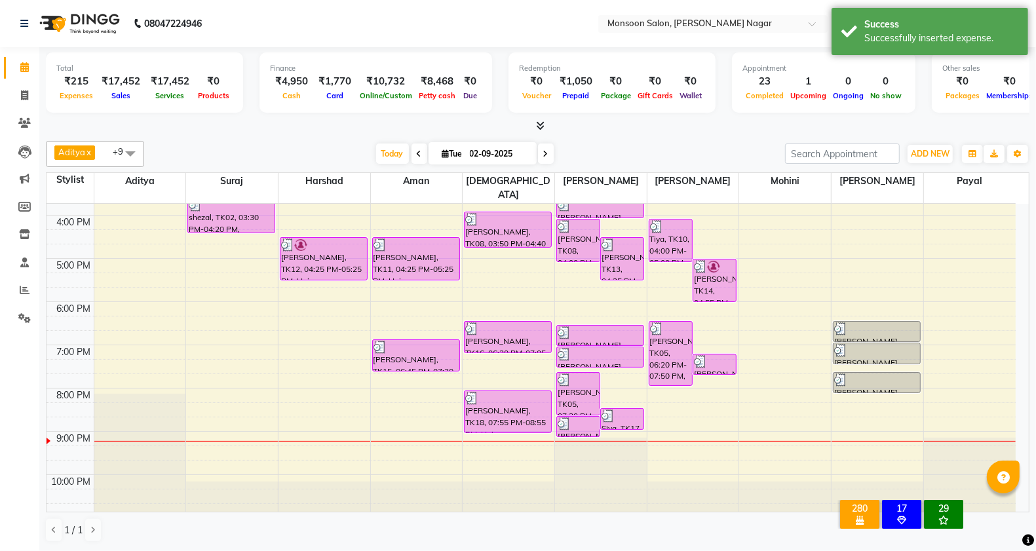
click at [545, 155] on icon at bounding box center [545, 154] width 5 height 8
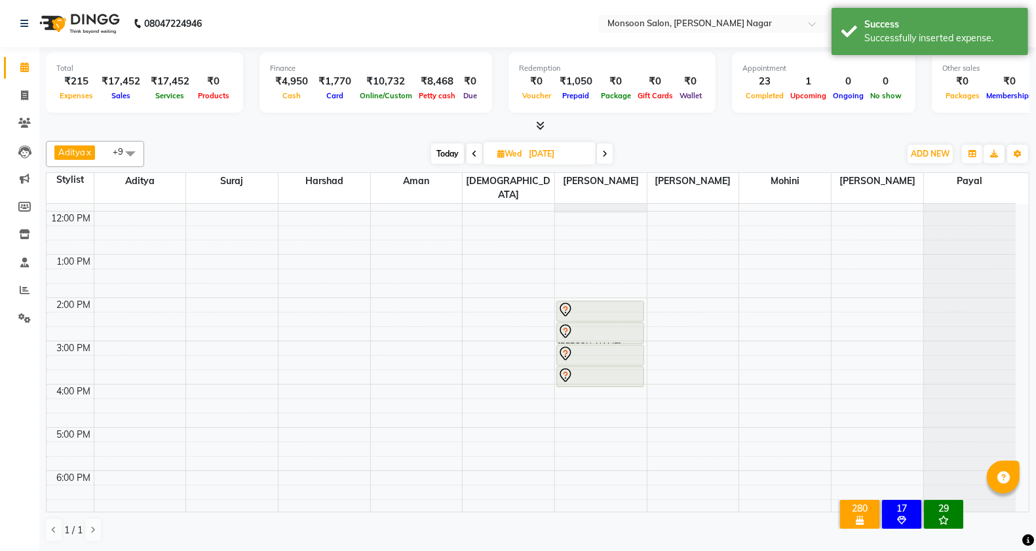
scroll to position [0, 0]
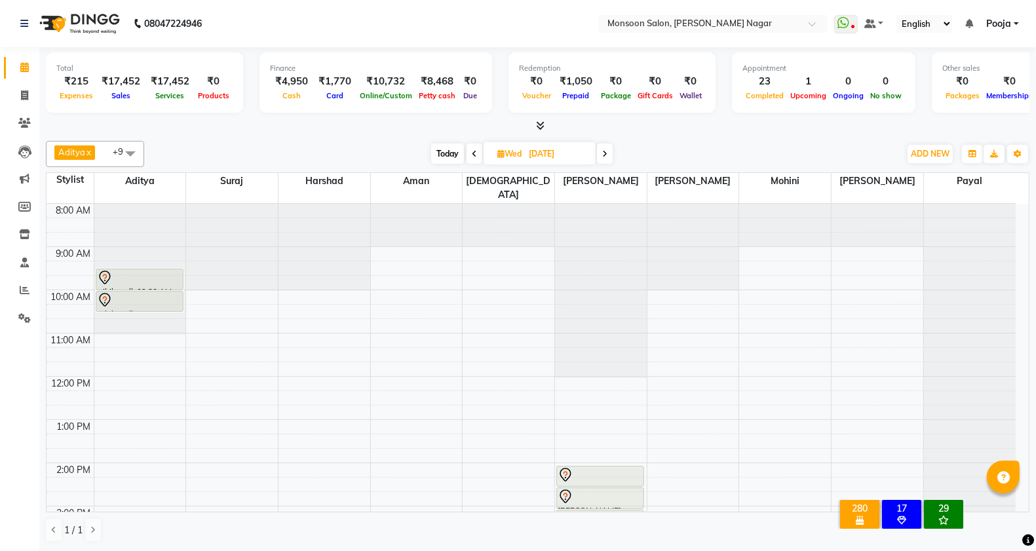
click at [434, 159] on span "Today" at bounding box center [447, 153] width 33 height 20
type input "02-09-2025"
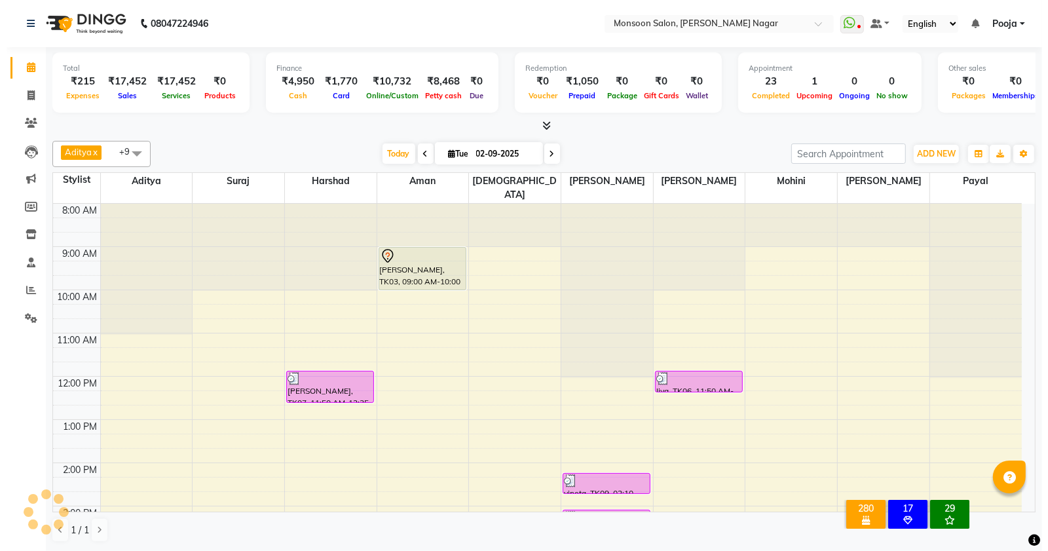
scroll to position [334, 0]
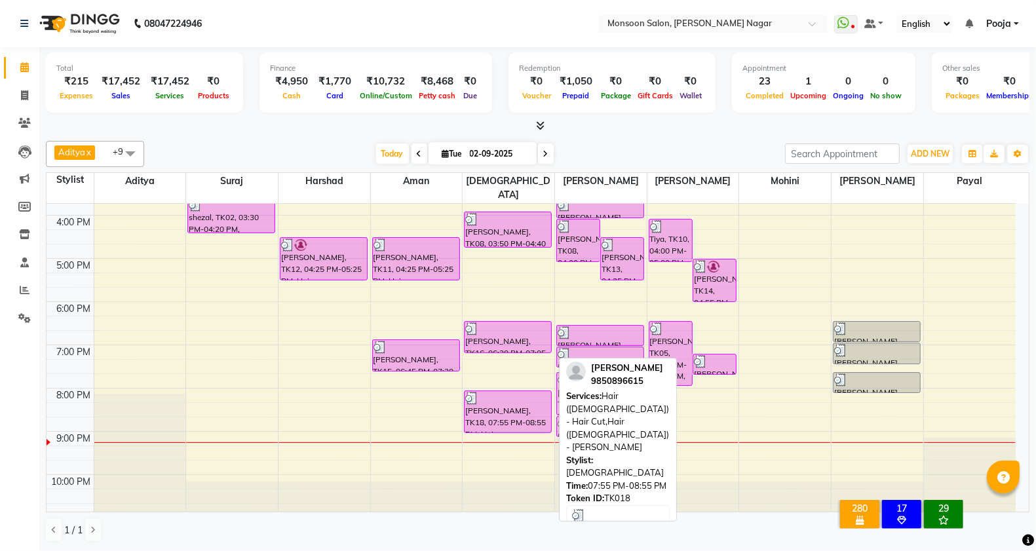
click at [518, 408] on div "[PERSON_NAME], TK18, 07:55 PM-08:55 PM, Hair ([DEMOGRAPHIC_DATA]) - Hair Cut,Ha…" at bounding box center [507, 411] width 86 height 41
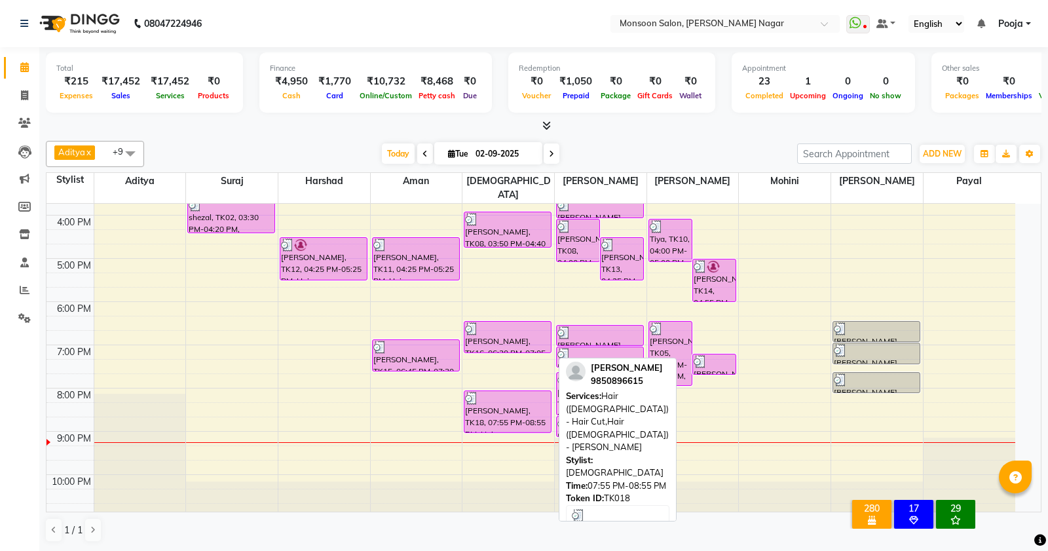
select select "3"
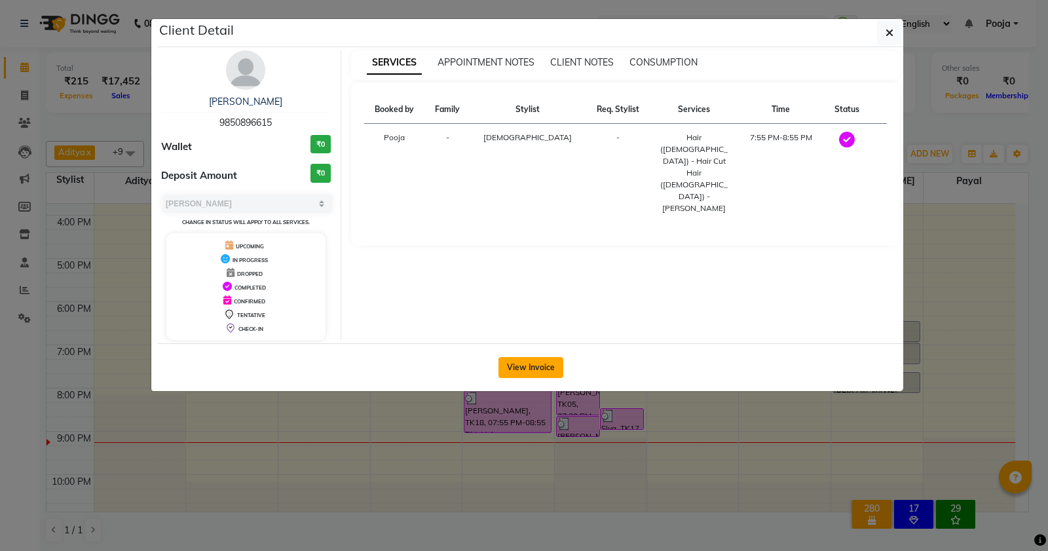
click at [542, 372] on button "View Invoice" at bounding box center [531, 367] width 65 height 21
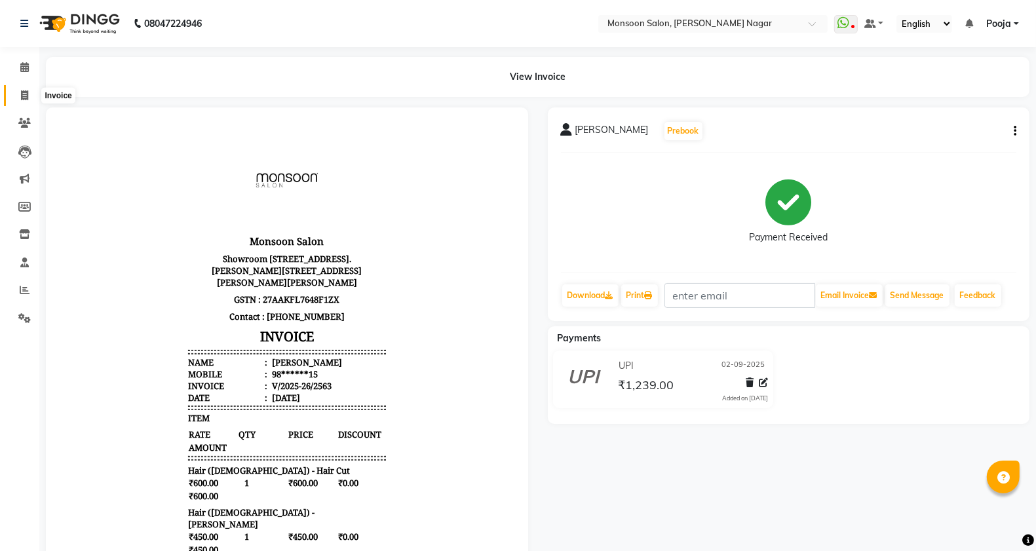
click at [29, 98] on span at bounding box center [24, 95] width 23 height 15
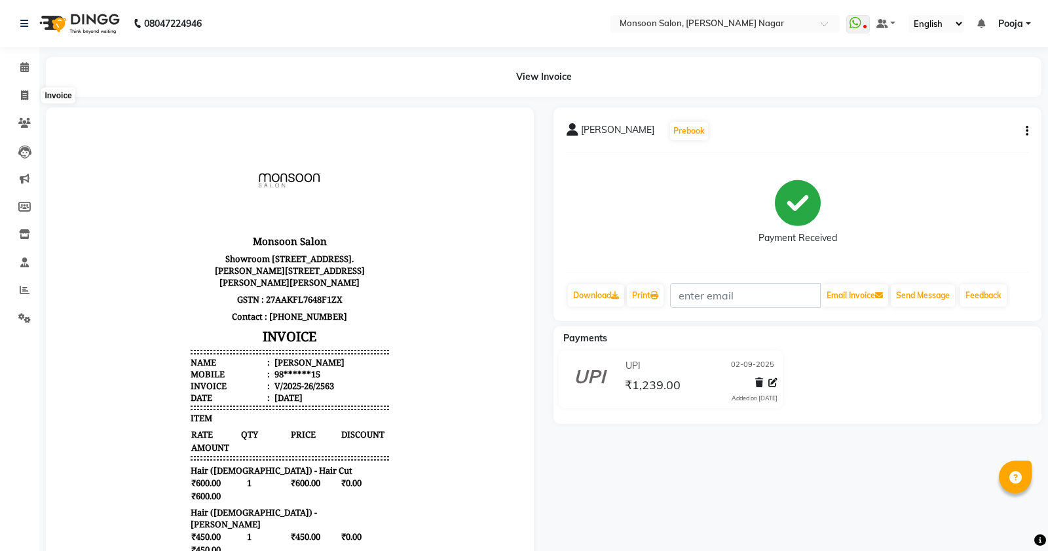
select select "service"
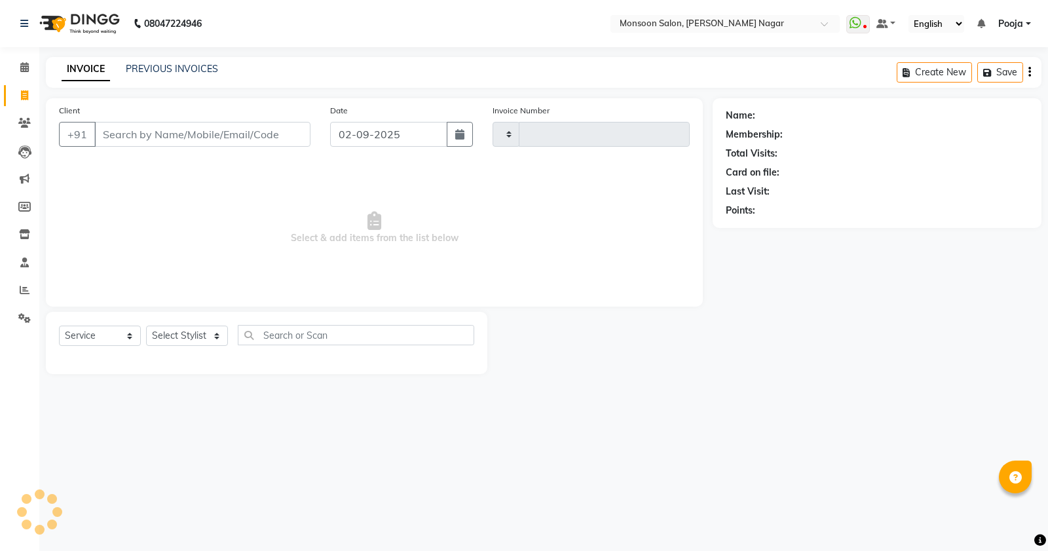
type input "2565"
select select "4905"
click at [174, 334] on select "Select Stylist" at bounding box center [187, 336] width 82 height 20
select select "41156"
click at [146, 326] on select "Select Stylist [PERSON_NAME] [PERSON_NAME] [PERSON_NAME] [PERSON_NAME] [PERSON_…" at bounding box center [187, 336] width 82 height 20
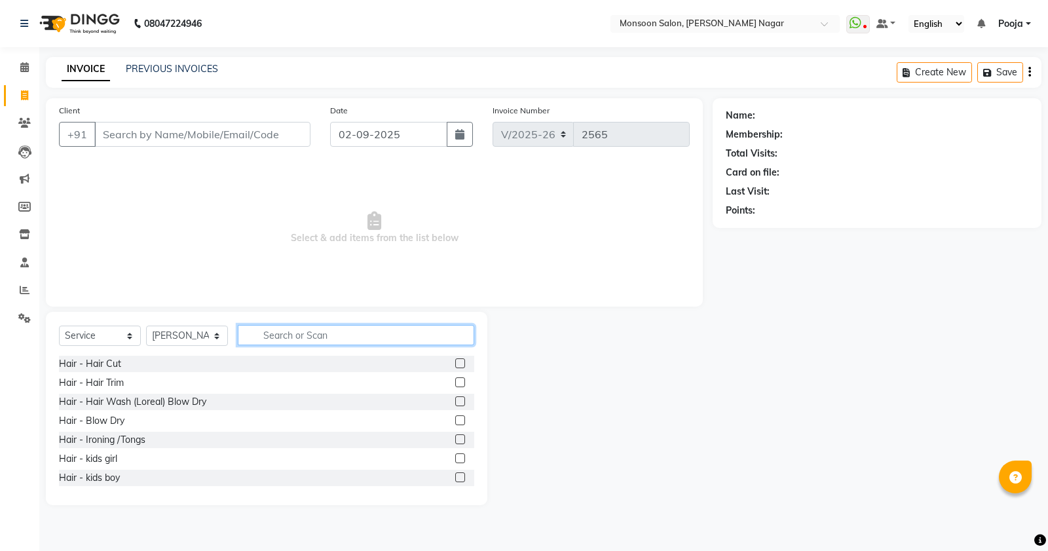
click at [299, 338] on input "text" at bounding box center [356, 335] width 237 height 20
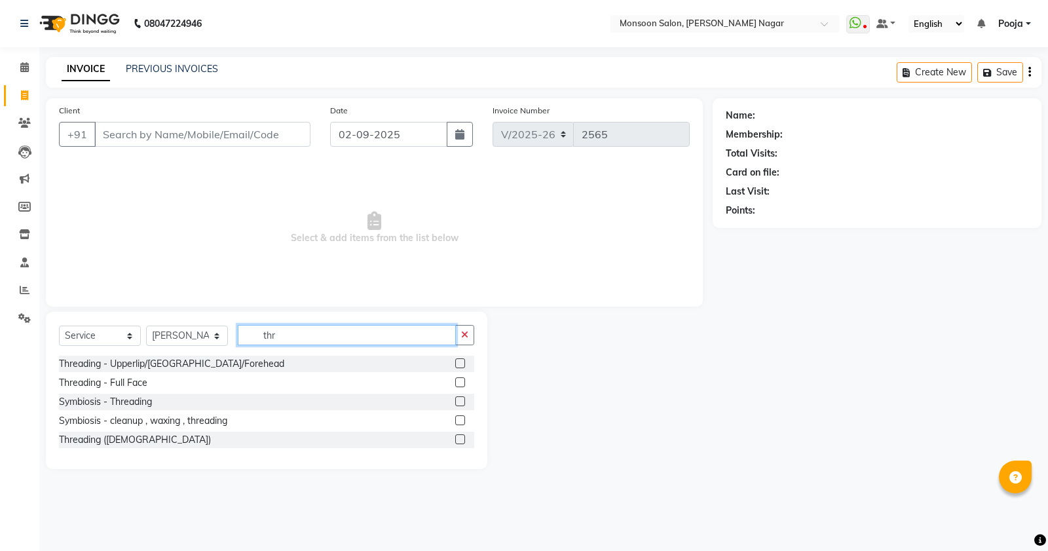
type input "thr"
click at [460, 420] on label at bounding box center [460, 420] width 10 height 10
click at [460, 420] on input "checkbox" at bounding box center [459, 421] width 9 height 9
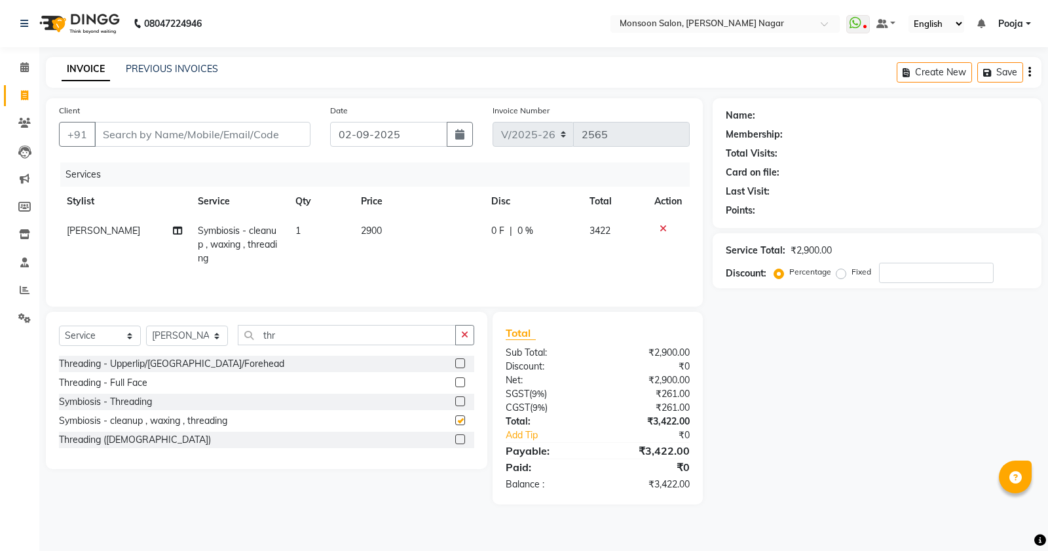
checkbox input "false"
click at [233, 131] on input "Client" at bounding box center [202, 134] width 216 height 25
type input "9"
type input "0"
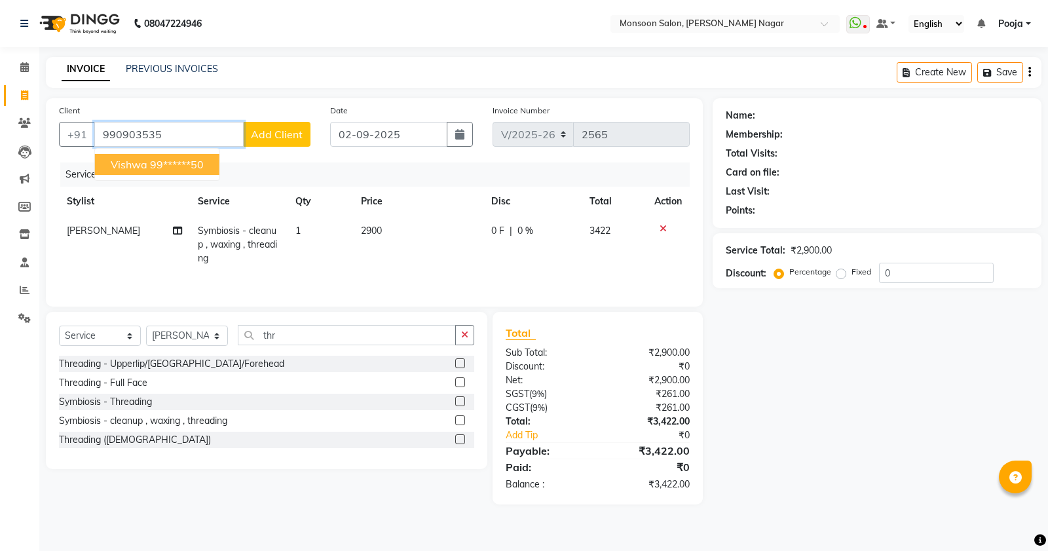
click at [208, 168] on button "Vishwa 99******50" at bounding box center [157, 164] width 124 height 21
type input "99******50"
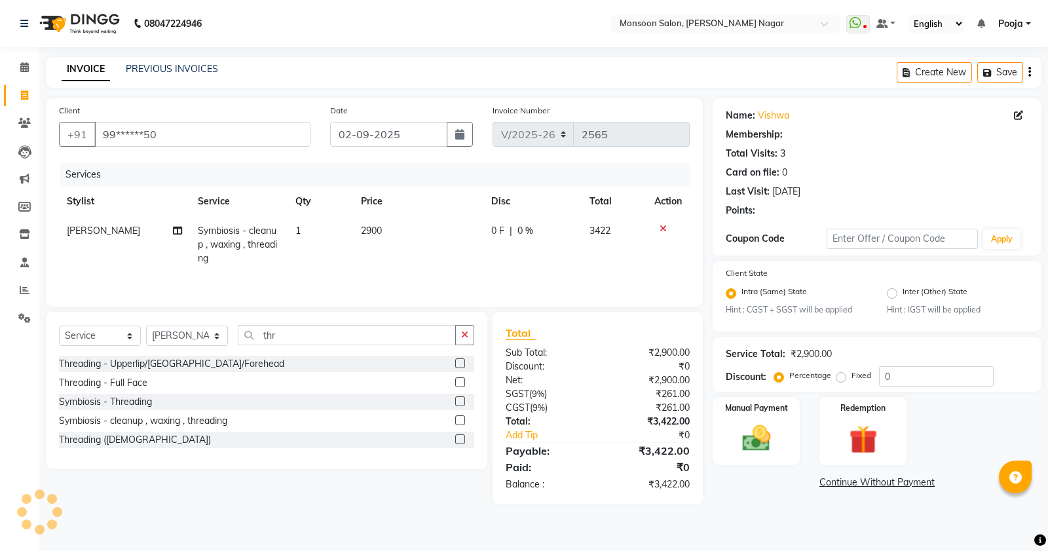
select select "1: Object"
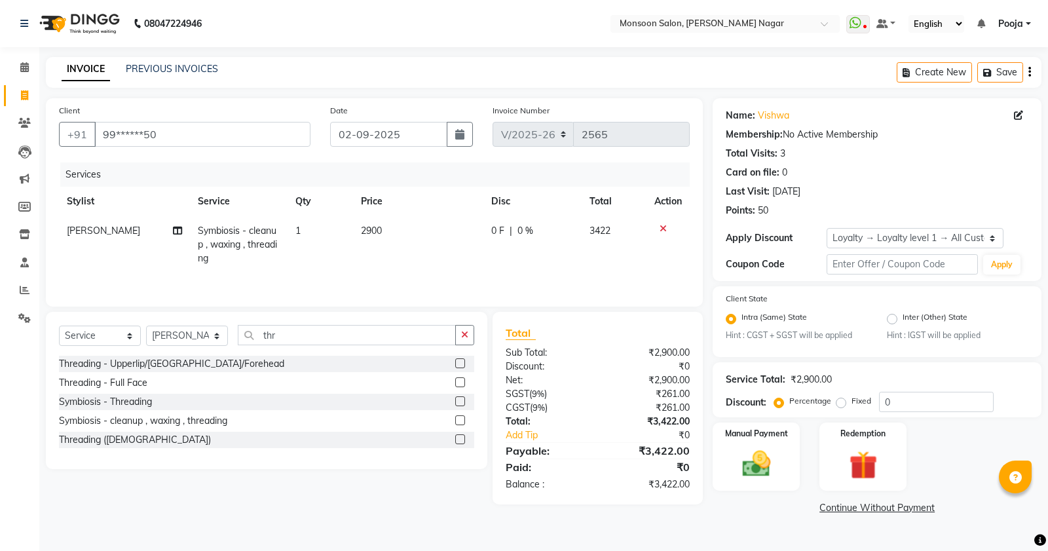
click at [663, 228] on icon at bounding box center [663, 228] width 7 height 9
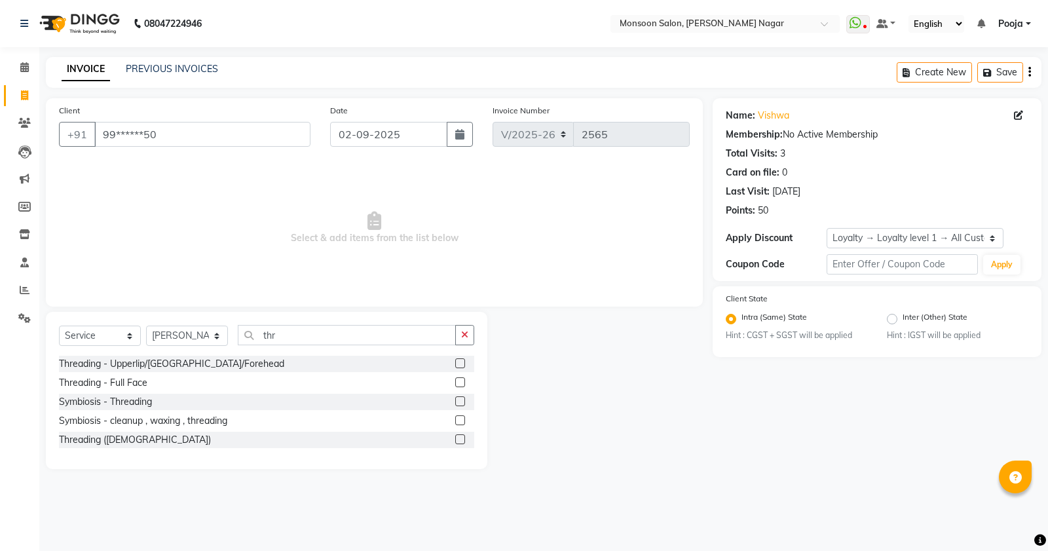
click at [456, 401] on label at bounding box center [460, 401] width 10 height 10
click at [456, 401] on input "checkbox" at bounding box center [459, 402] width 9 height 9
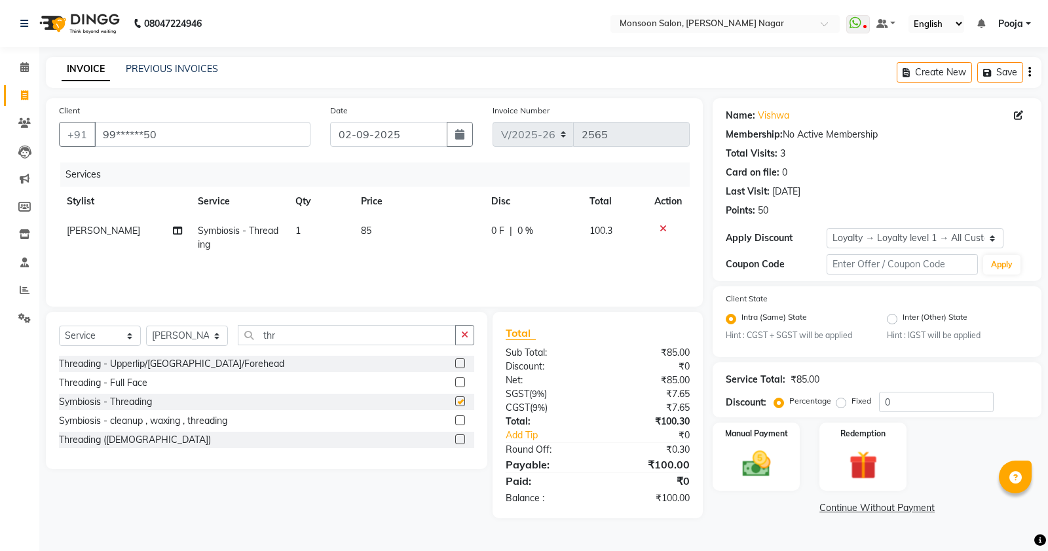
checkbox input "false"
click at [1029, 72] on icon "button" at bounding box center [1030, 72] width 3 height 1
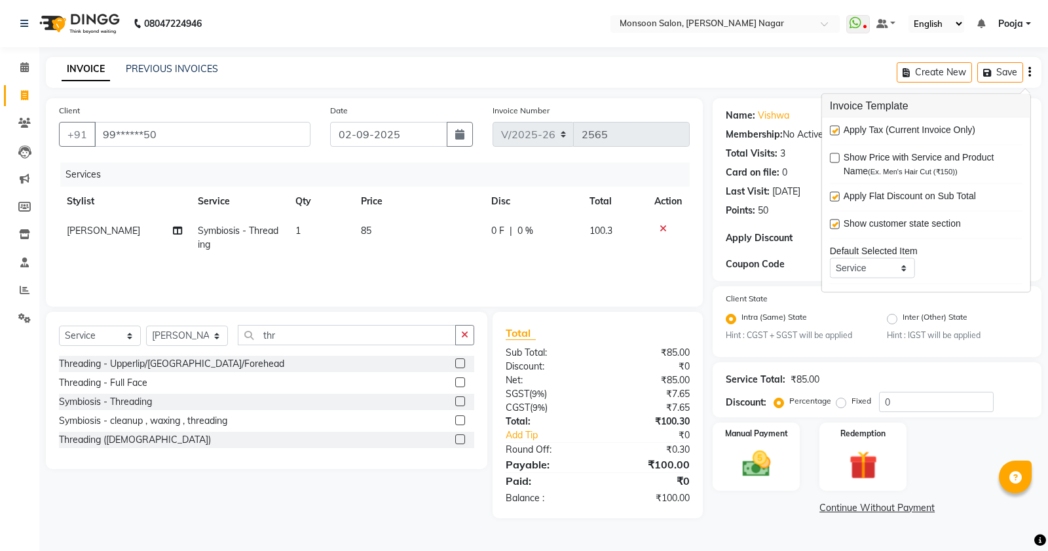
click at [837, 134] on label at bounding box center [835, 131] width 10 height 10
click at [837, 134] on input "checkbox" at bounding box center [834, 131] width 9 height 9
checkbox input "false"
click at [781, 478] on div "Manual Payment" at bounding box center [756, 456] width 90 height 70
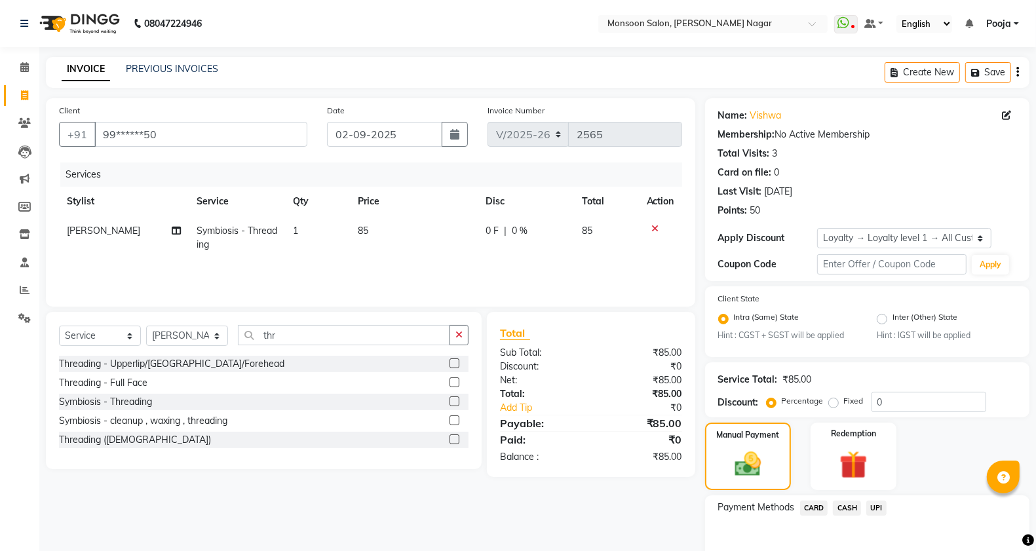
click at [875, 510] on span "UPI" at bounding box center [876, 508] width 20 height 15
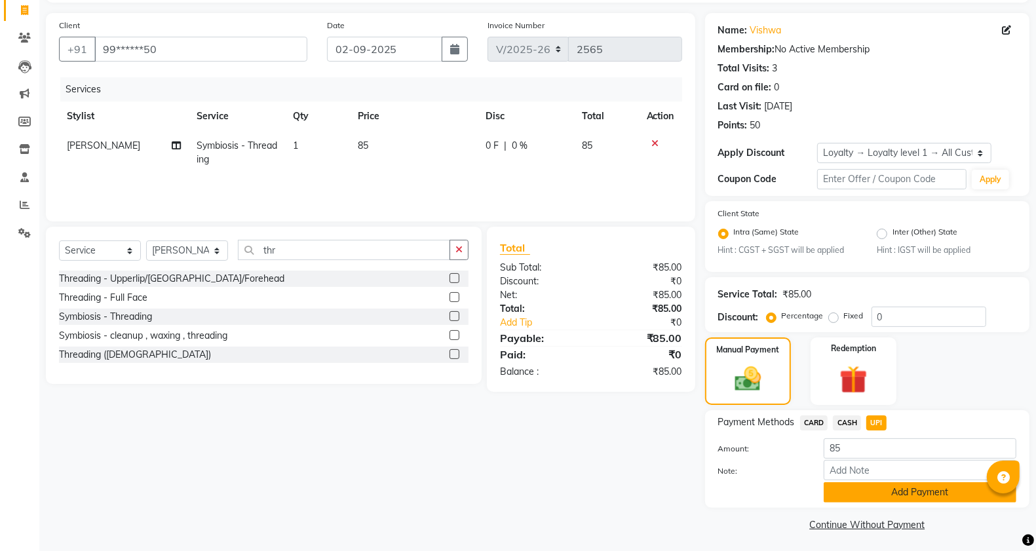
click at [872, 492] on button "Add Payment" at bounding box center [920, 492] width 193 height 20
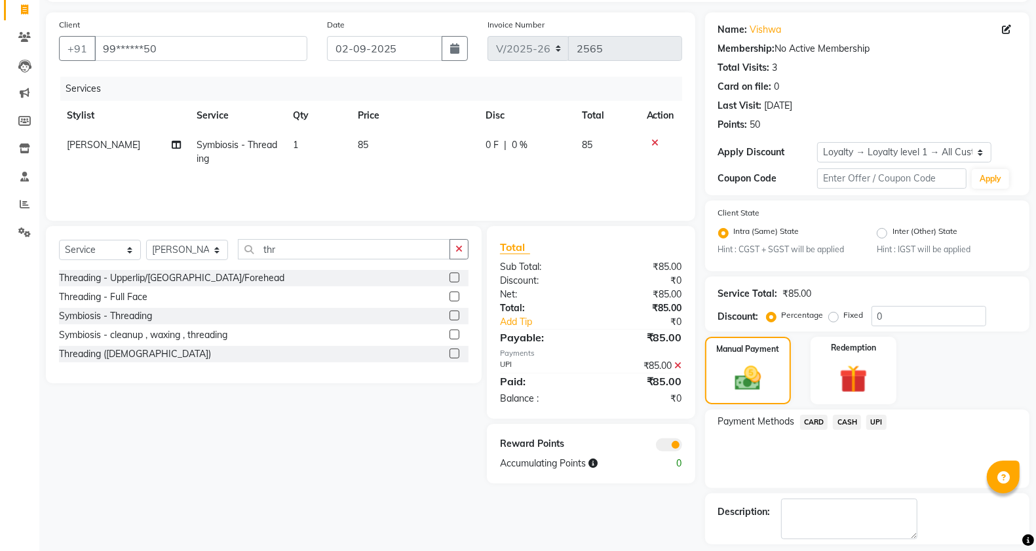
scroll to position [142, 0]
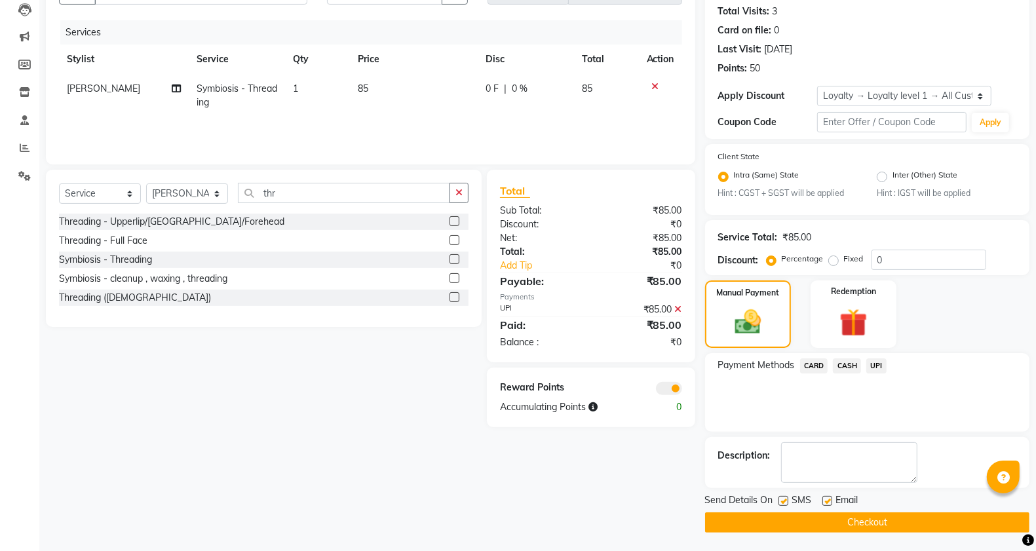
drag, startPoint x: 869, startPoint y: 518, endPoint x: 883, endPoint y: 443, distance: 76.6
click at [869, 519] on button "Checkout" at bounding box center [867, 522] width 324 height 20
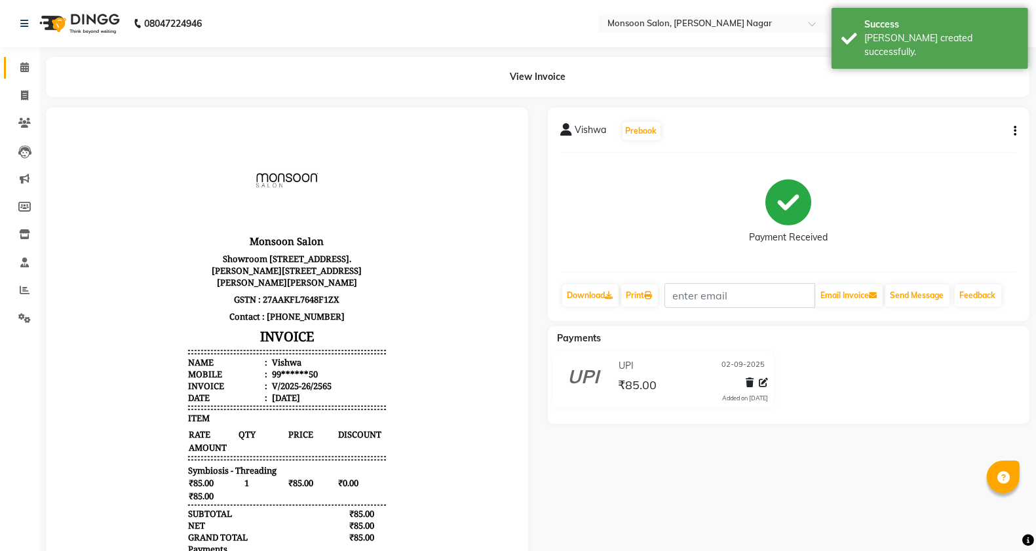
click at [27, 59] on link "Calendar" at bounding box center [19, 68] width 31 height 22
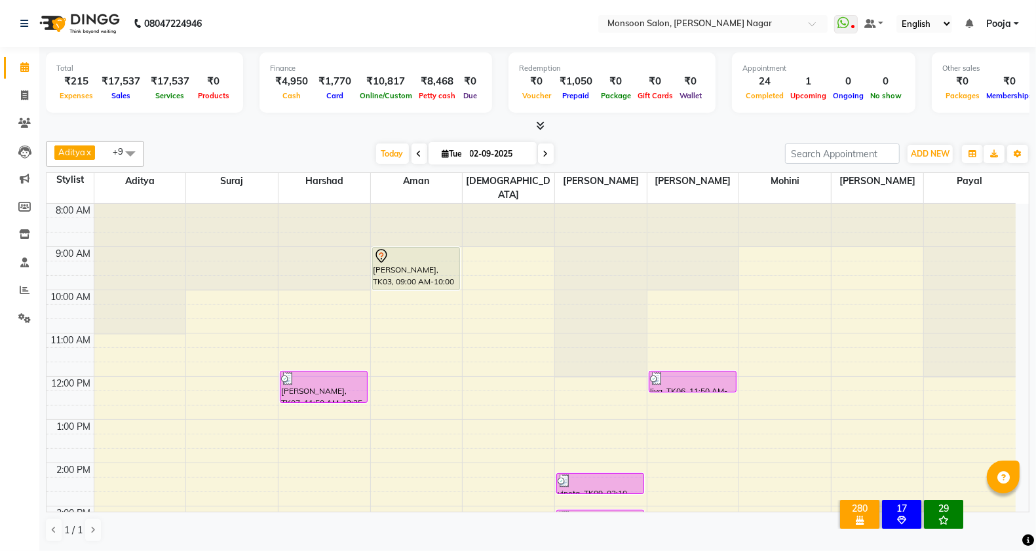
scroll to position [1, 0]
click at [710, 547] on div "Aditya x Aman x [PERSON_NAME] x Vishnu x [PERSON_NAME] x [PERSON_NAME] x [PERSO…" at bounding box center [537, 342] width 983 height 412
click at [28, 82] on li "Invoice" at bounding box center [19, 96] width 39 height 28
click at [27, 90] on icon at bounding box center [24, 95] width 7 height 10
select select "4905"
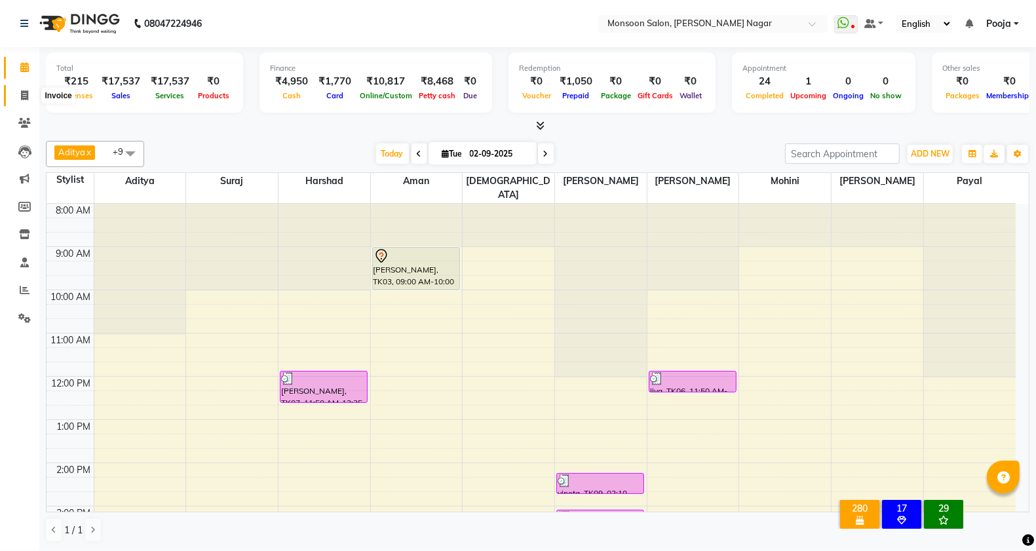
select select "service"
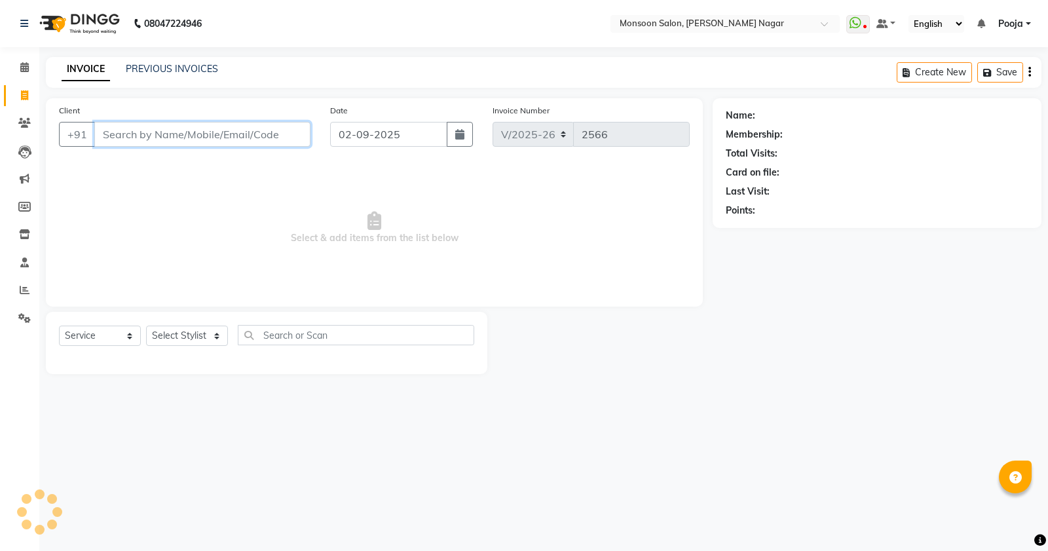
click at [145, 135] on input "Client" at bounding box center [202, 134] width 216 height 25
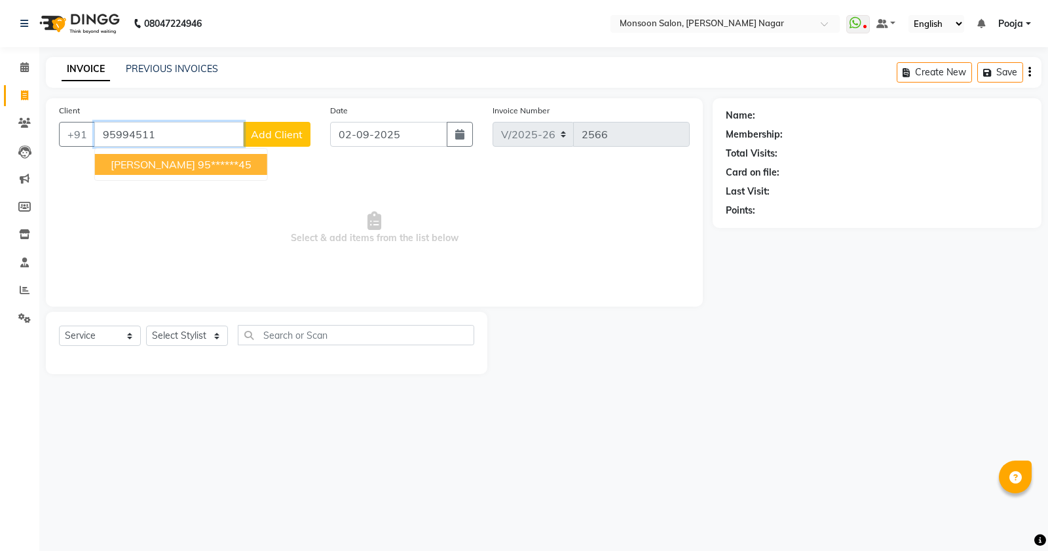
click at [198, 164] on ngb-highlight "95******45" at bounding box center [225, 164] width 54 height 13
type input "95******45"
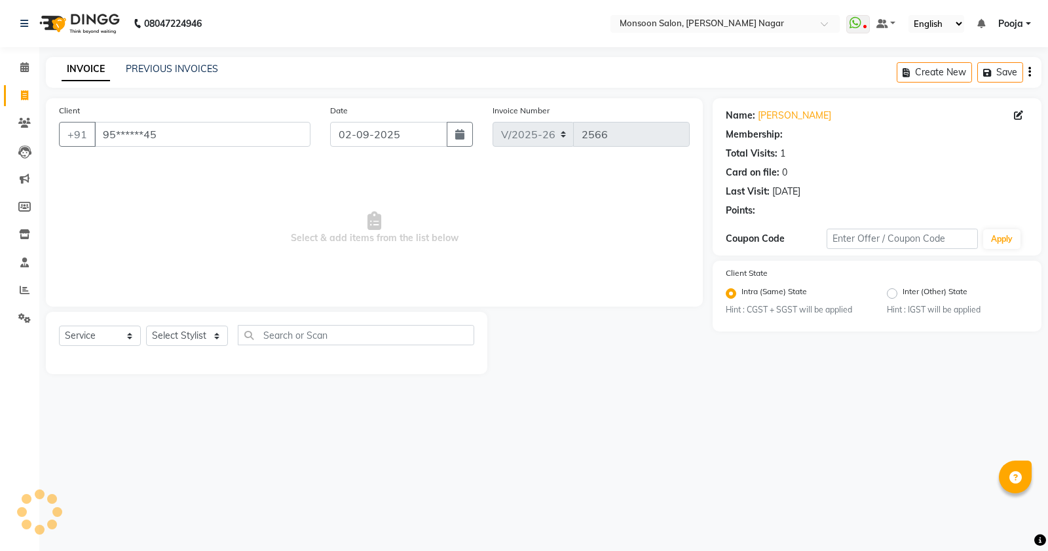
radio input "false"
radio input "true"
click at [188, 335] on select "Select Stylist [PERSON_NAME] [PERSON_NAME] [PERSON_NAME] [PERSON_NAME] [PERSON_…" at bounding box center [187, 336] width 82 height 20
select select "41156"
click at [146, 326] on select "Select Stylist [PERSON_NAME] [PERSON_NAME] [PERSON_NAME] [PERSON_NAME] [PERSON_…" at bounding box center [187, 336] width 82 height 20
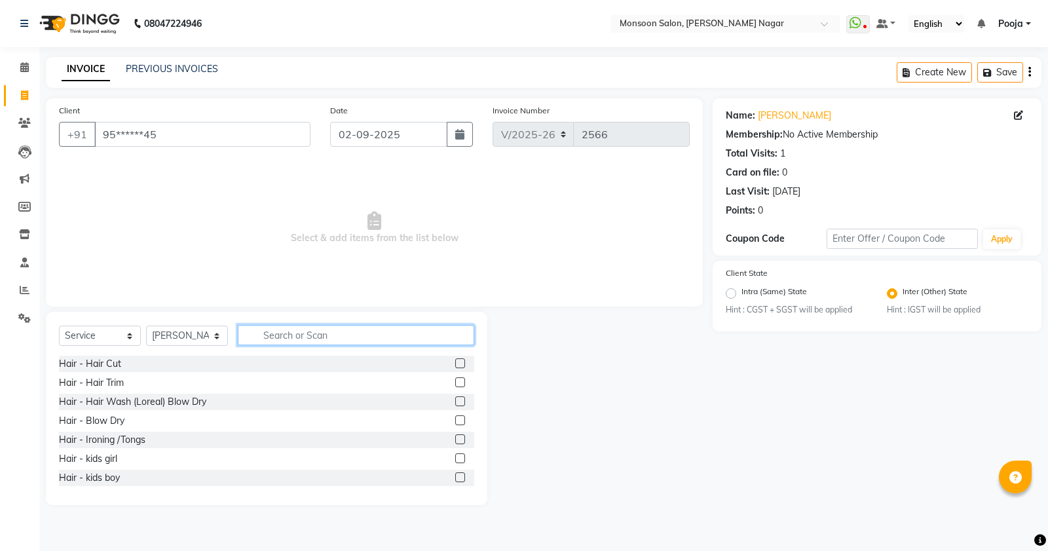
click at [293, 334] on input "text" at bounding box center [356, 335] width 237 height 20
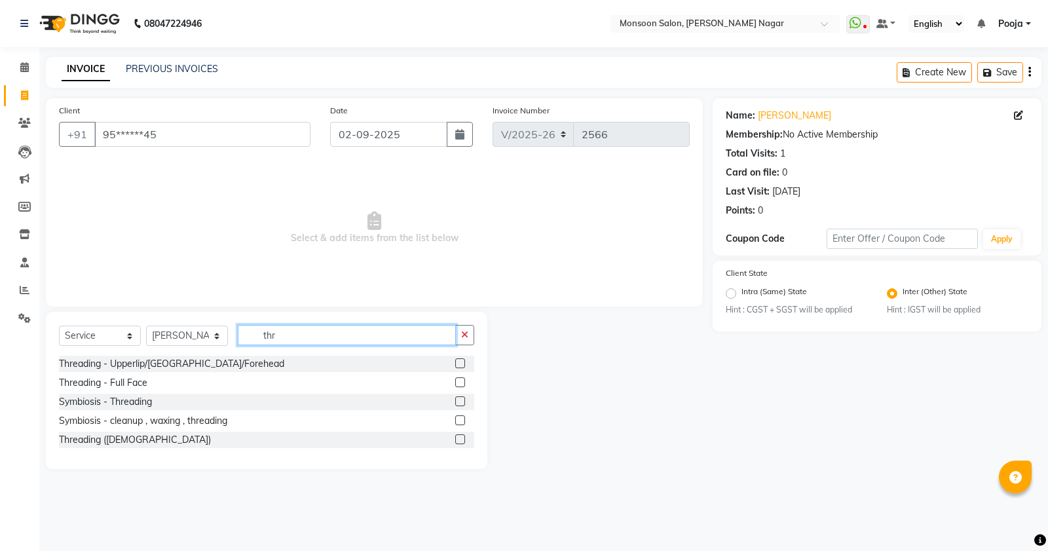
type input "thr"
click at [459, 397] on label at bounding box center [460, 401] width 10 height 10
click at [459, 398] on input "checkbox" at bounding box center [459, 402] width 9 height 9
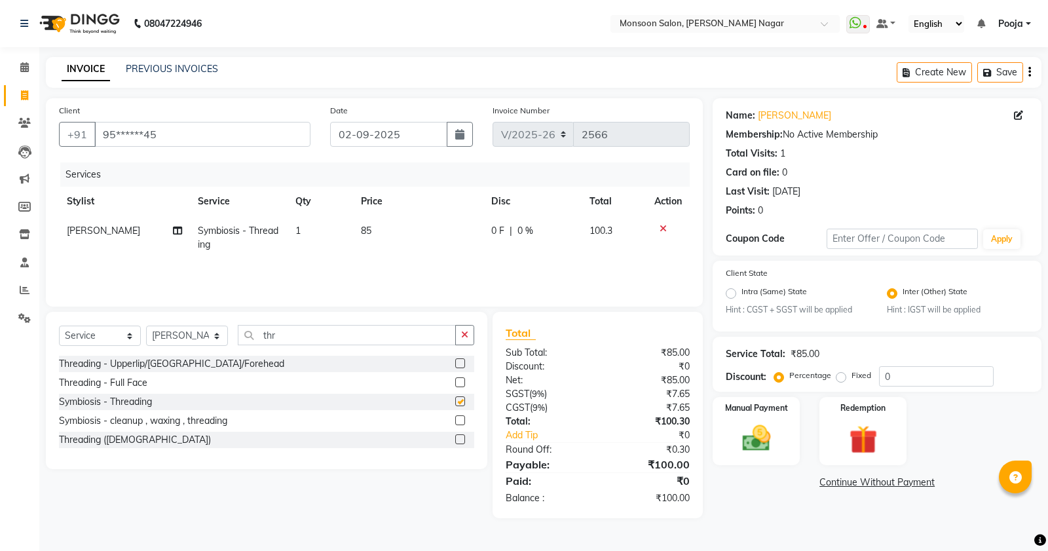
checkbox input "false"
click at [357, 240] on td "85" at bounding box center [418, 237] width 130 height 43
select select "41156"
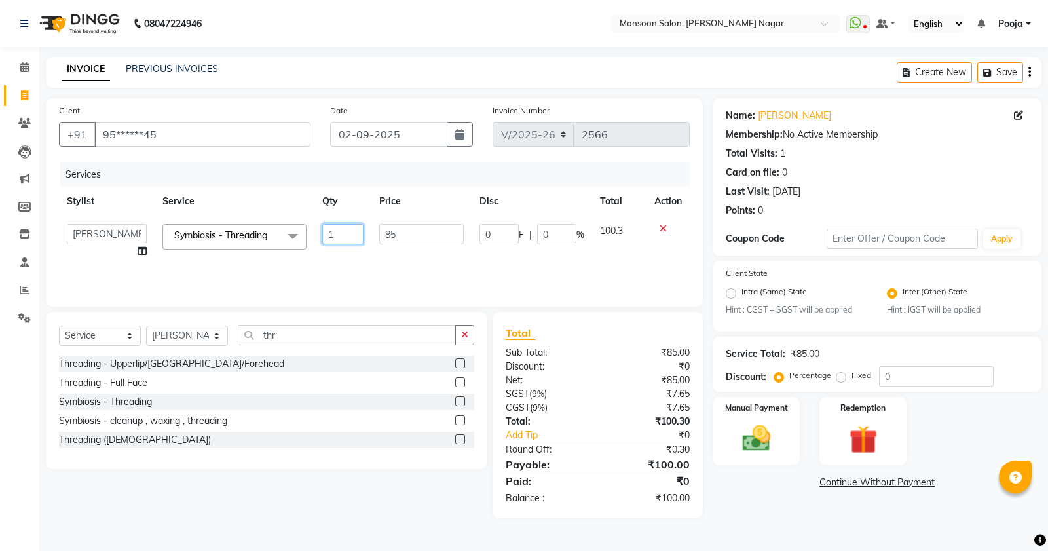
click at [323, 229] on input "1" at bounding box center [342, 234] width 41 height 20
type input "2"
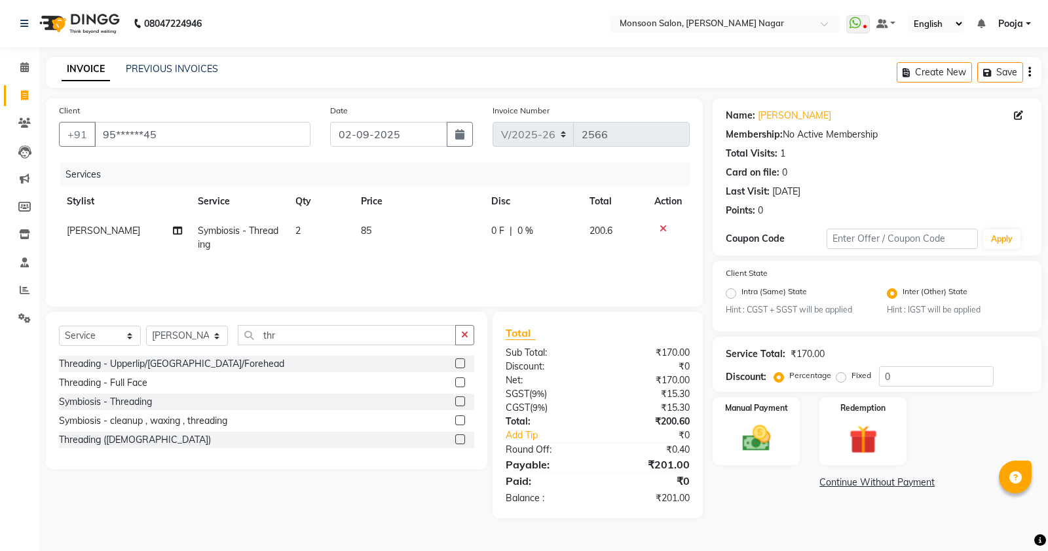
click at [351, 257] on td "2" at bounding box center [321, 237] width 66 height 43
select select "41156"
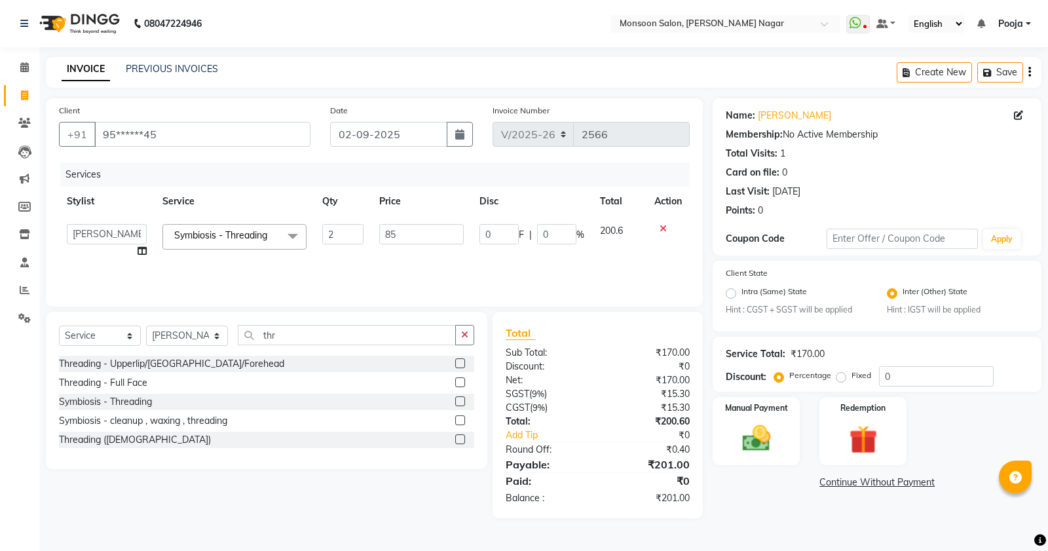
click at [1029, 79] on button "button" at bounding box center [1030, 72] width 3 height 31
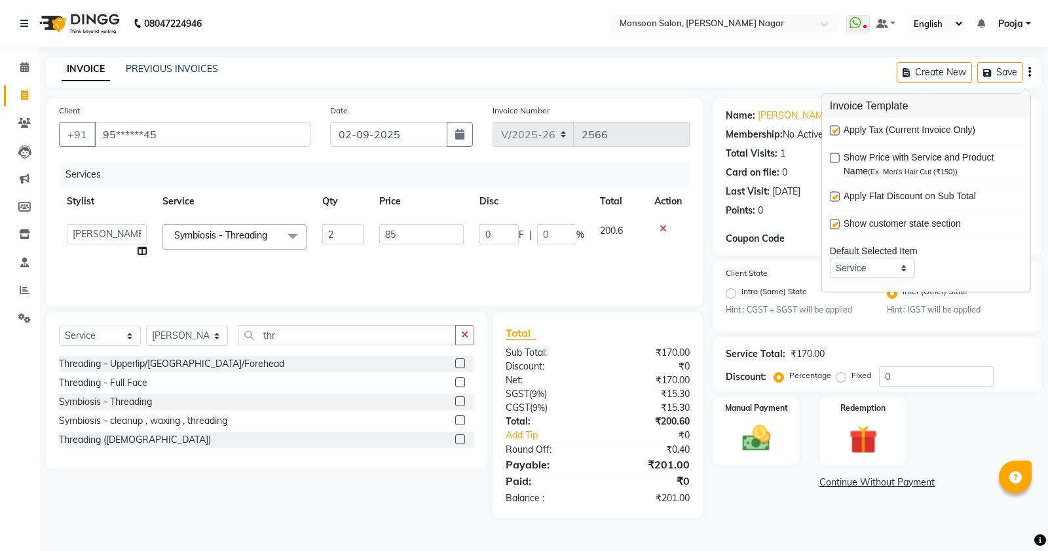
click at [835, 130] on label at bounding box center [835, 131] width 10 height 10
click at [835, 130] on input "checkbox" at bounding box center [834, 131] width 9 height 9
checkbox input "false"
click at [783, 162] on div "Name: [PERSON_NAME] Membership: No Active Membership Total Visits: 1 Card on fi…" at bounding box center [877, 161] width 303 height 114
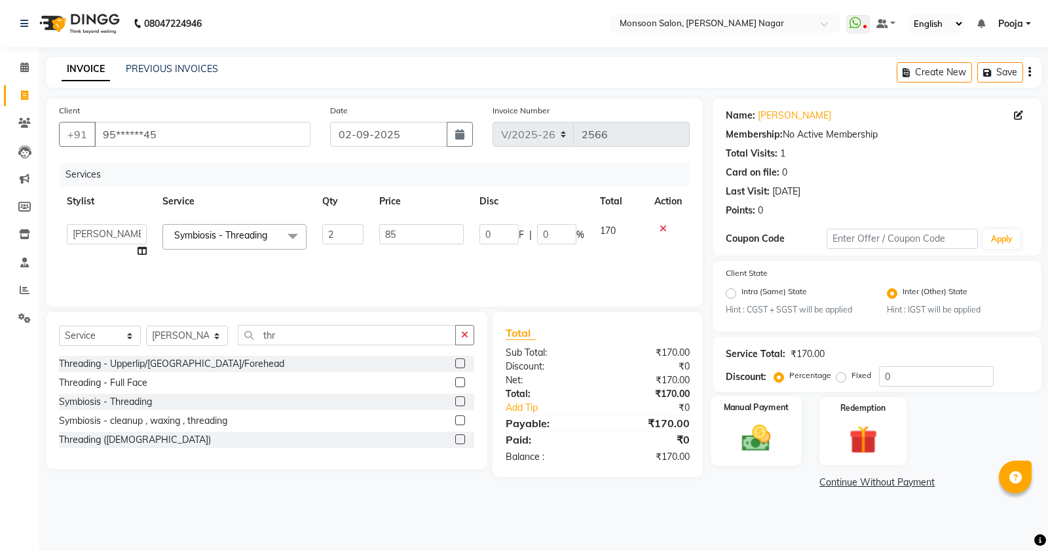
click at [782, 409] on label "Manual Payment" at bounding box center [757, 408] width 66 height 12
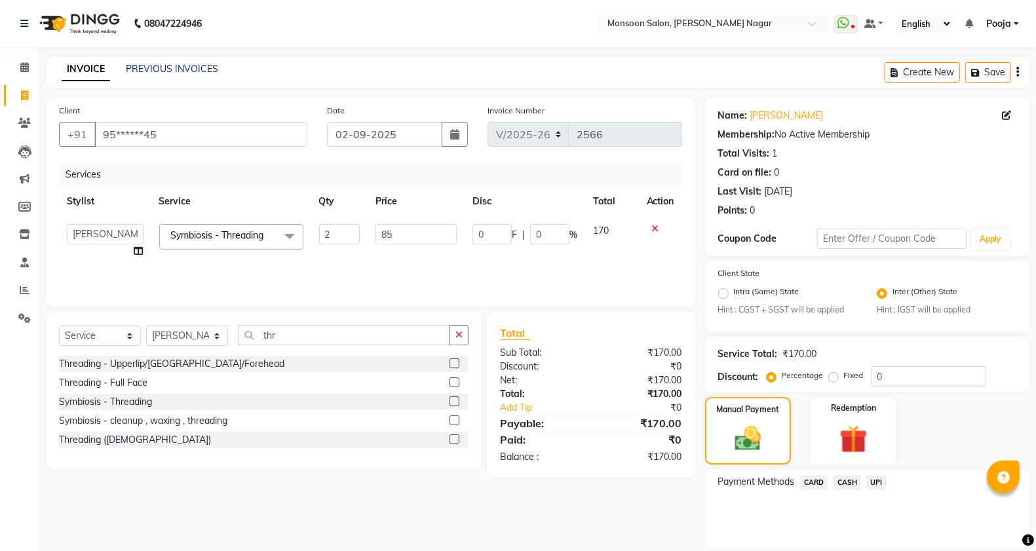
click at [877, 487] on span "UPI" at bounding box center [876, 482] width 20 height 15
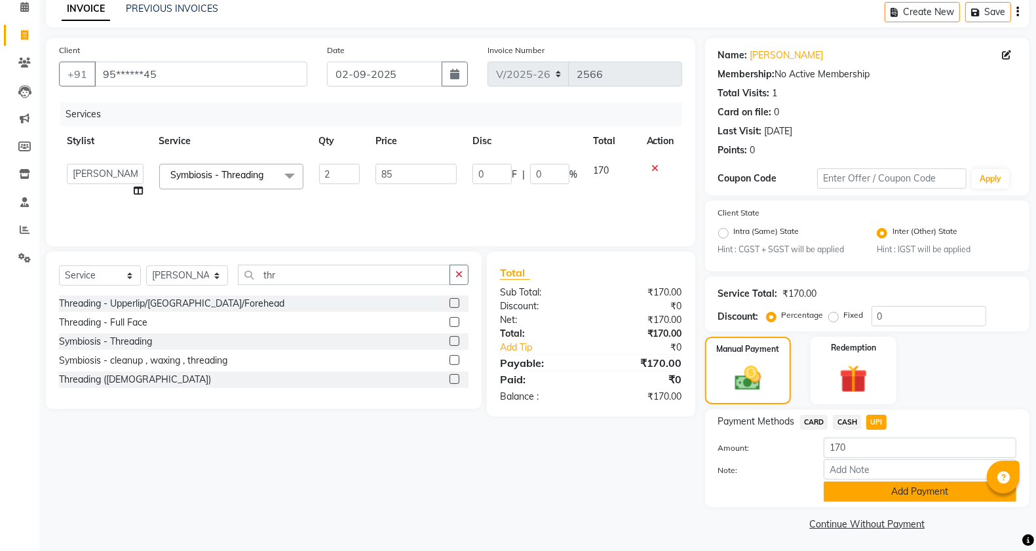
click at [876, 483] on button "Add Payment" at bounding box center [920, 492] width 193 height 20
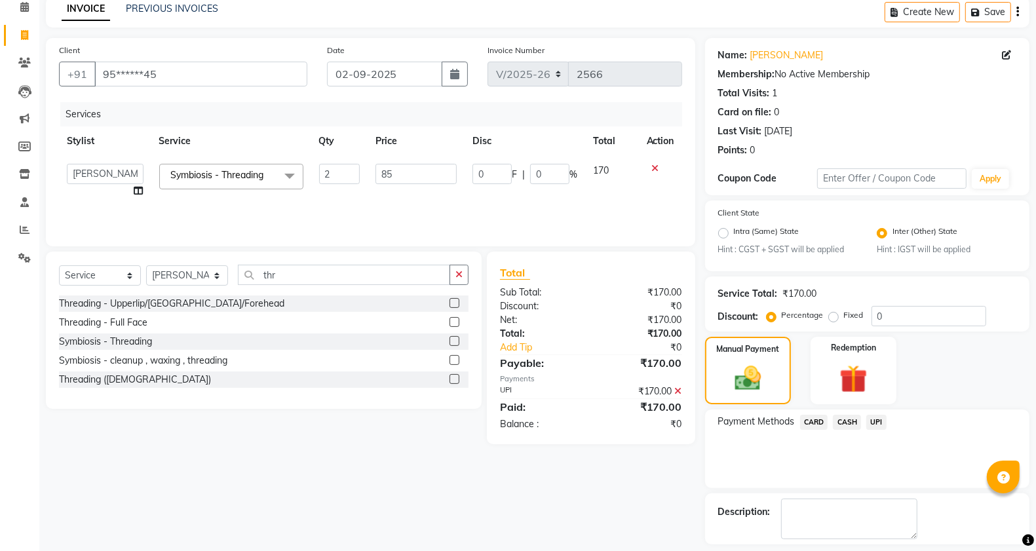
scroll to position [117, 0]
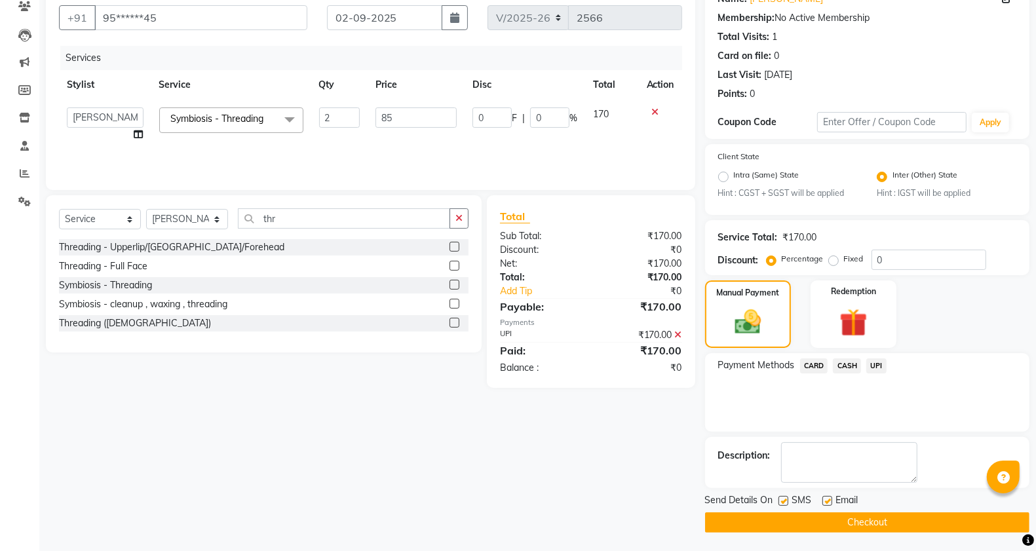
click at [867, 509] on div "Send Details On SMS Email Checkout" at bounding box center [867, 512] width 324 height 39
click at [867, 513] on button "Checkout" at bounding box center [867, 522] width 324 height 20
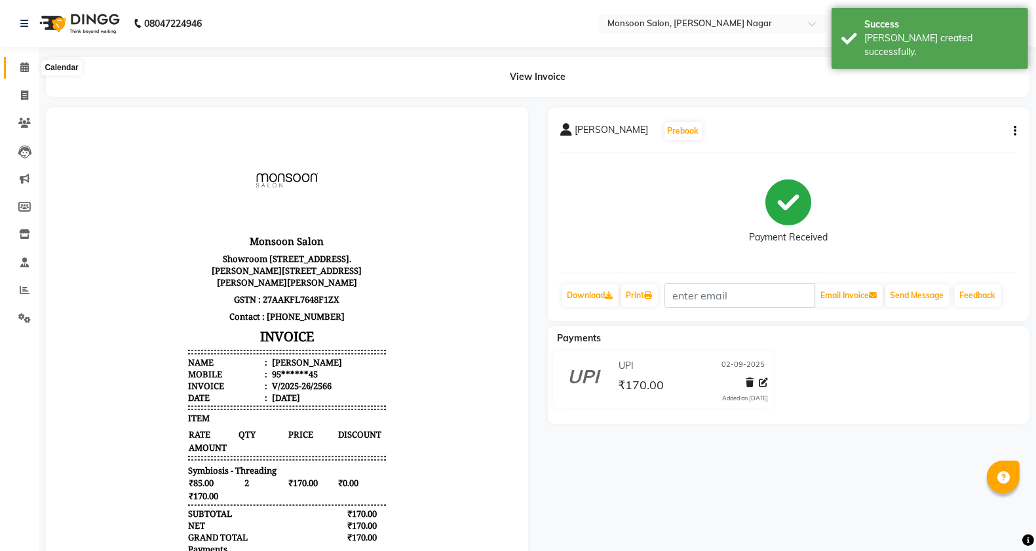
click at [28, 63] on icon at bounding box center [24, 67] width 9 height 10
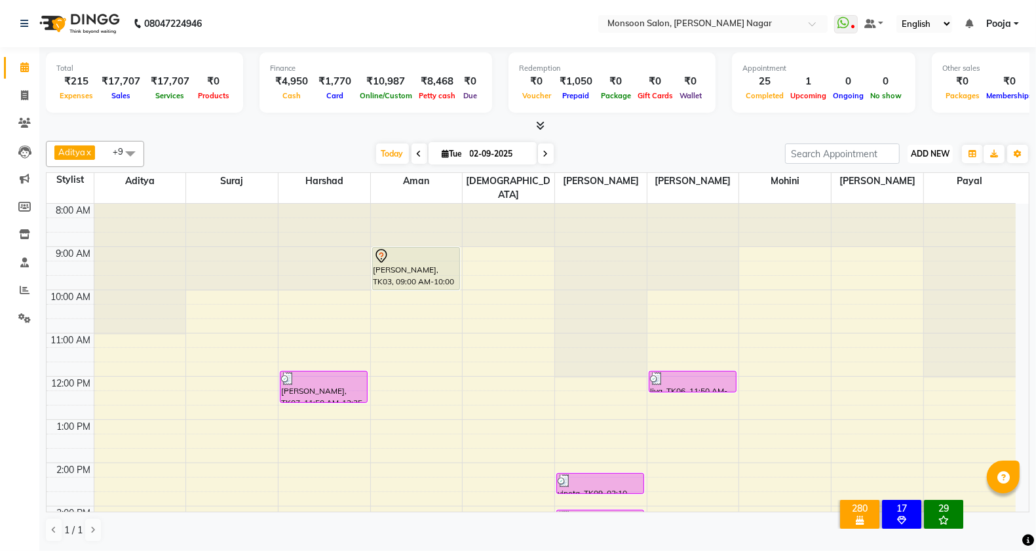
click at [941, 156] on span "ADD NEW" at bounding box center [930, 154] width 39 height 10
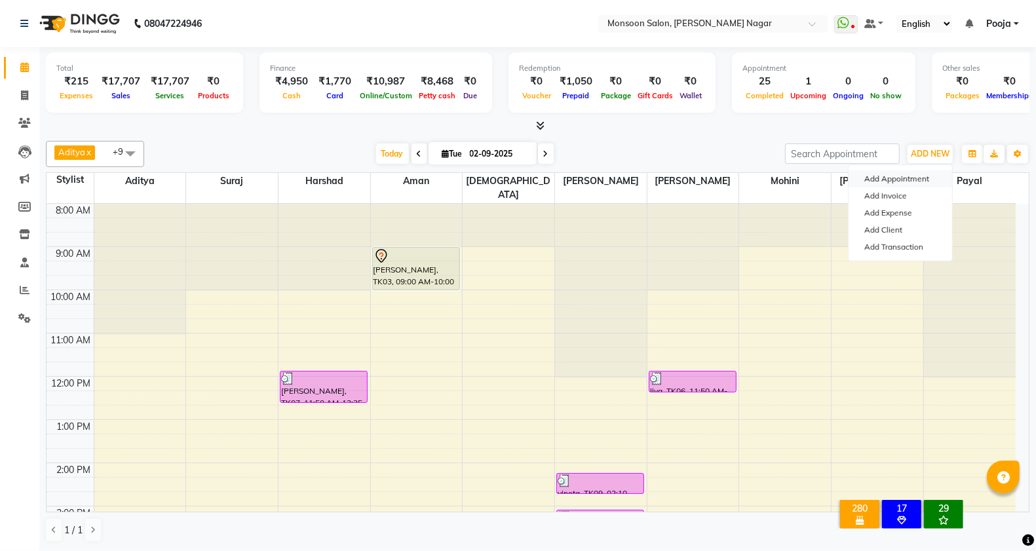
click at [913, 175] on button "Add Appointment" at bounding box center [900, 178] width 104 height 17
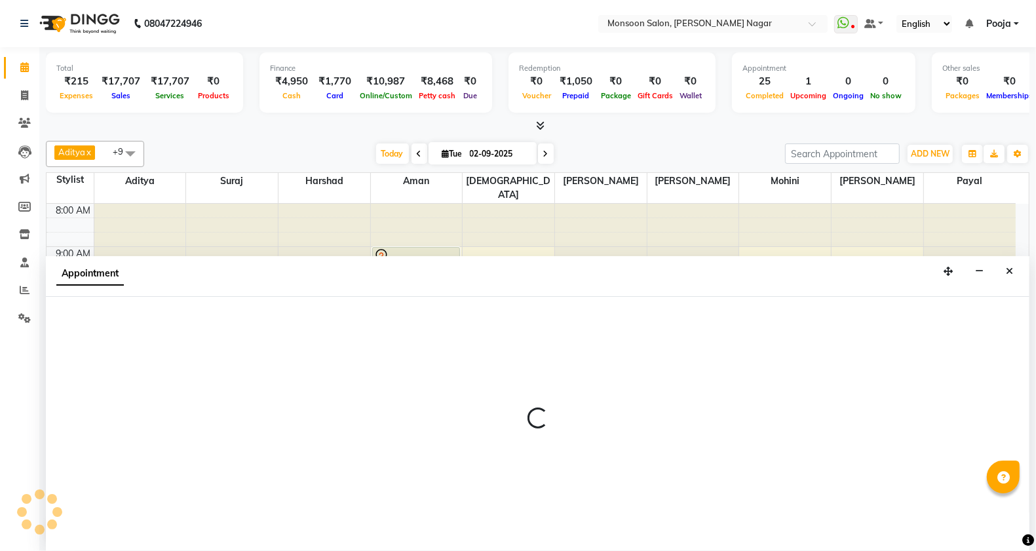
select select "tentative"
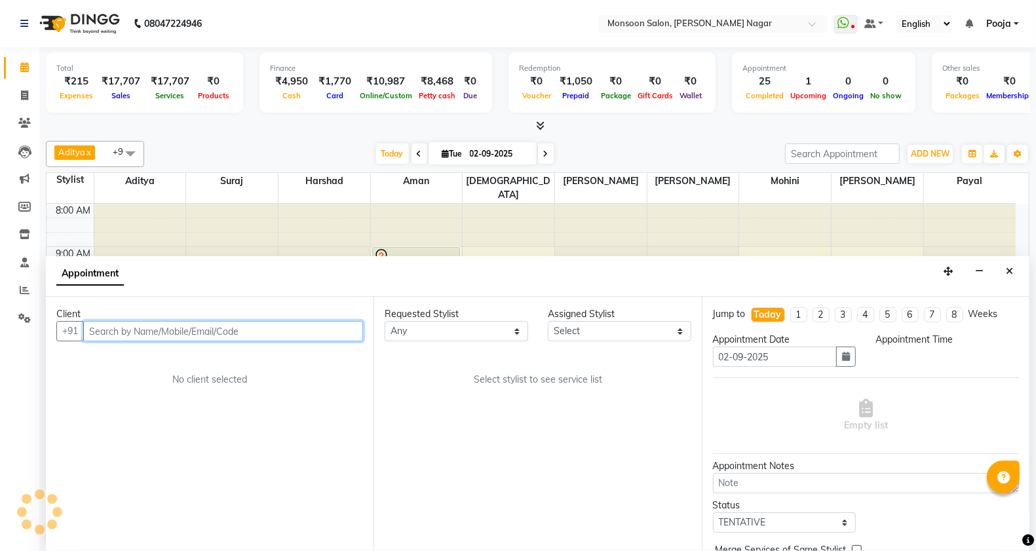
scroll to position [1, 0]
select select "540"
click at [217, 332] on input "text" at bounding box center [223, 331] width 280 height 20
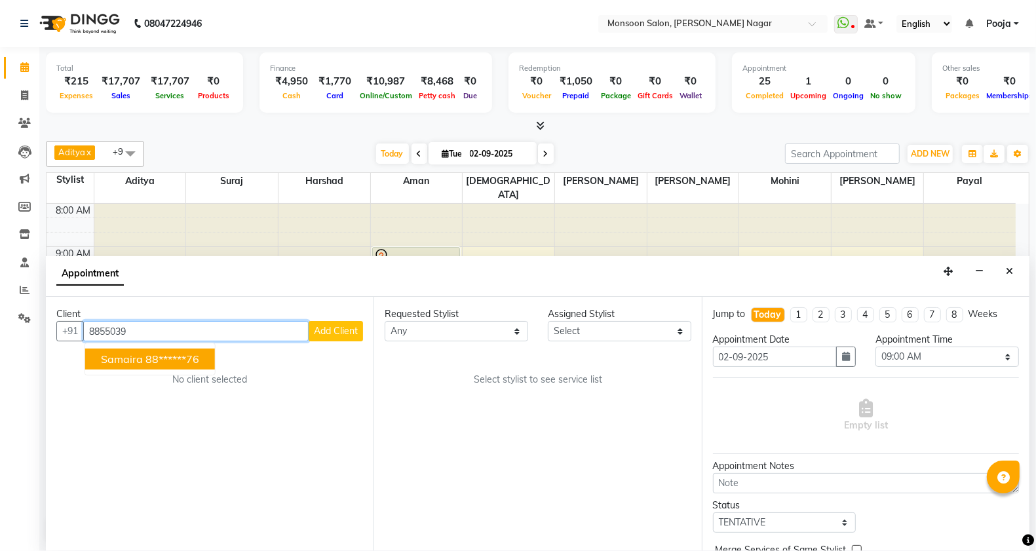
click at [103, 364] on span "samaira" at bounding box center [122, 358] width 42 height 13
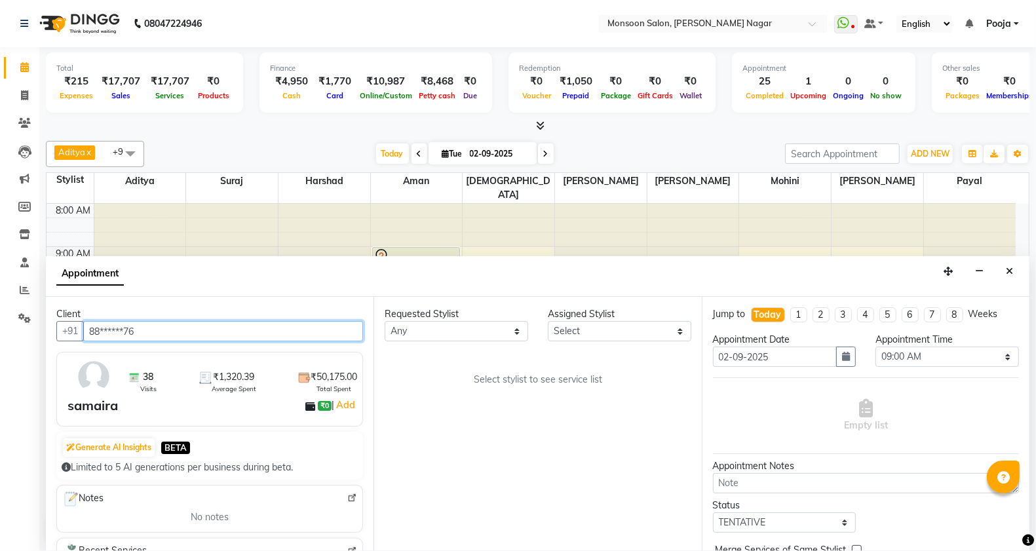
type input "88******76"
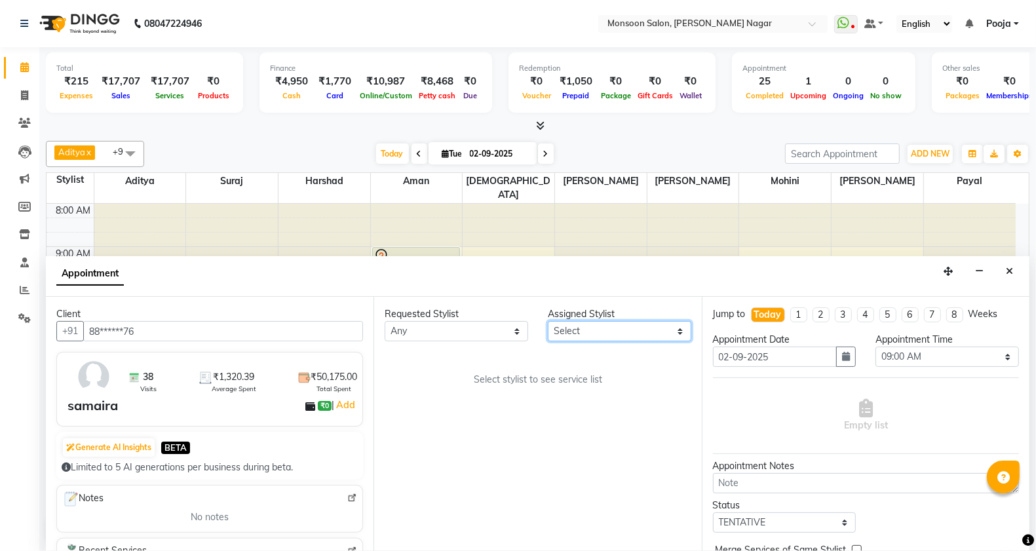
click at [571, 330] on select "Select [PERSON_NAME] [PERSON_NAME] [PERSON_NAME] [PERSON_NAME] [PERSON_NAME] Po…" at bounding box center [619, 331] width 143 height 20
select select "51999"
click at [548, 321] on select "Select [PERSON_NAME] [PERSON_NAME] [PERSON_NAME] [PERSON_NAME] [PERSON_NAME] Po…" at bounding box center [619, 331] width 143 height 20
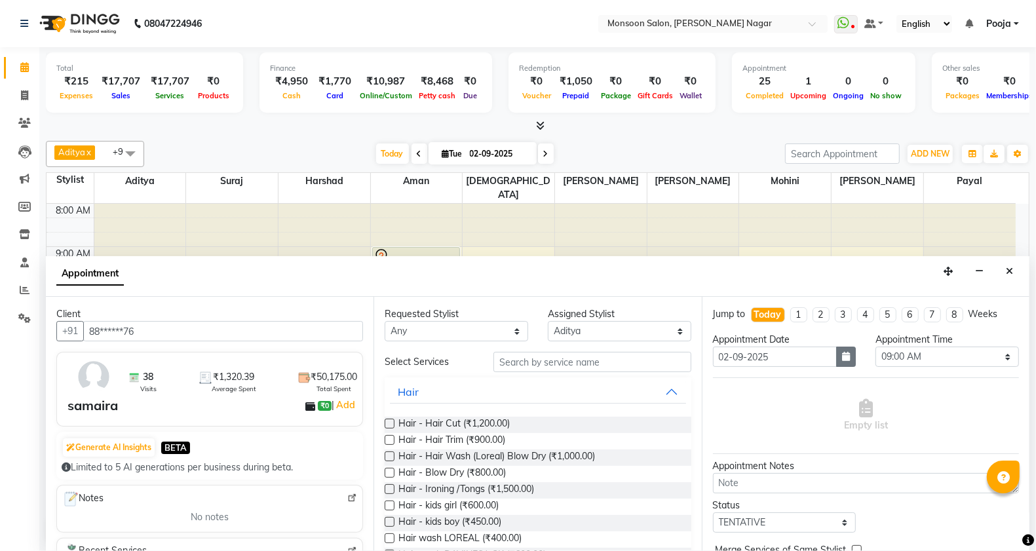
click at [836, 356] on button "button" at bounding box center [846, 357] width 20 height 20
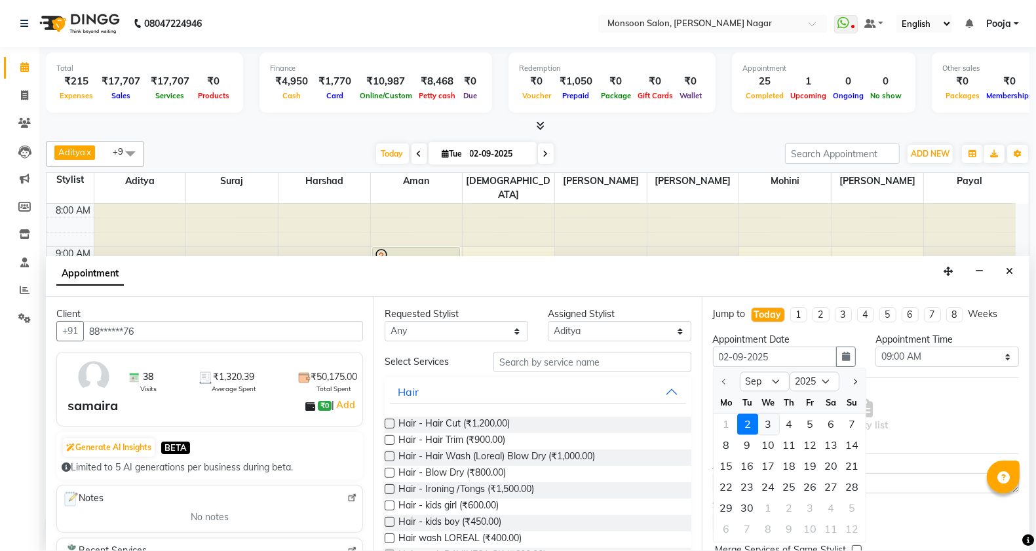
click at [770, 426] on div "3" at bounding box center [768, 424] width 21 height 21
type input "[DATE]"
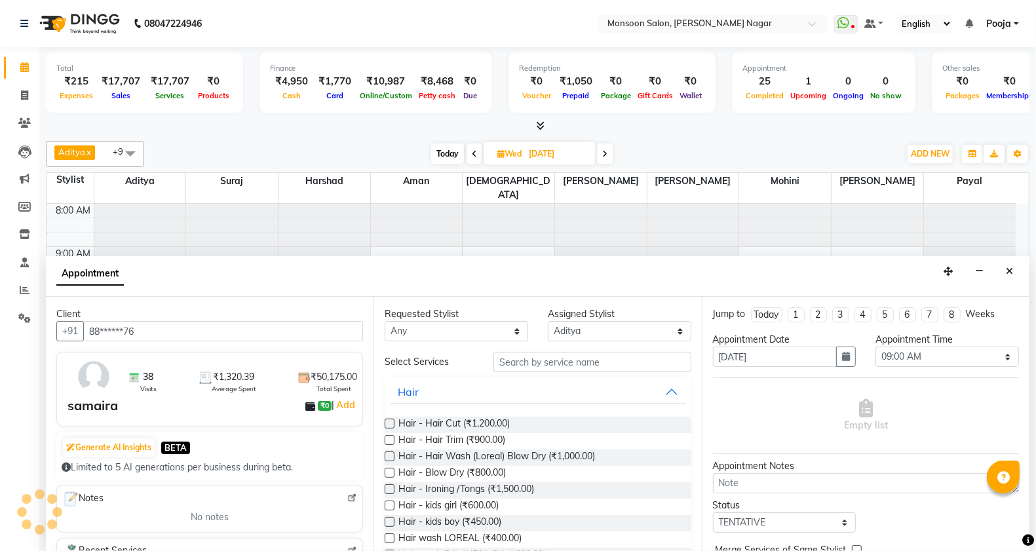
scroll to position [334, 0]
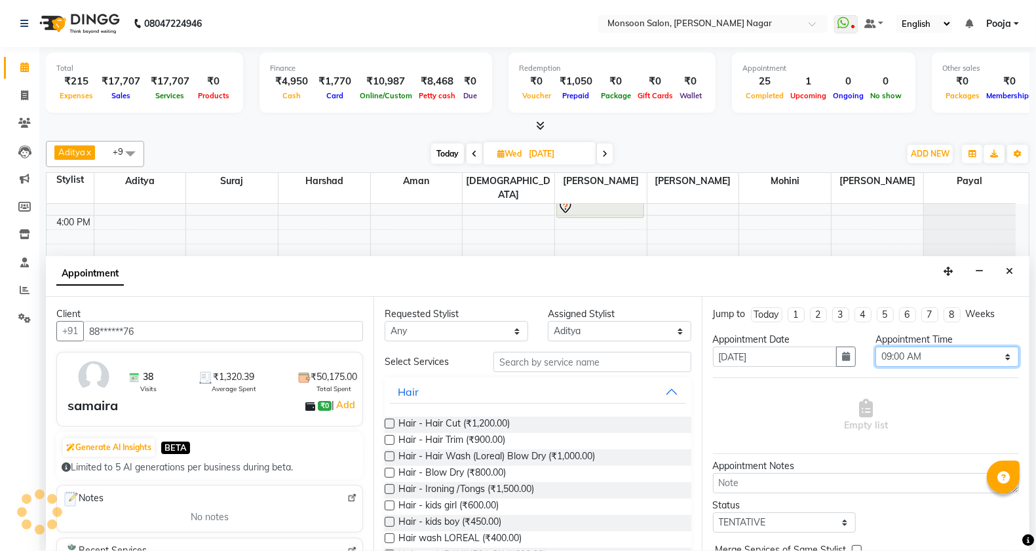
click at [912, 354] on select "Select 09:00 AM 09:15 AM 09:30 AM 09:45 AM 10:00 AM 10:15 AM 10:30 AM 10:45 AM …" at bounding box center [946, 357] width 143 height 20
select select "660"
click at [875, 347] on select "Select 09:00 AM 09:15 AM 09:30 AM 09:45 AM 10:00 AM 10:15 AM 10:30 AM 10:45 AM …" at bounding box center [946, 357] width 143 height 20
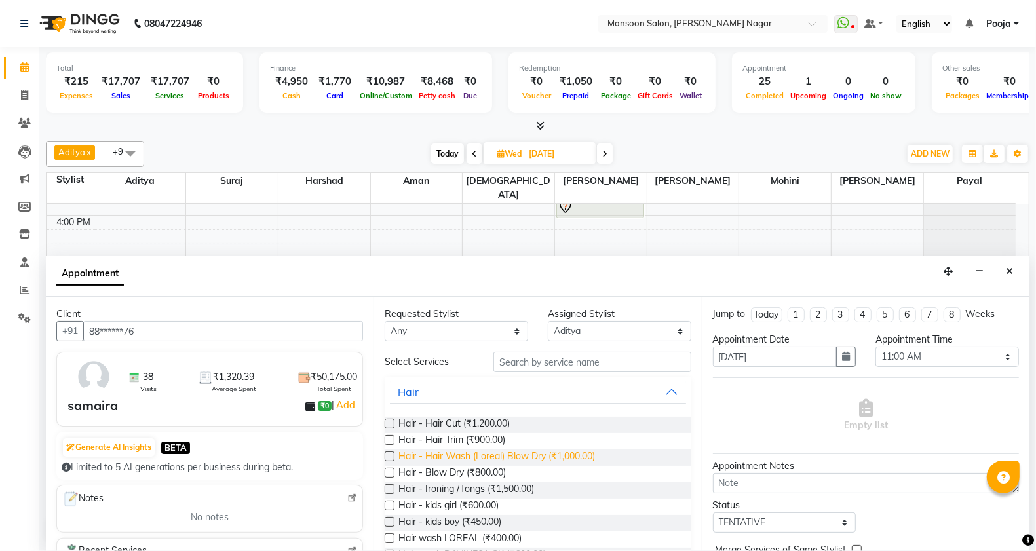
click at [519, 456] on span "Hair - Hair Wash (Loreal) Blow Dry (₹1,000.00)" at bounding box center [496, 457] width 197 height 16
checkbox input "false"
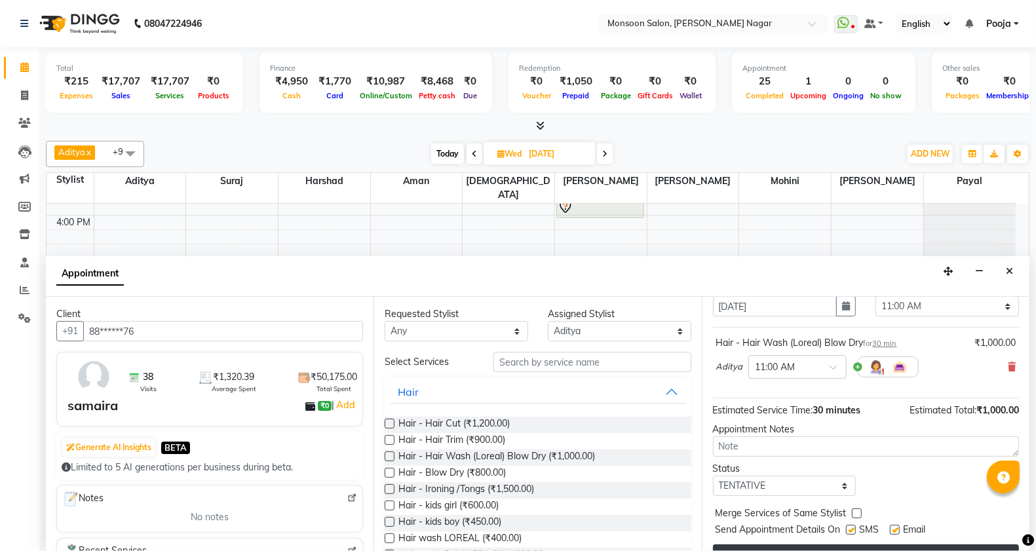
scroll to position [79, 0]
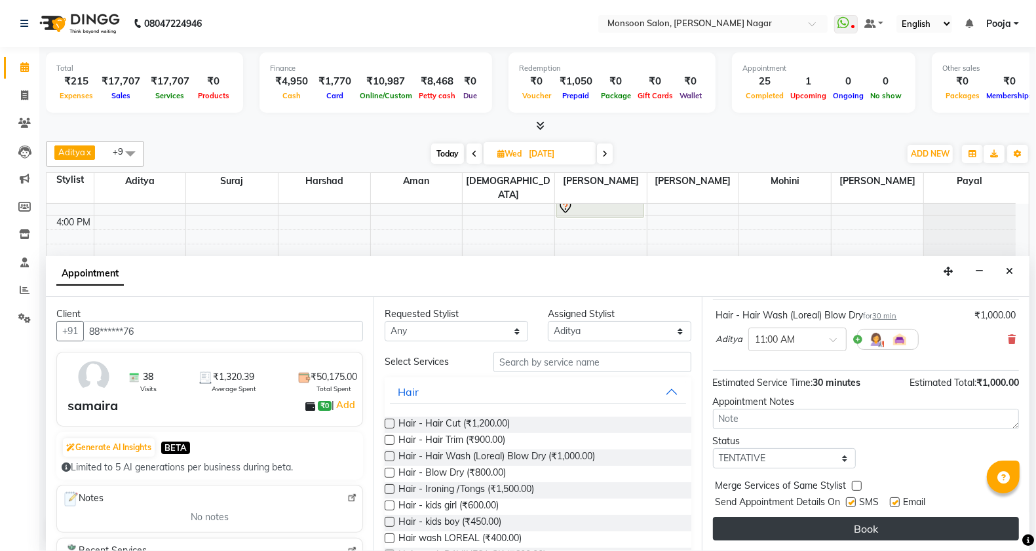
click at [839, 523] on button "Book" at bounding box center [866, 529] width 306 height 24
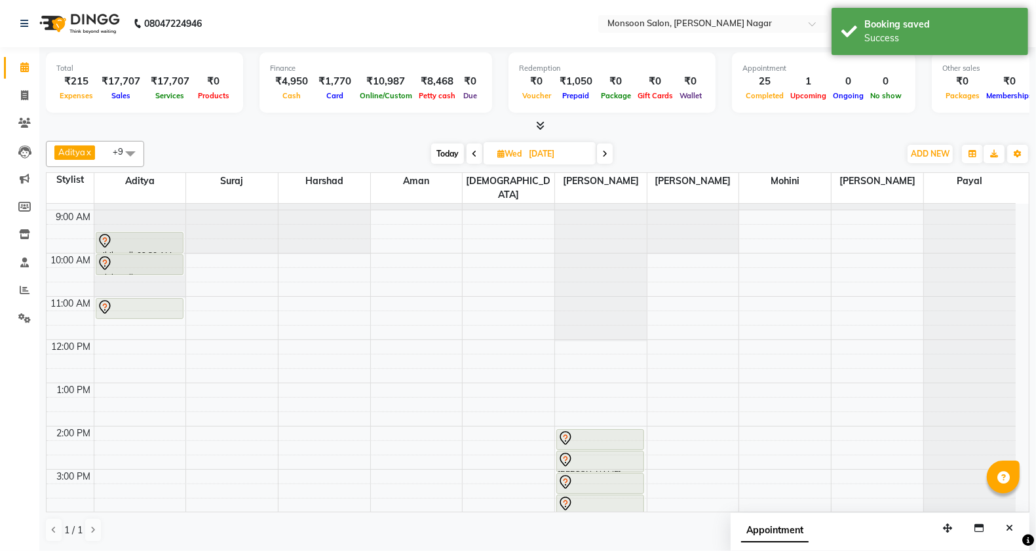
scroll to position [0, 0]
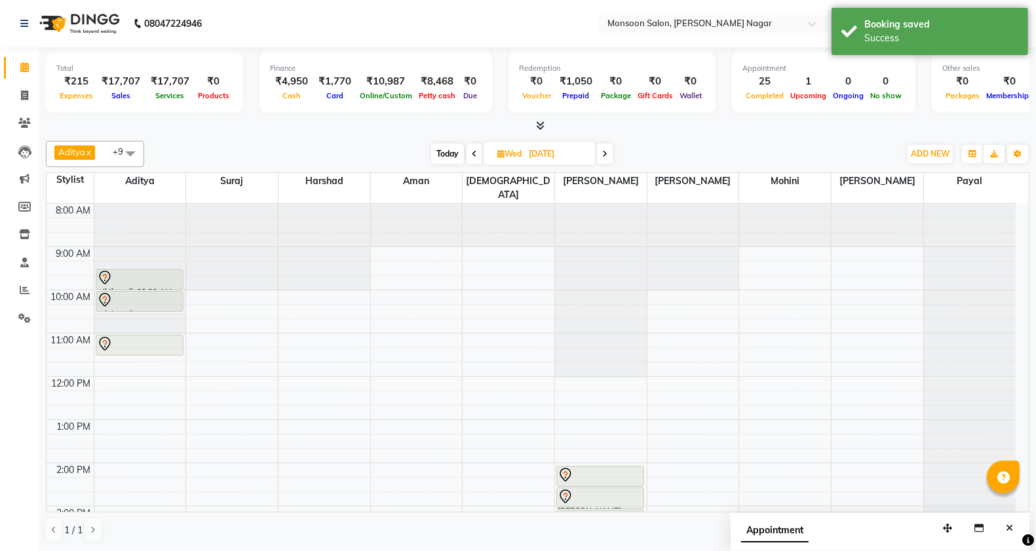
click at [447, 154] on span "Today" at bounding box center [447, 153] width 33 height 20
type input "02-09-2025"
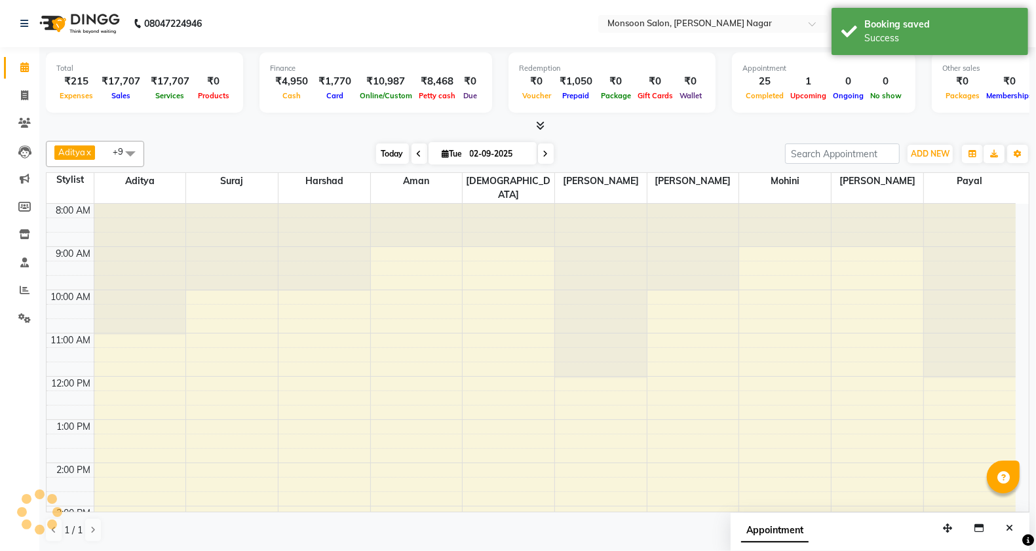
scroll to position [334, 0]
